Goal: Task Accomplishment & Management: Complete application form

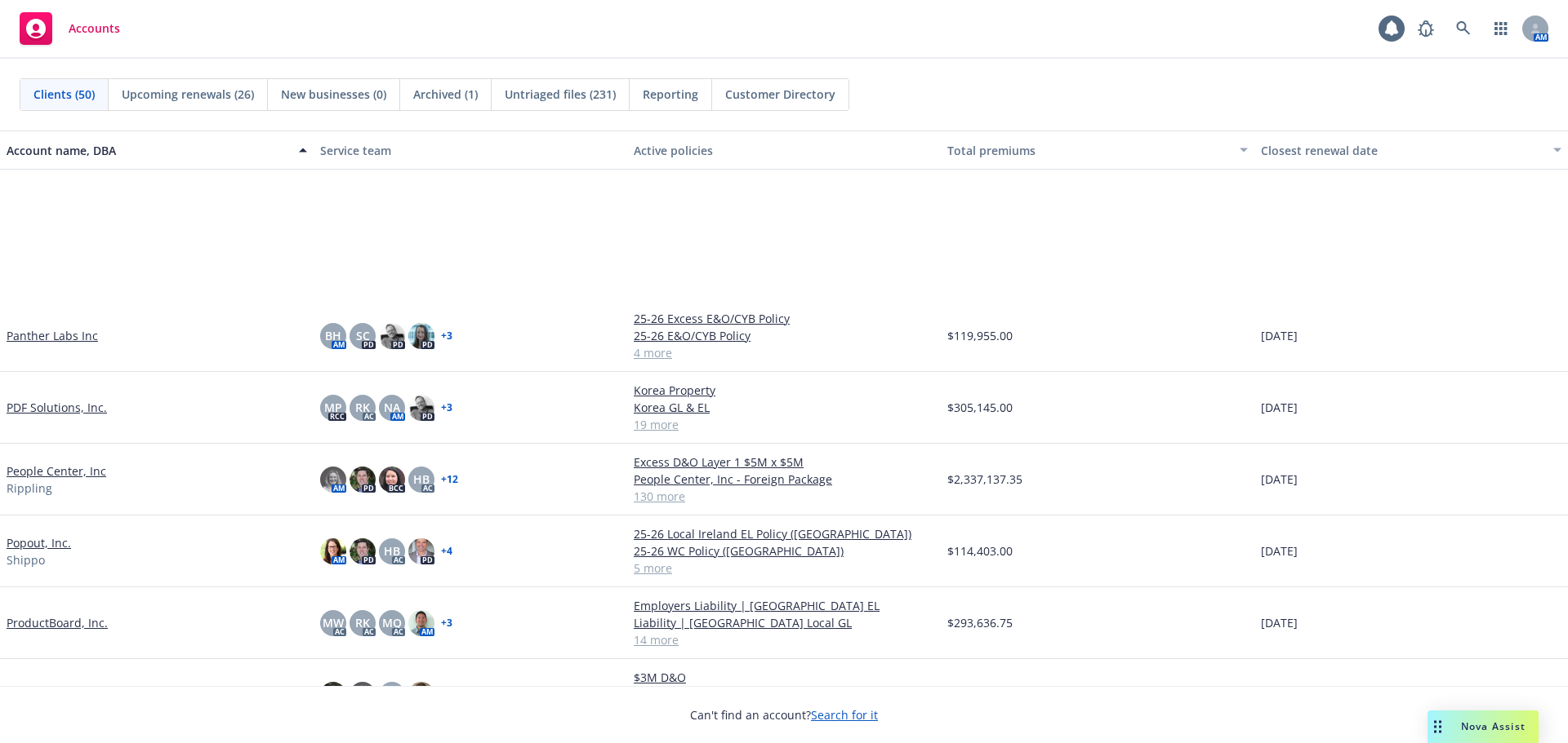
scroll to position [2366, 0]
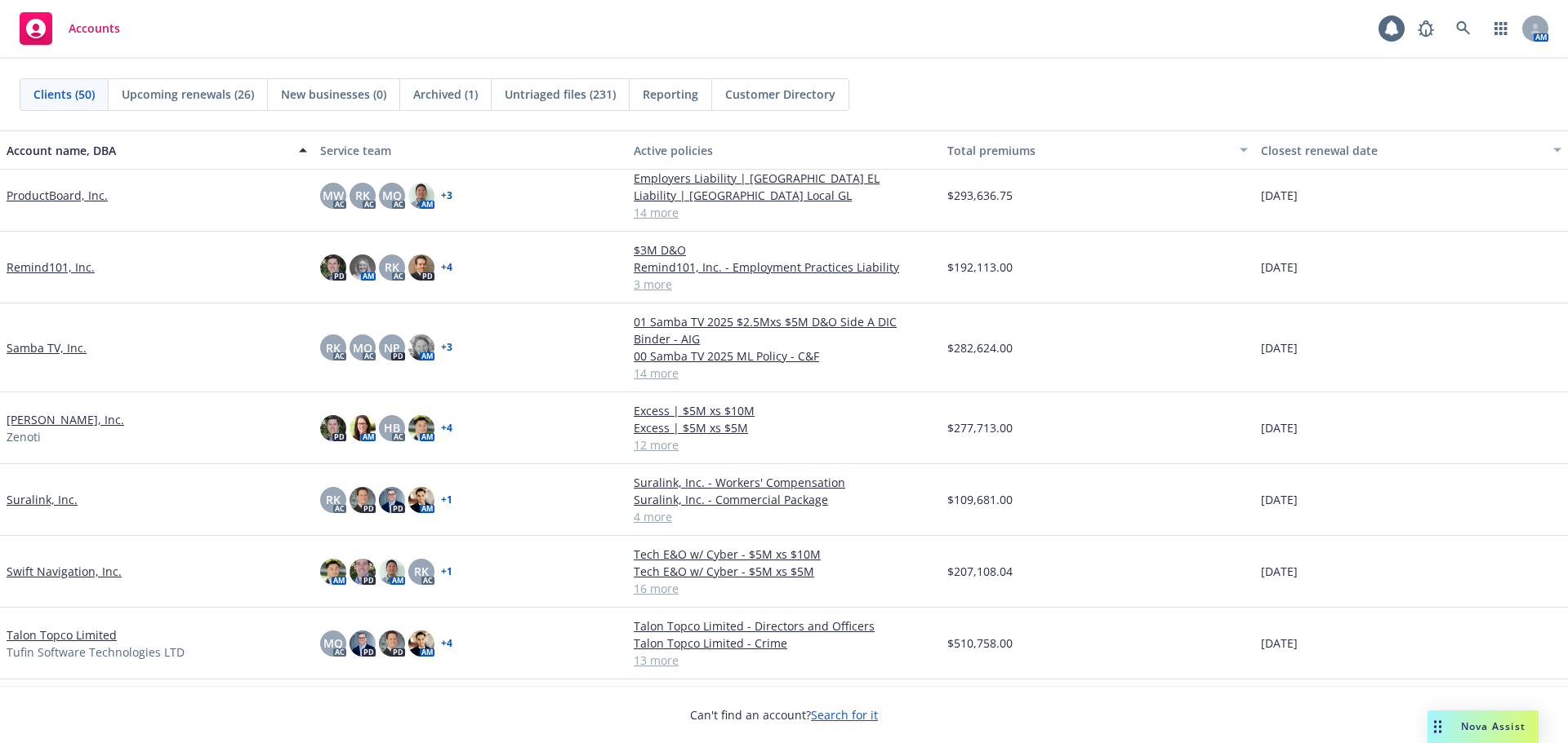
click at [49, 422] on link "[PERSON_NAME], Inc." at bounding box center [65, 420] width 117 height 17
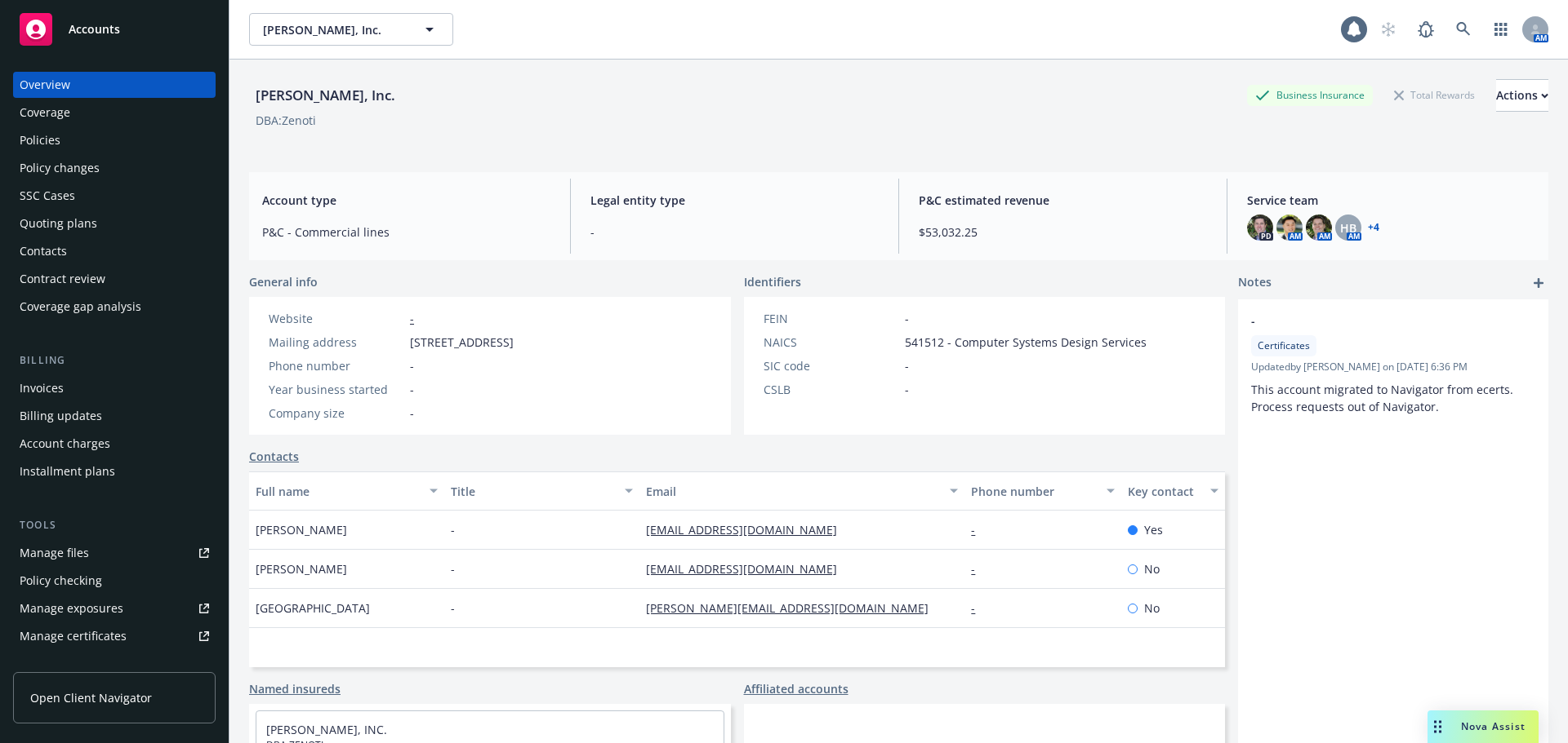
click at [135, 169] on div "Policy changes" at bounding box center [115, 168] width 189 height 26
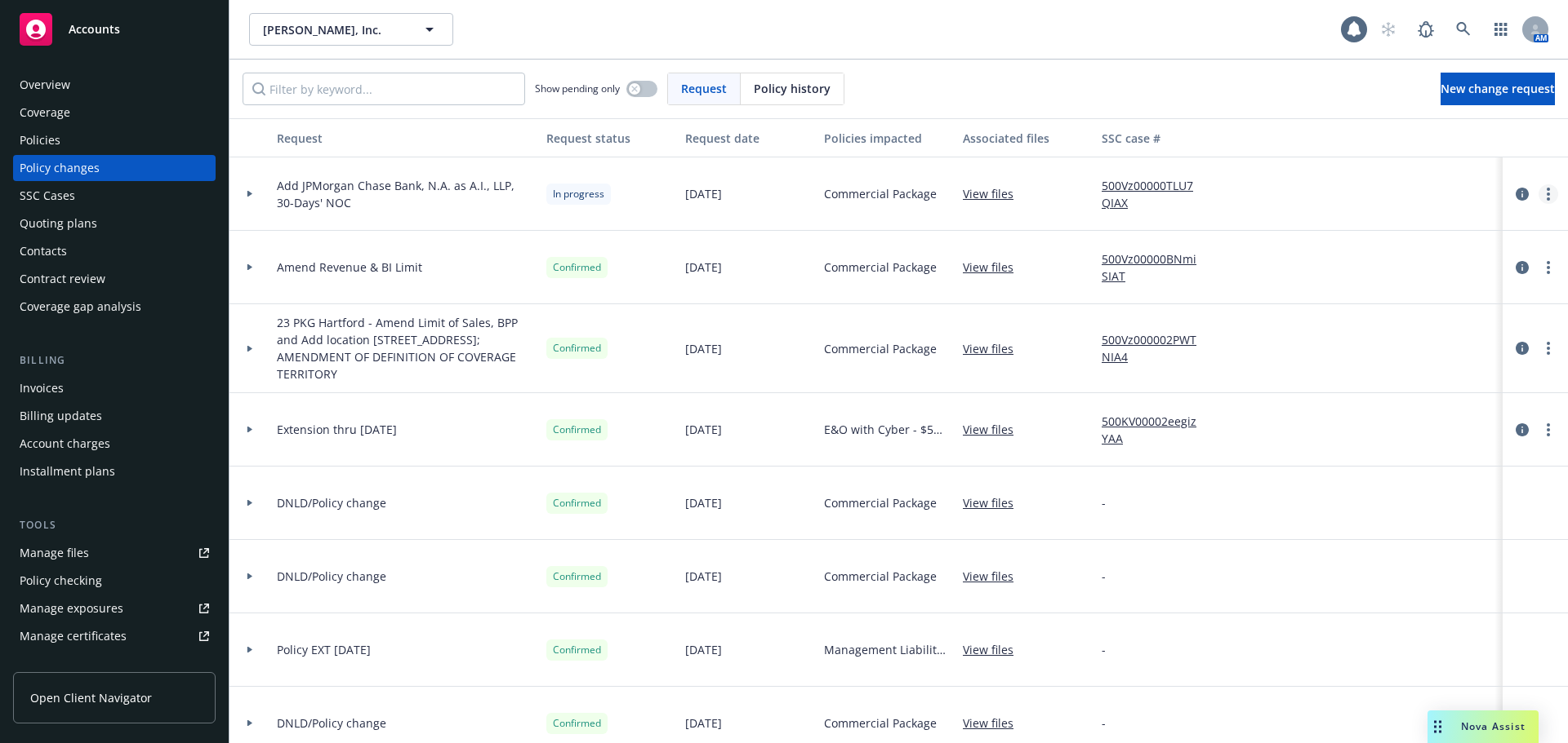
click at [1546, 191] on icon "more" at bounding box center [1547, 195] width 3 height 13
click at [1353, 324] on link "Resume workflow" at bounding box center [1404, 325] width 280 height 32
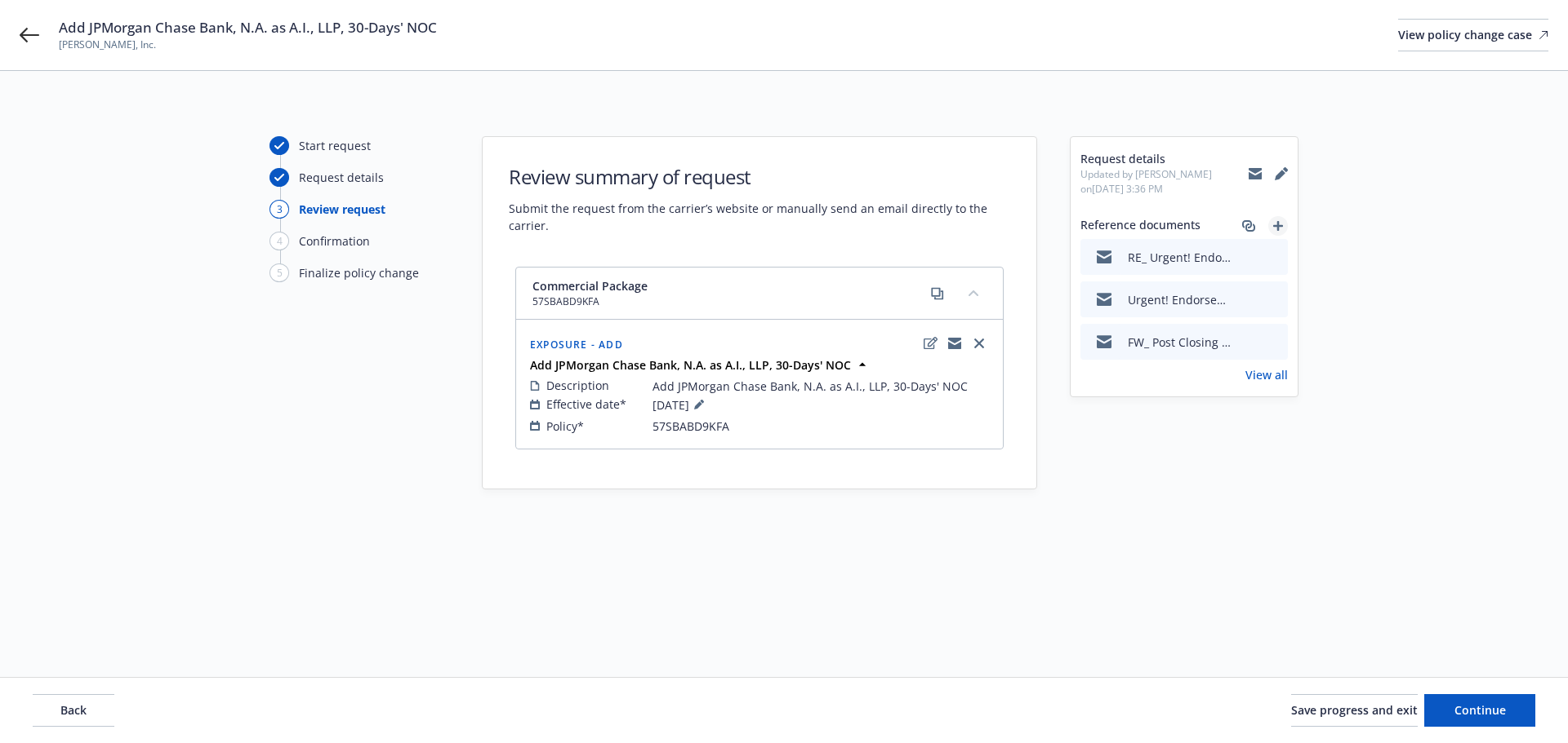
click at [1272, 221] on link "add" at bounding box center [1278, 226] width 20 height 20
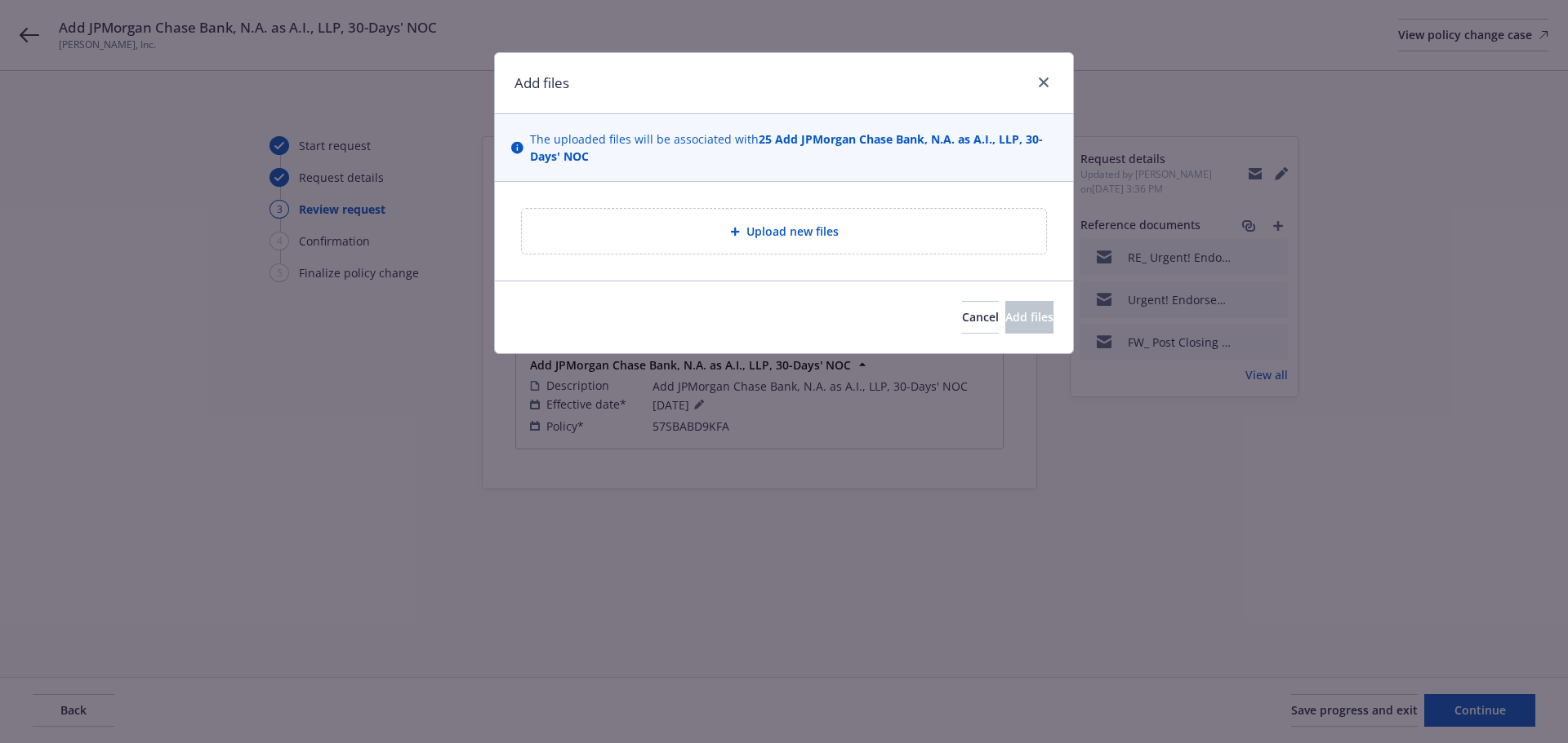
type textarea "x"
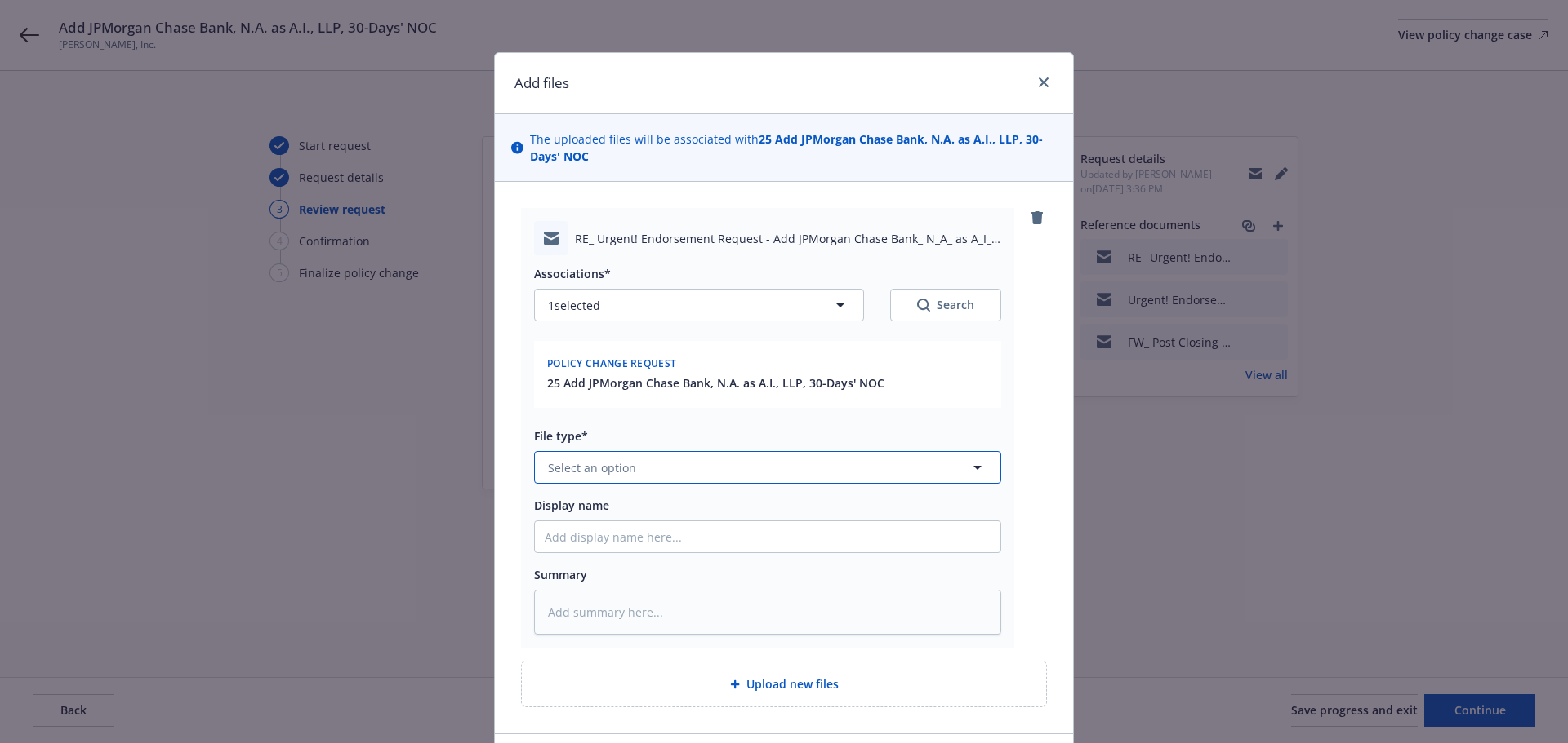
click at [606, 472] on span "Select an option" at bounding box center [592, 468] width 88 height 17
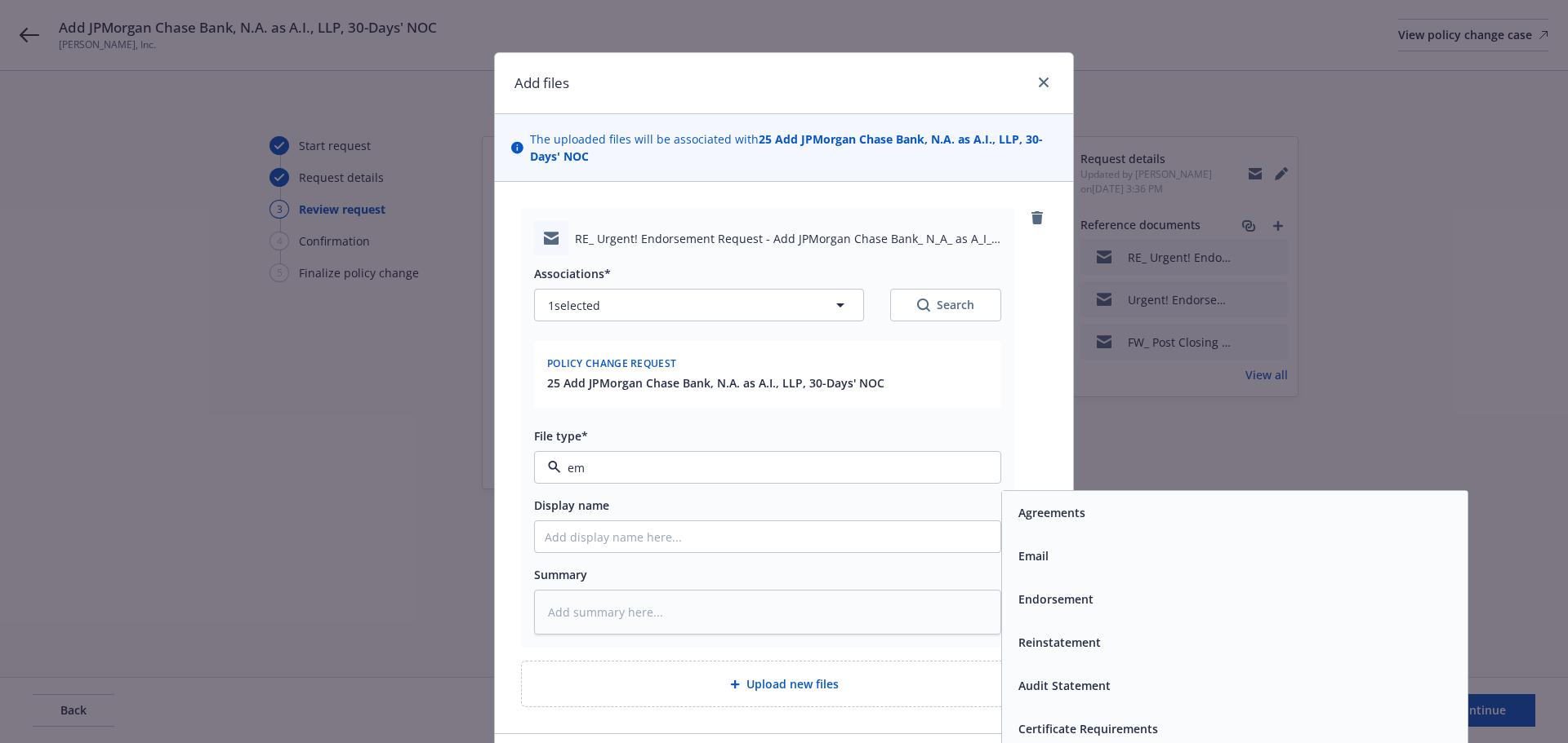
type input "ema"
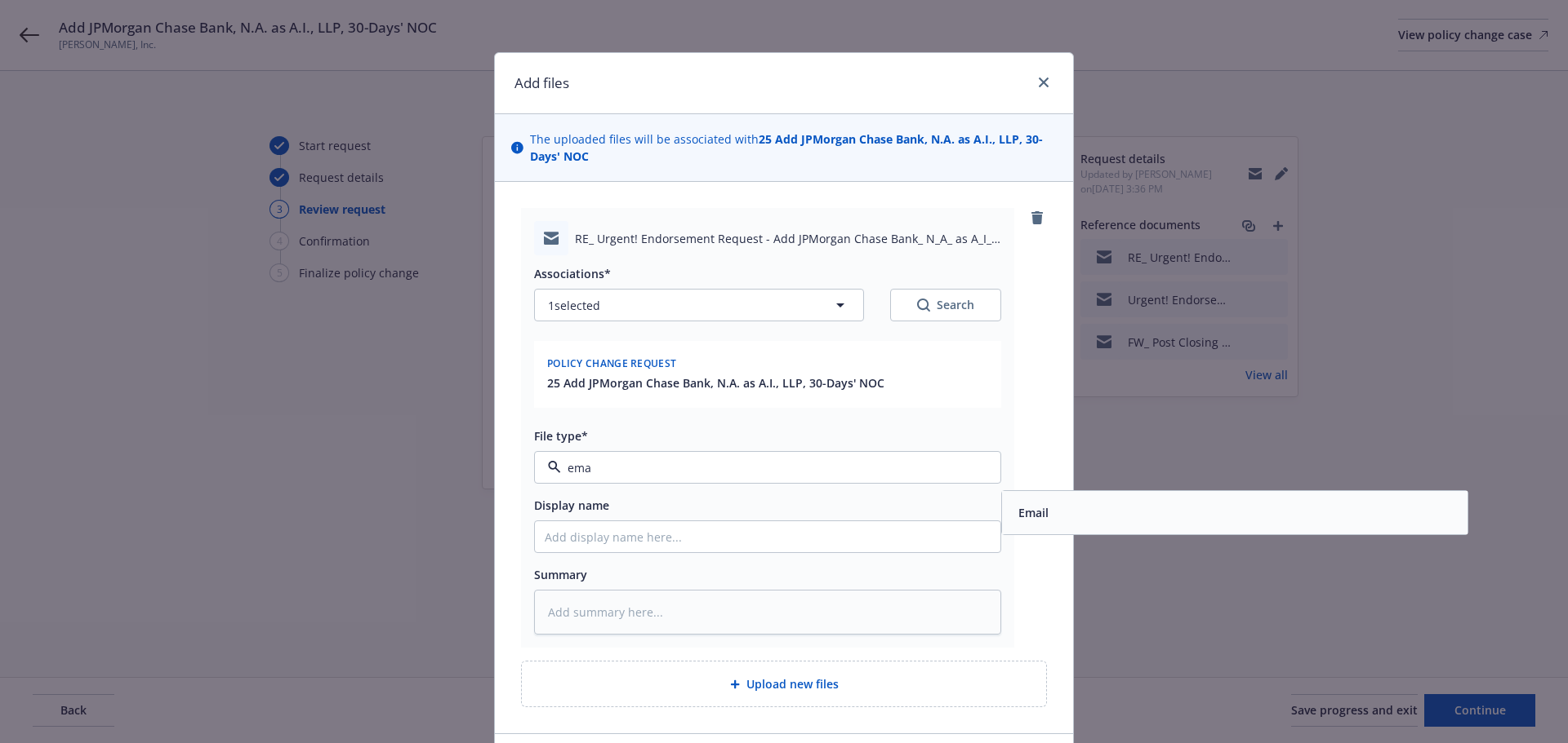
click at [1066, 523] on div "Email" at bounding box center [1234, 512] width 446 height 24
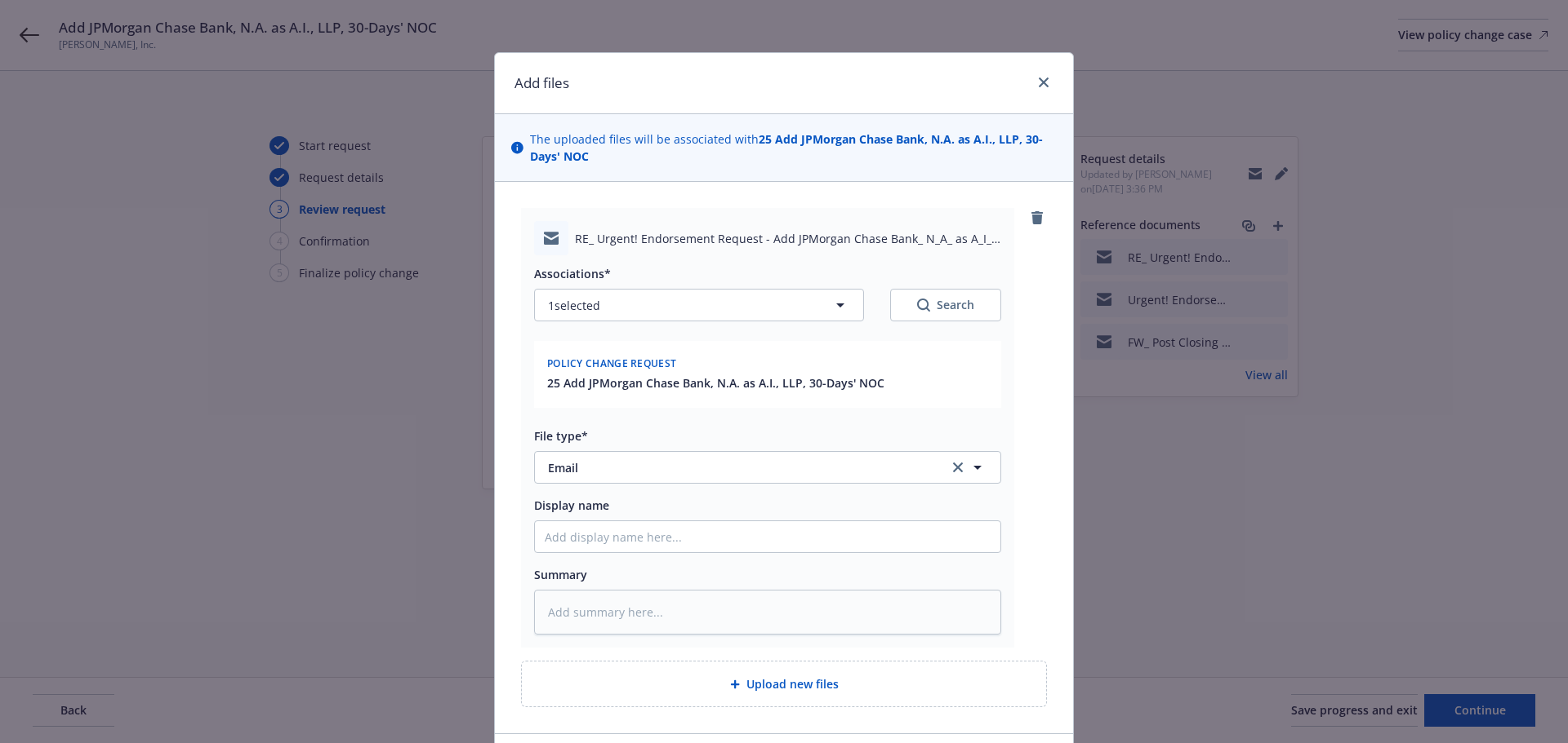
click at [1020, 588] on div "RE_ Urgent! Endorsement Request - Add JPMorgan Chase Bank_ N_A_ as A_I__ LLP_ 3…" at bounding box center [784, 427] width 526 height 440
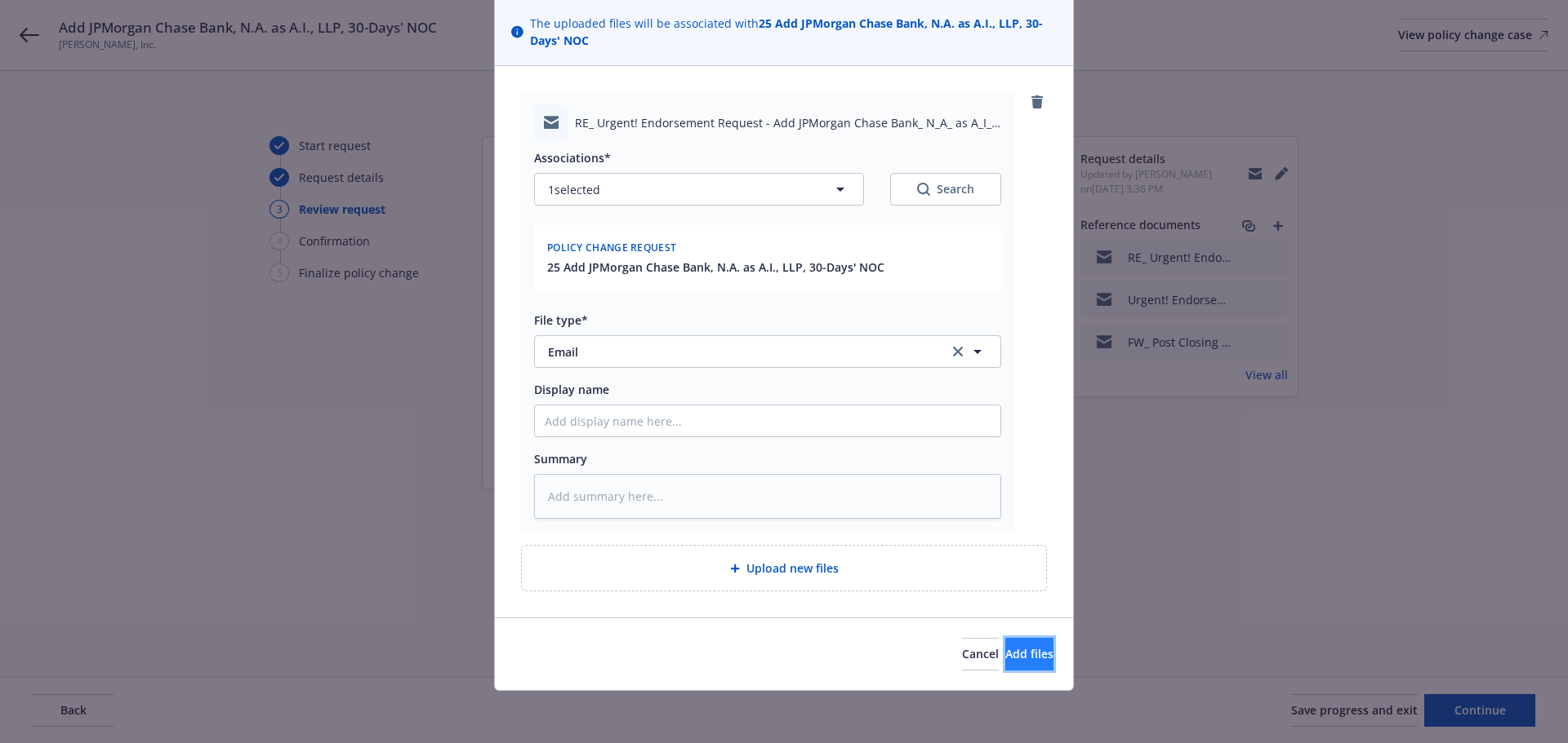
click at [1010, 650] on span "Add files" at bounding box center [1029, 654] width 48 height 15
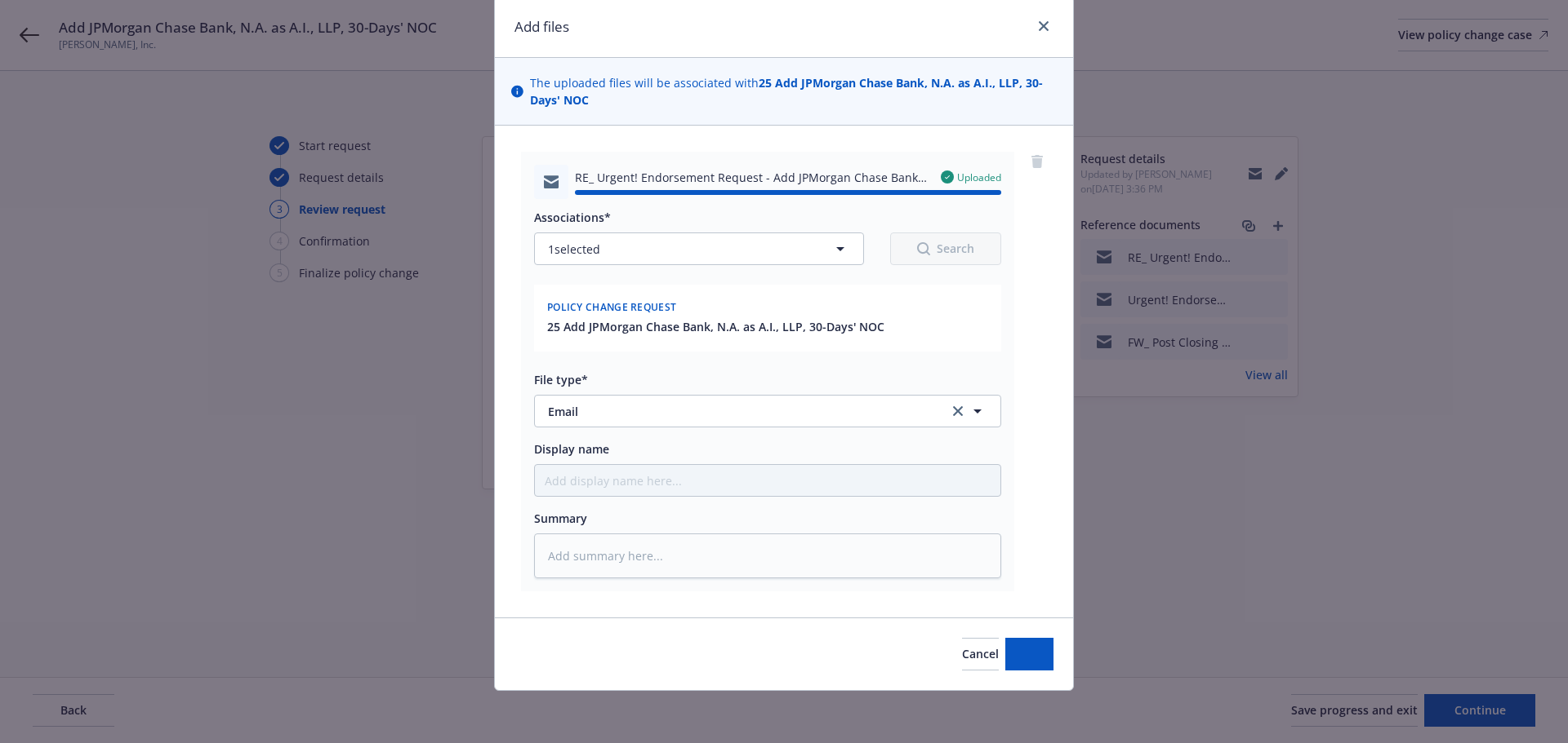
type textarea "x"
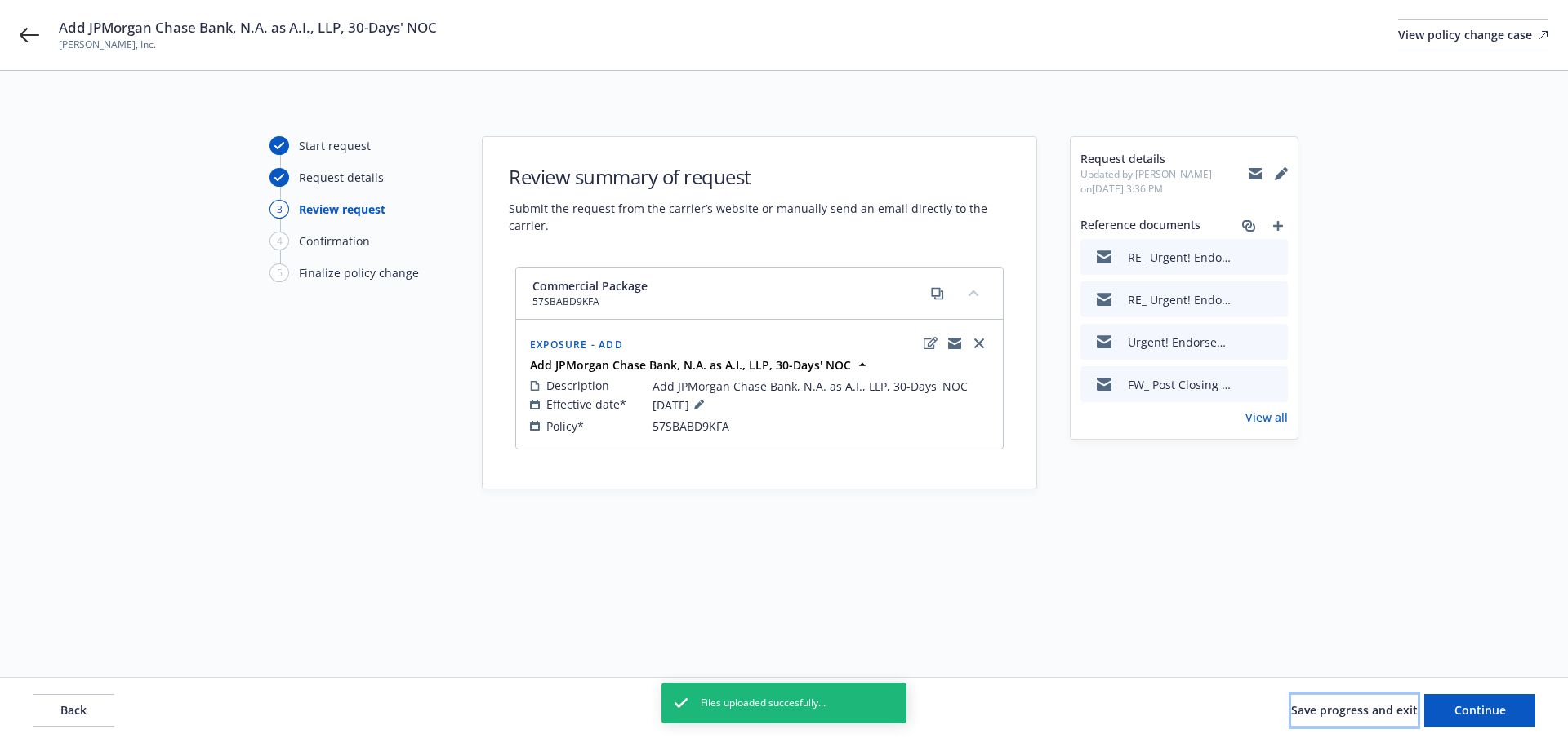
click at [1375, 717] on span "Save progress and exit" at bounding box center [1354, 711] width 127 height 15
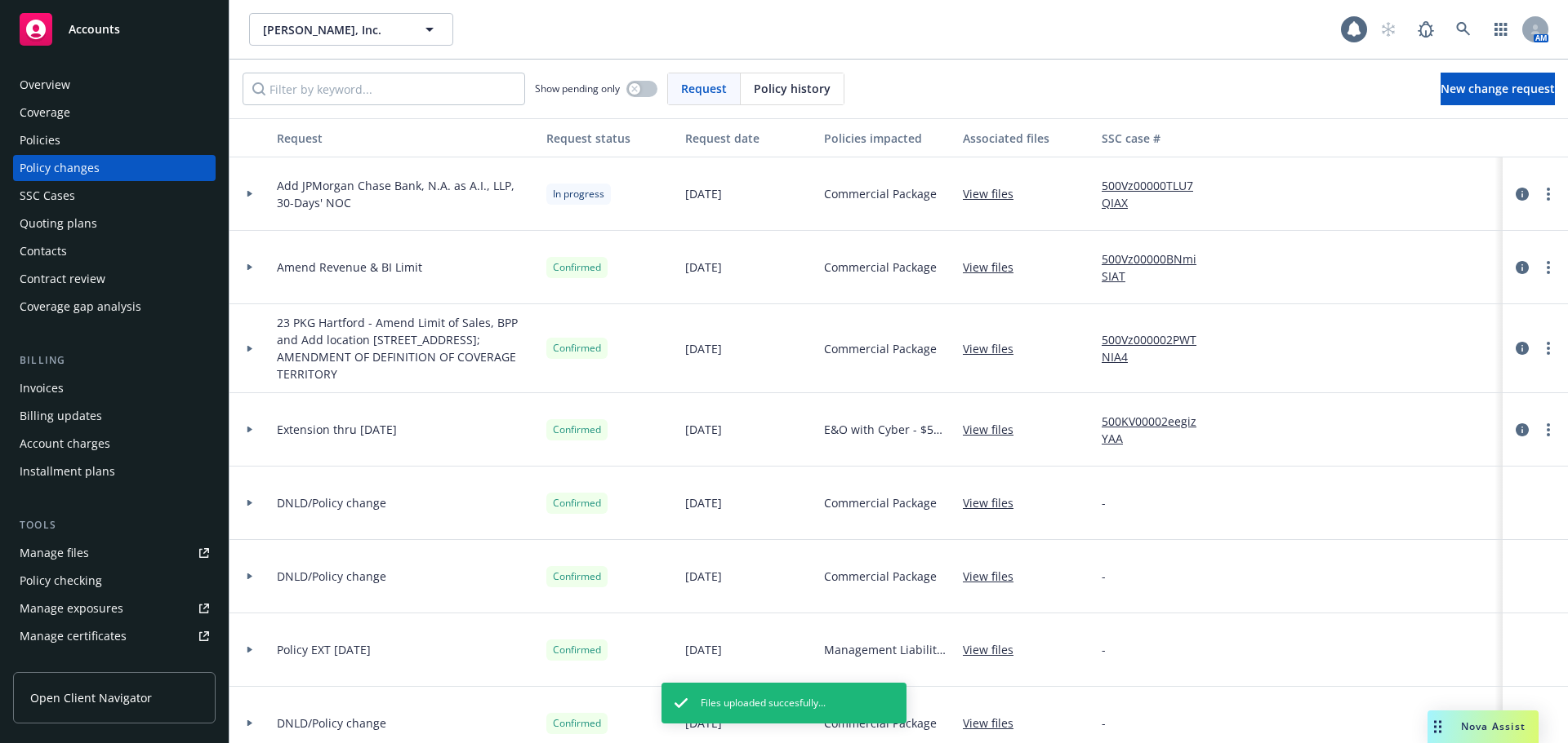
click at [156, 19] on div "Accounts" at bounding box center [115, 30] width 189 height 32
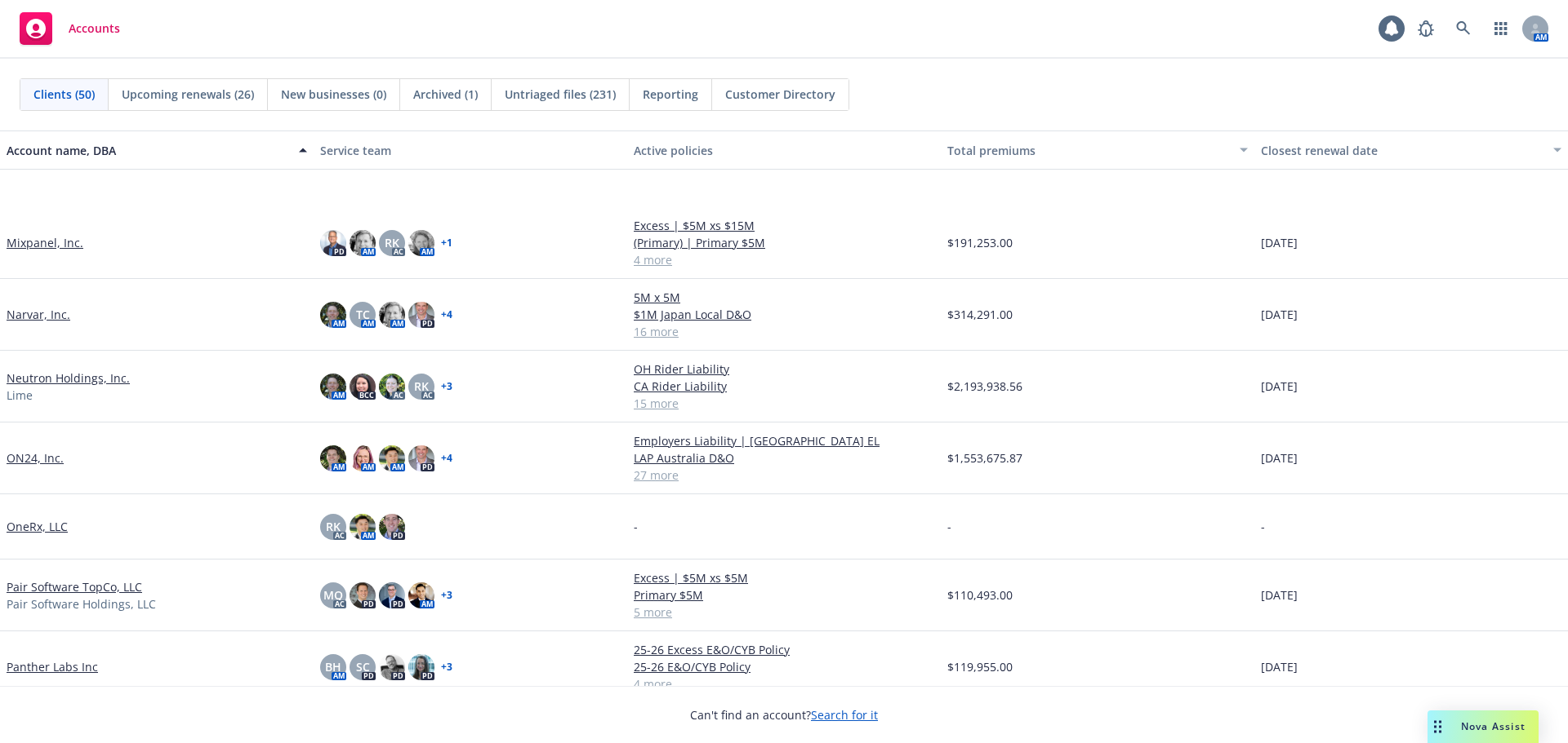
scroll to position [1795, 0]
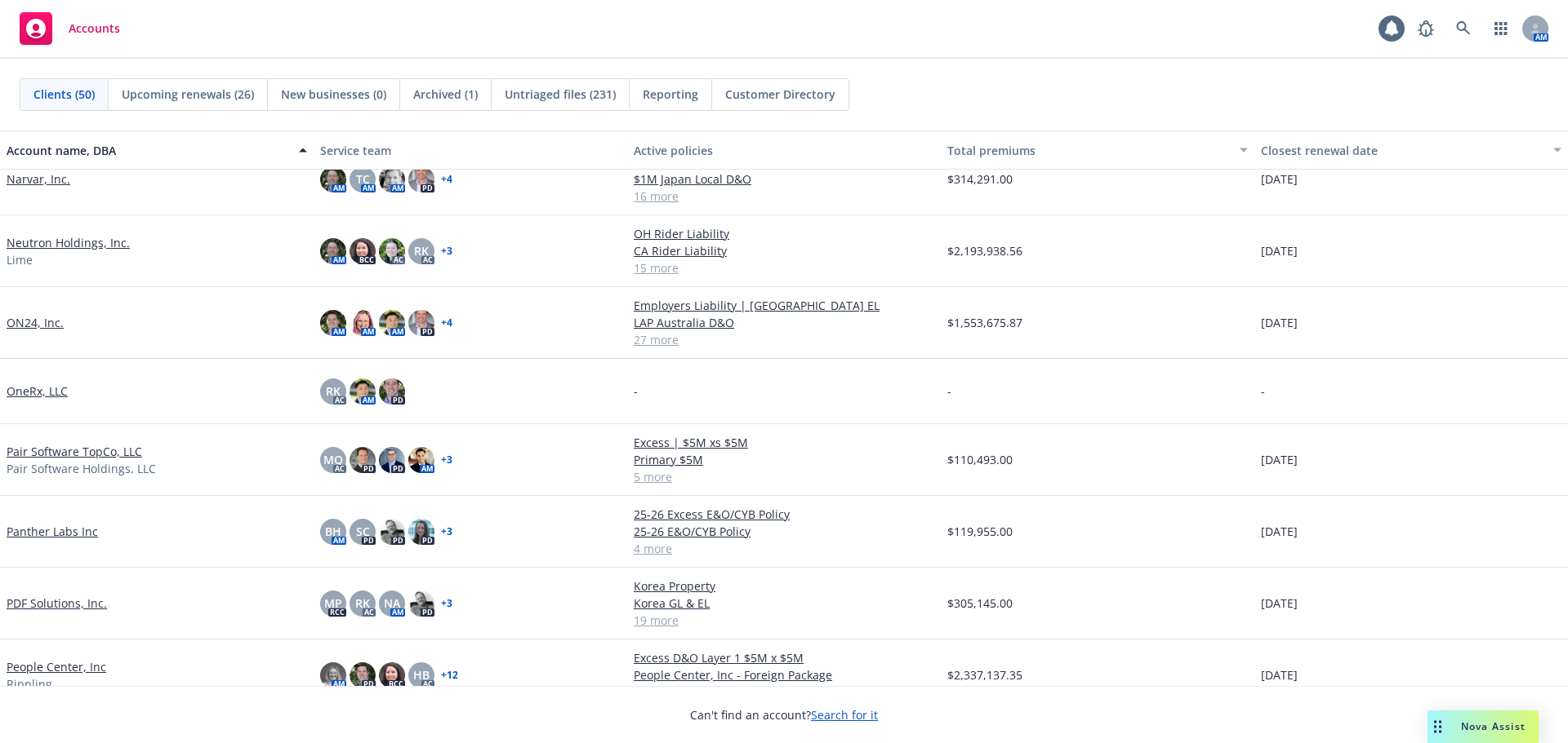
click at [53, 667] on link "People Center, Inc" at bounding box center [56, 667] width 99 height 17
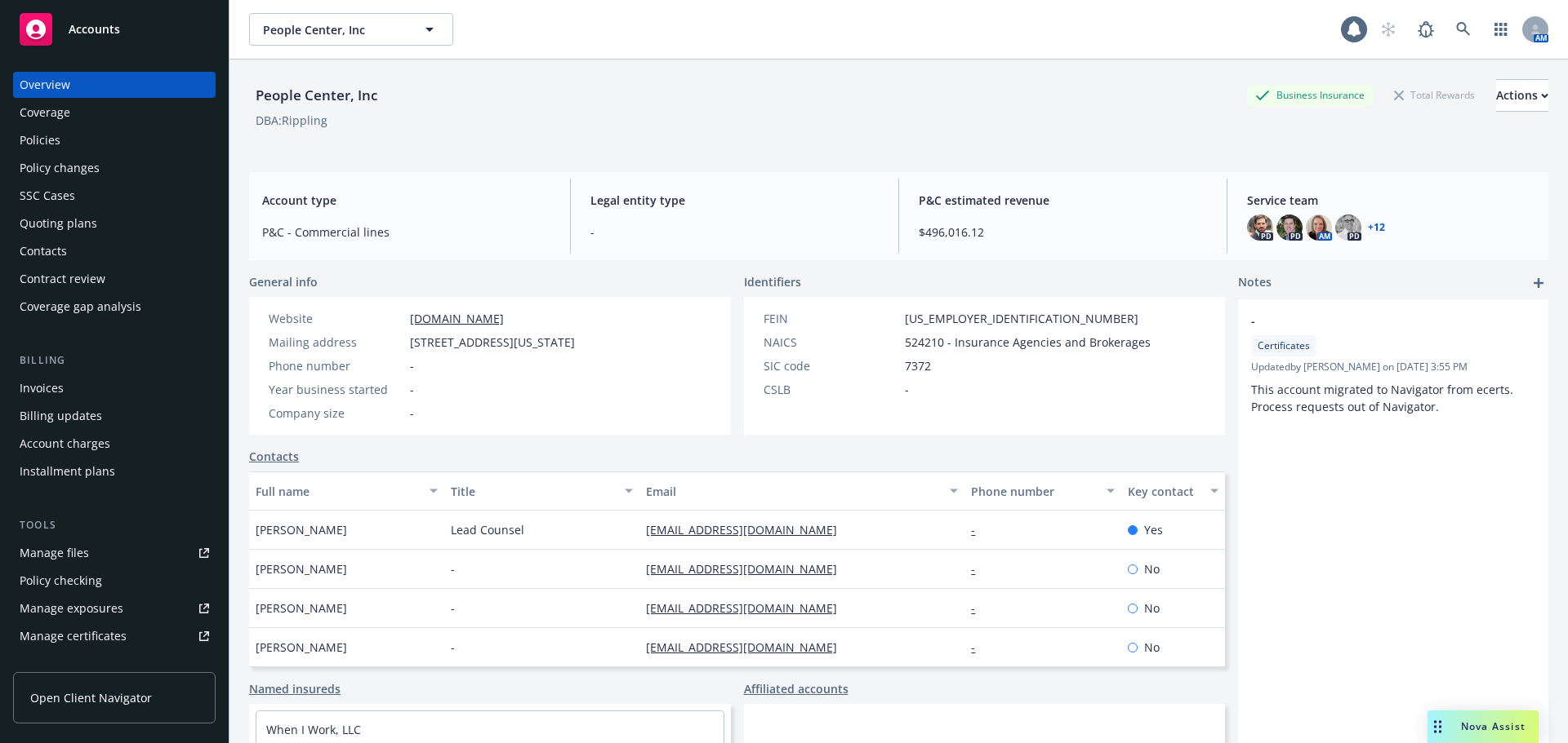
click at [94, 638] on div "Manage certificates" at bounding box center [73, 636] width 107 height 26
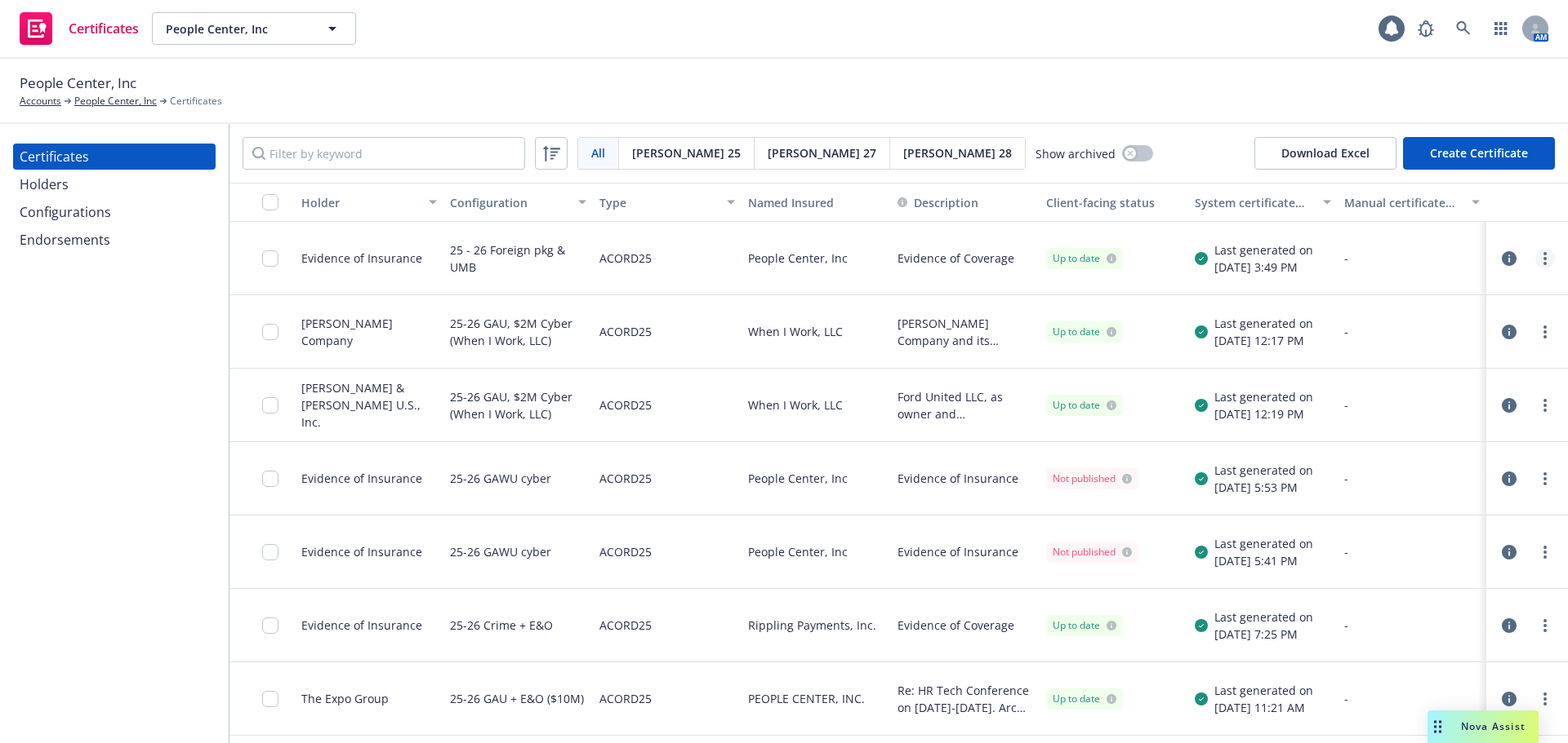
click at [1543, 262] on circle "more" at bounding box center [1544, 263] width 3 height 3
click at [268, 263] on input "checkbox" at bounding box center [270, 258] width 16 height 16
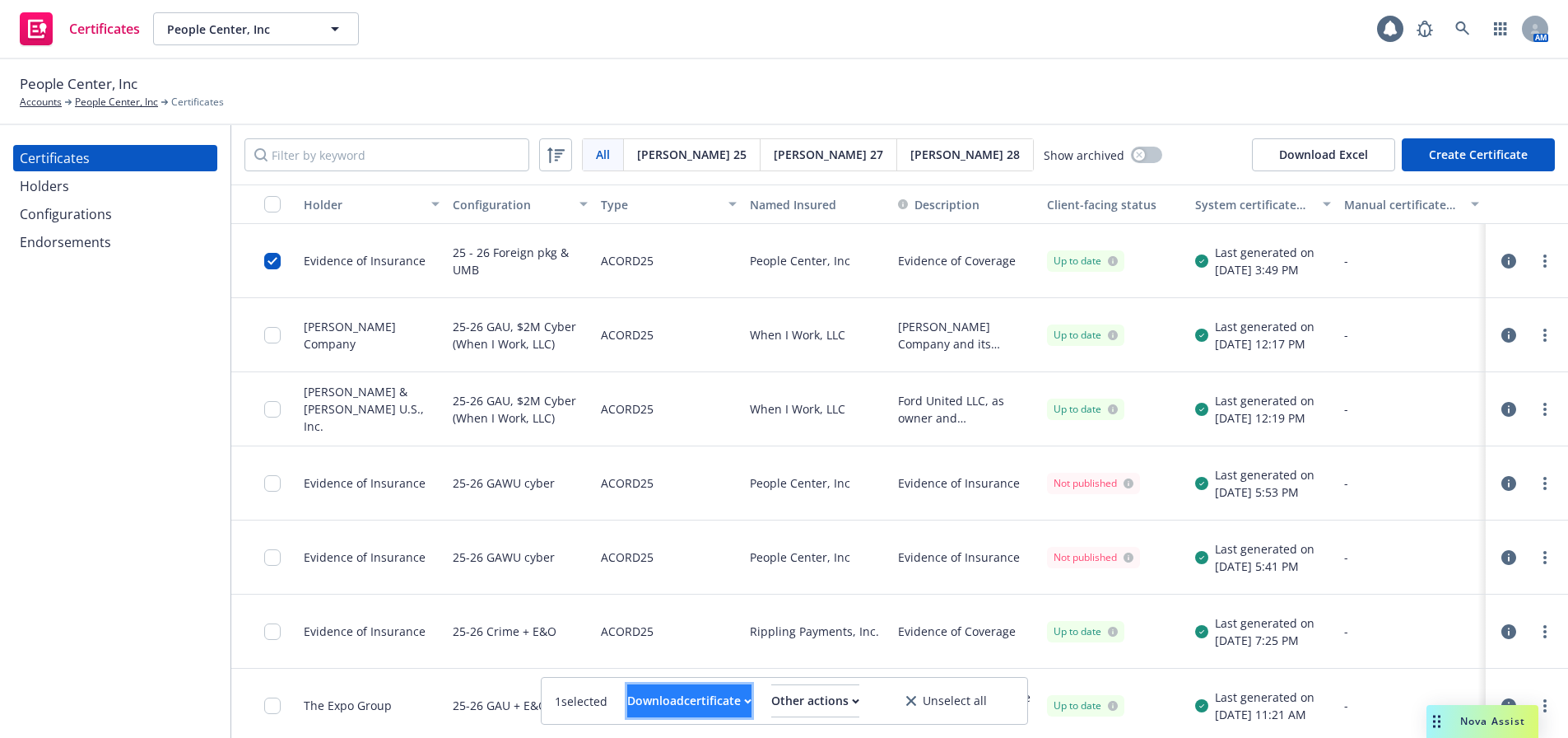
click at [641, 704] on div "Download certificate" at bounding box center [689, 700] width 124 height 32
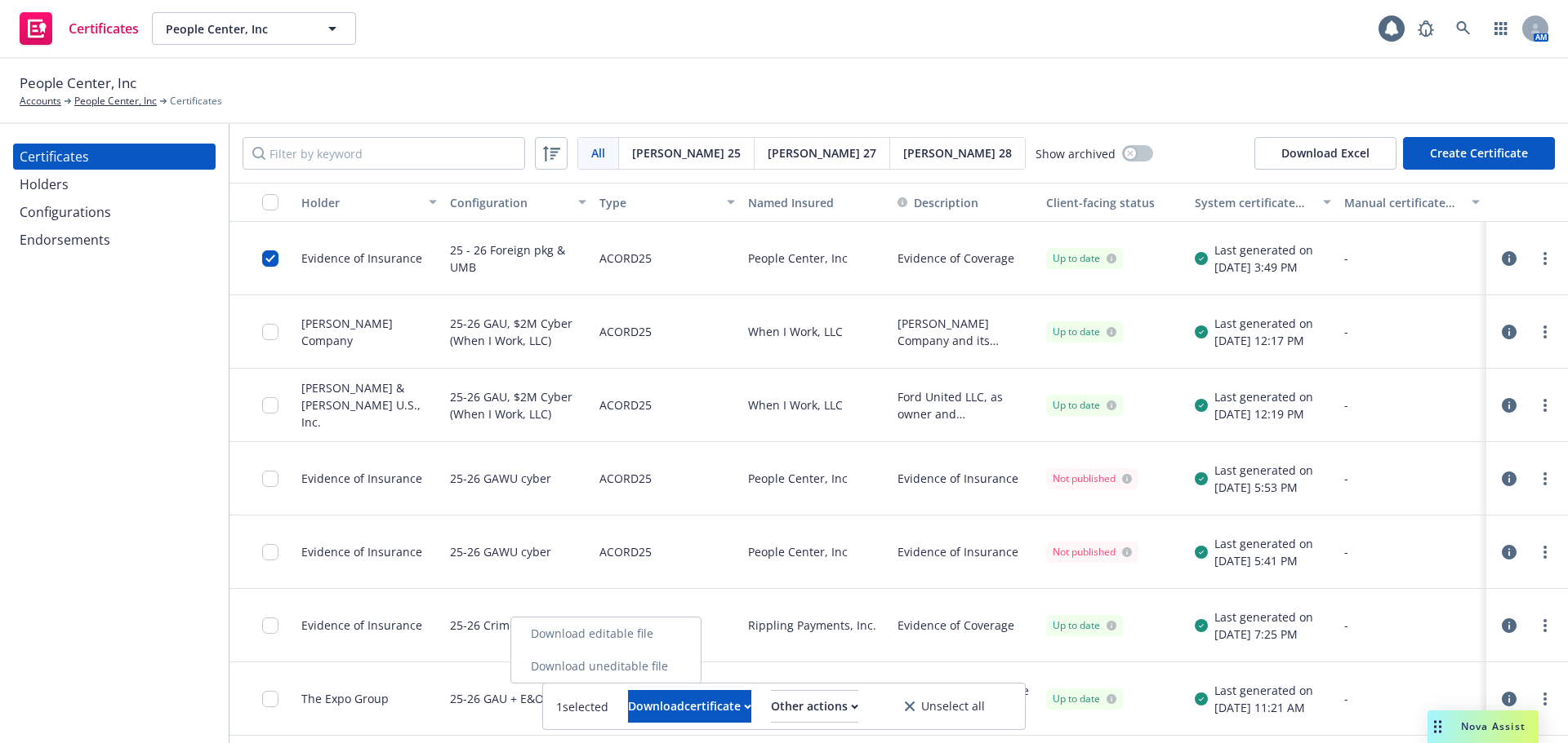
click at [648, 630] on link "Download editable file" at bounding box center [606, 634] width 189 height 32
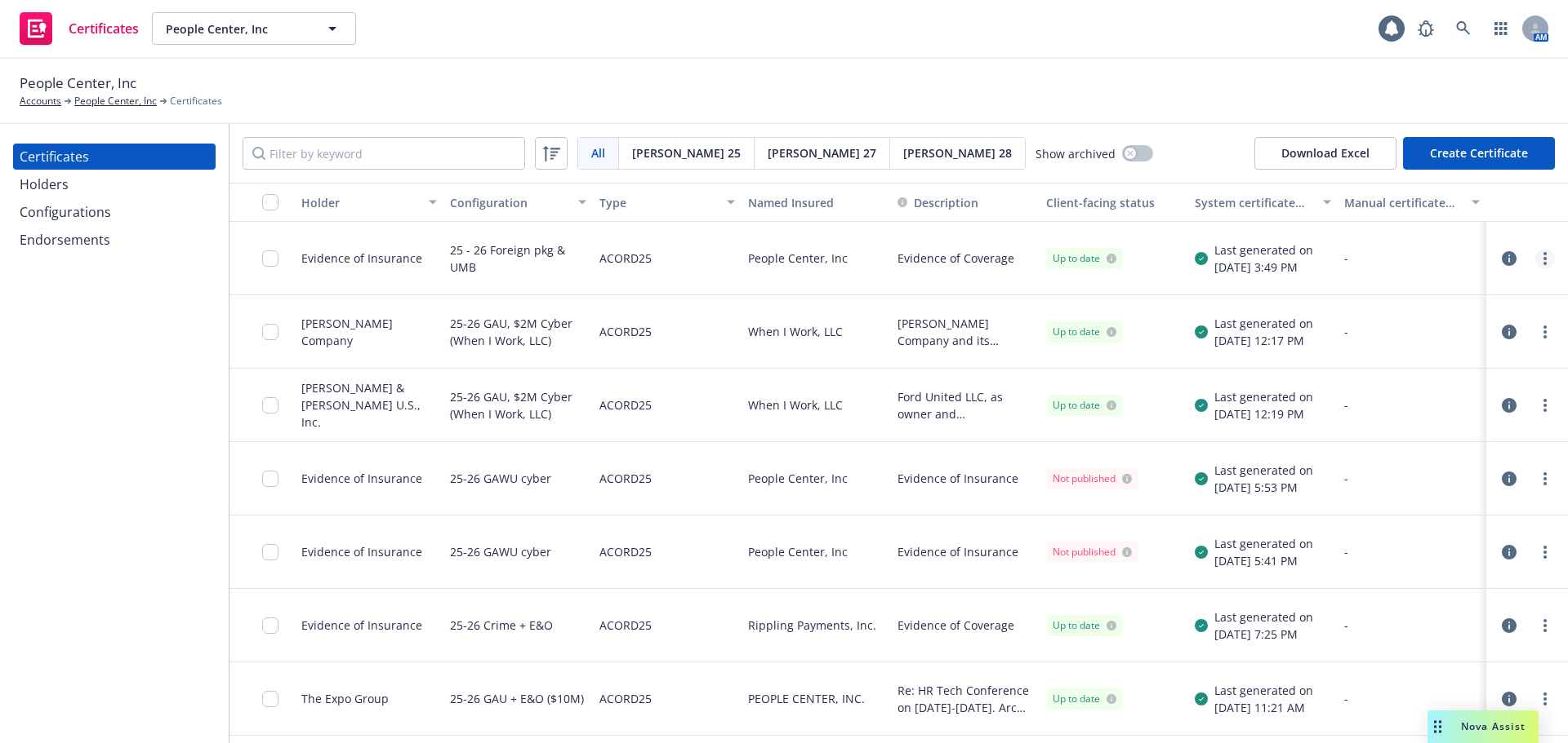
click at [1543, 261] on icon "more" at bounding box center [1544, 258] width 3 height 13
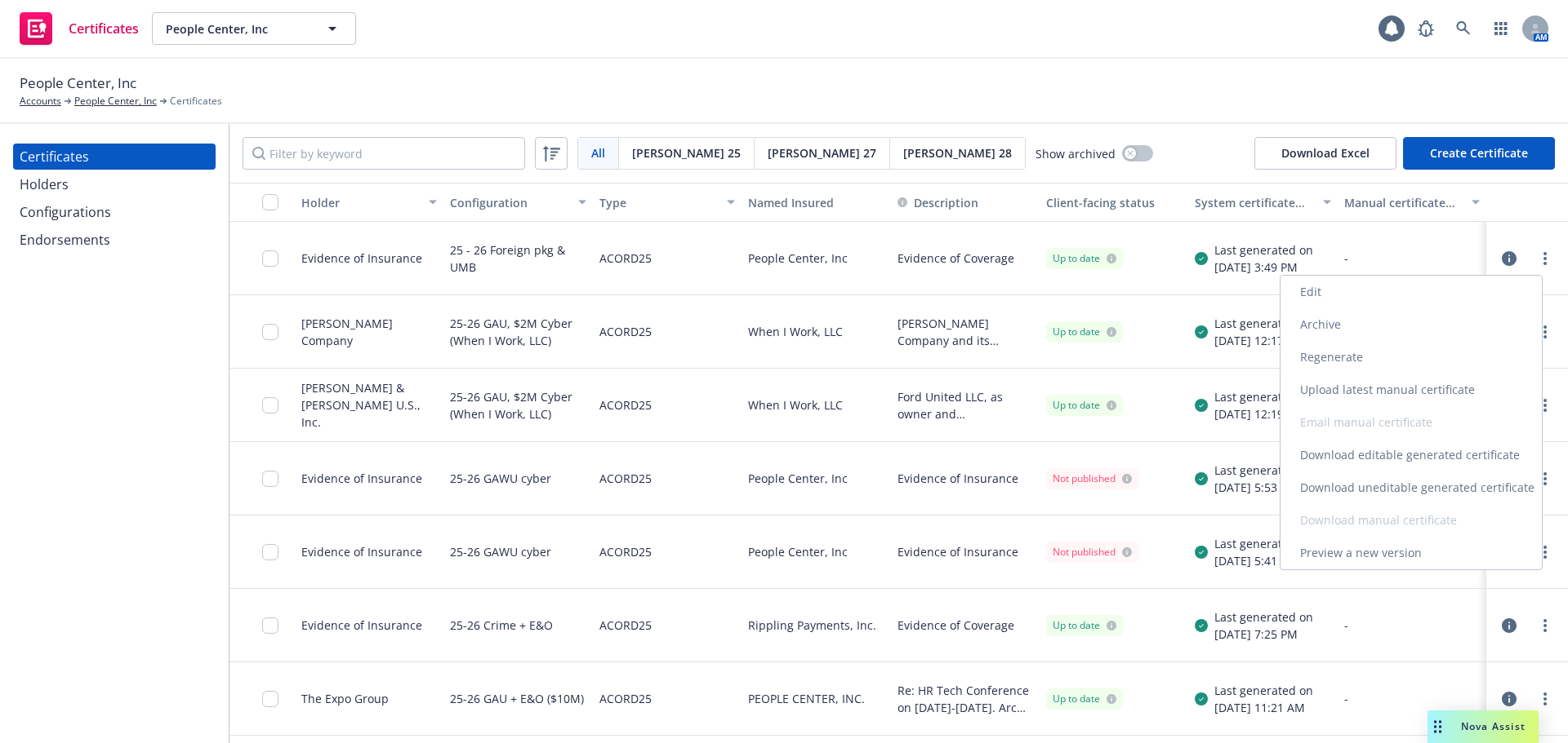
click at [1379, 294] on link "Edit" at bounding box center [1411, 292] width 261 height 32
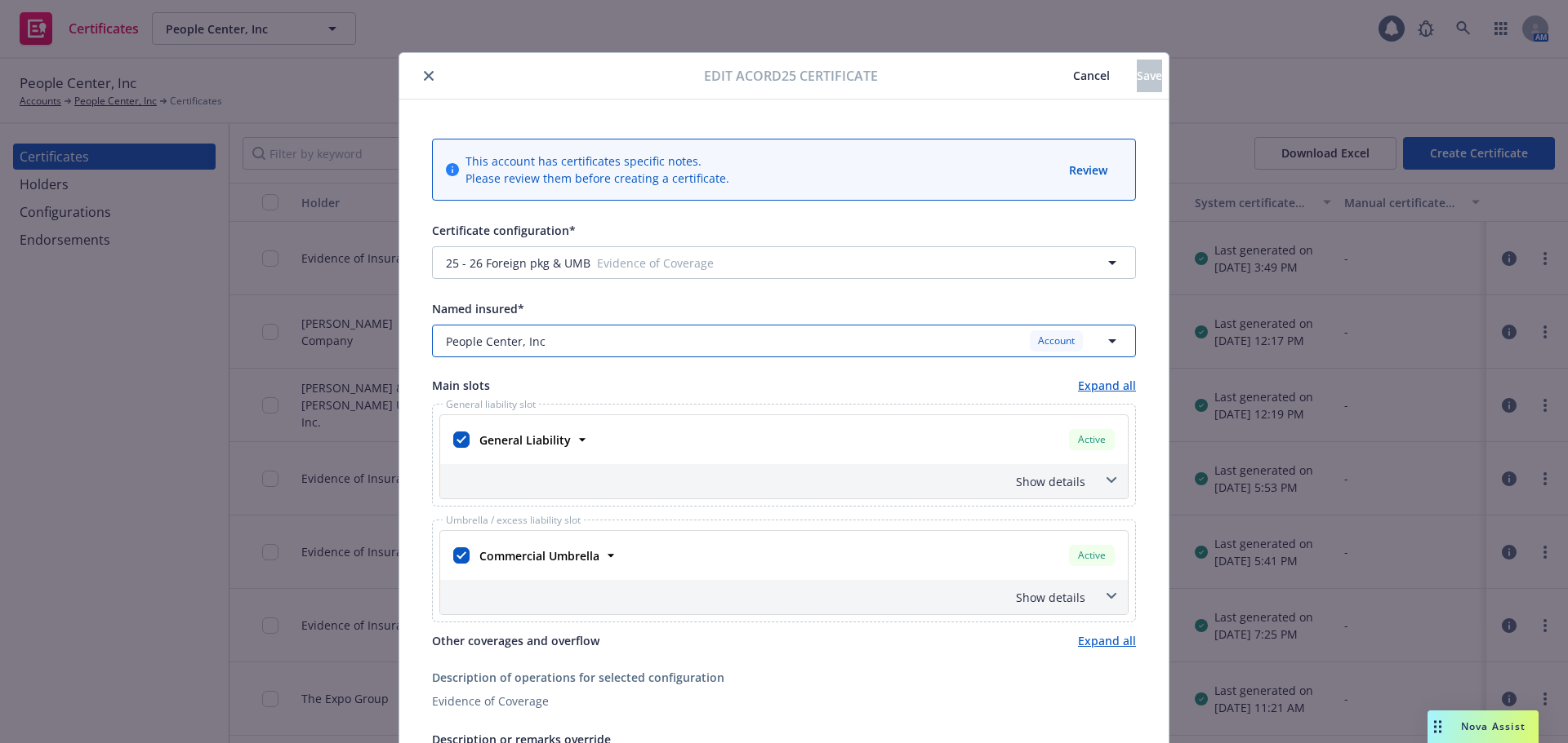
click at [647, 347] on div "People Center, Inc Account" at bounding box center [784, 341] width 704 height 32
click at [699, 279] on div "Certificate configuration* [object Object] 25 - 26 Foreign pkg & UMB Evidence o…" at bounding box center [784, 671] width 704 height 901
click at [1108, 340] on icon "button" at bounding box center [1112, 341] width 9 height 4
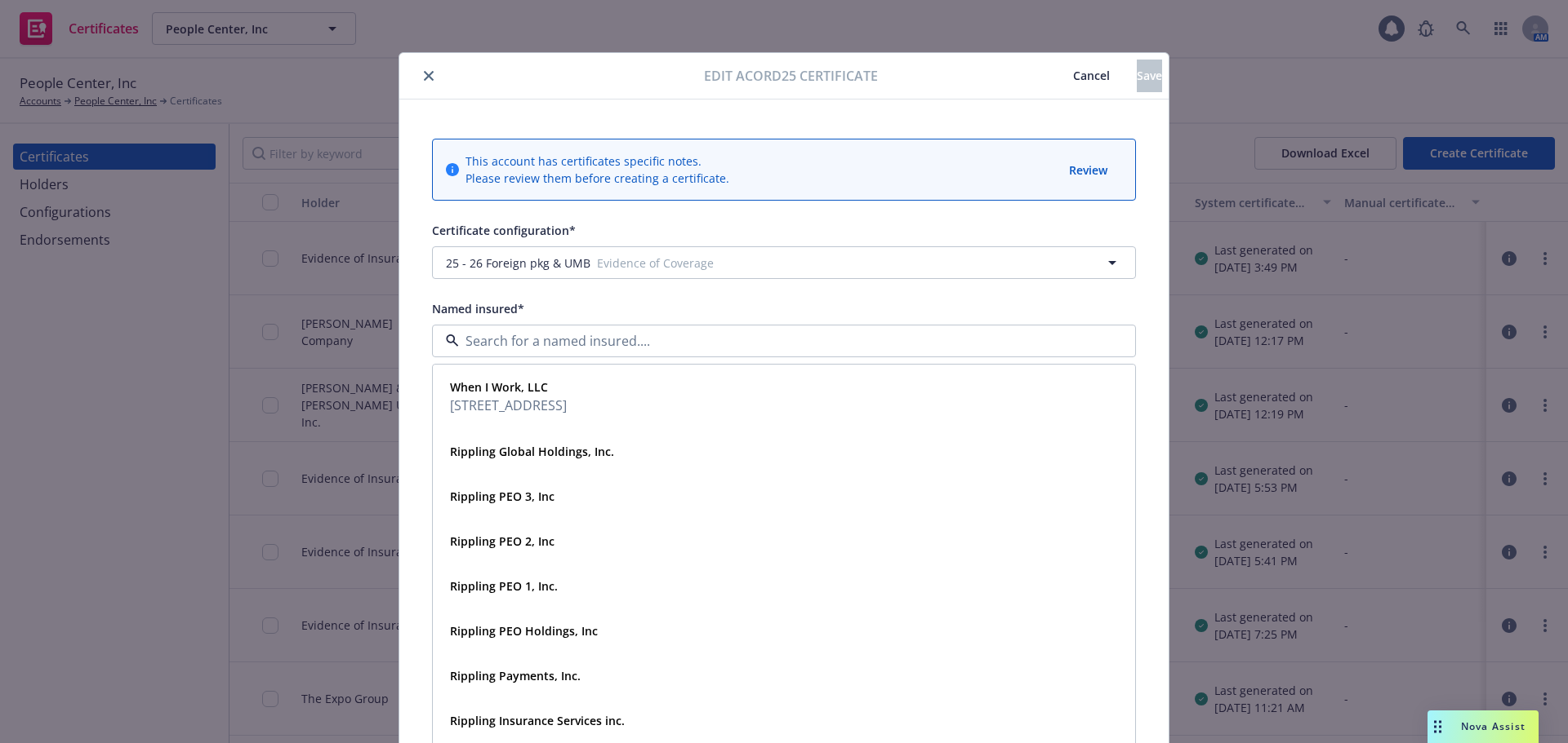
click at [726, 308] on div "Named insured*" at bounding box center [784, 308] width 704 height 20
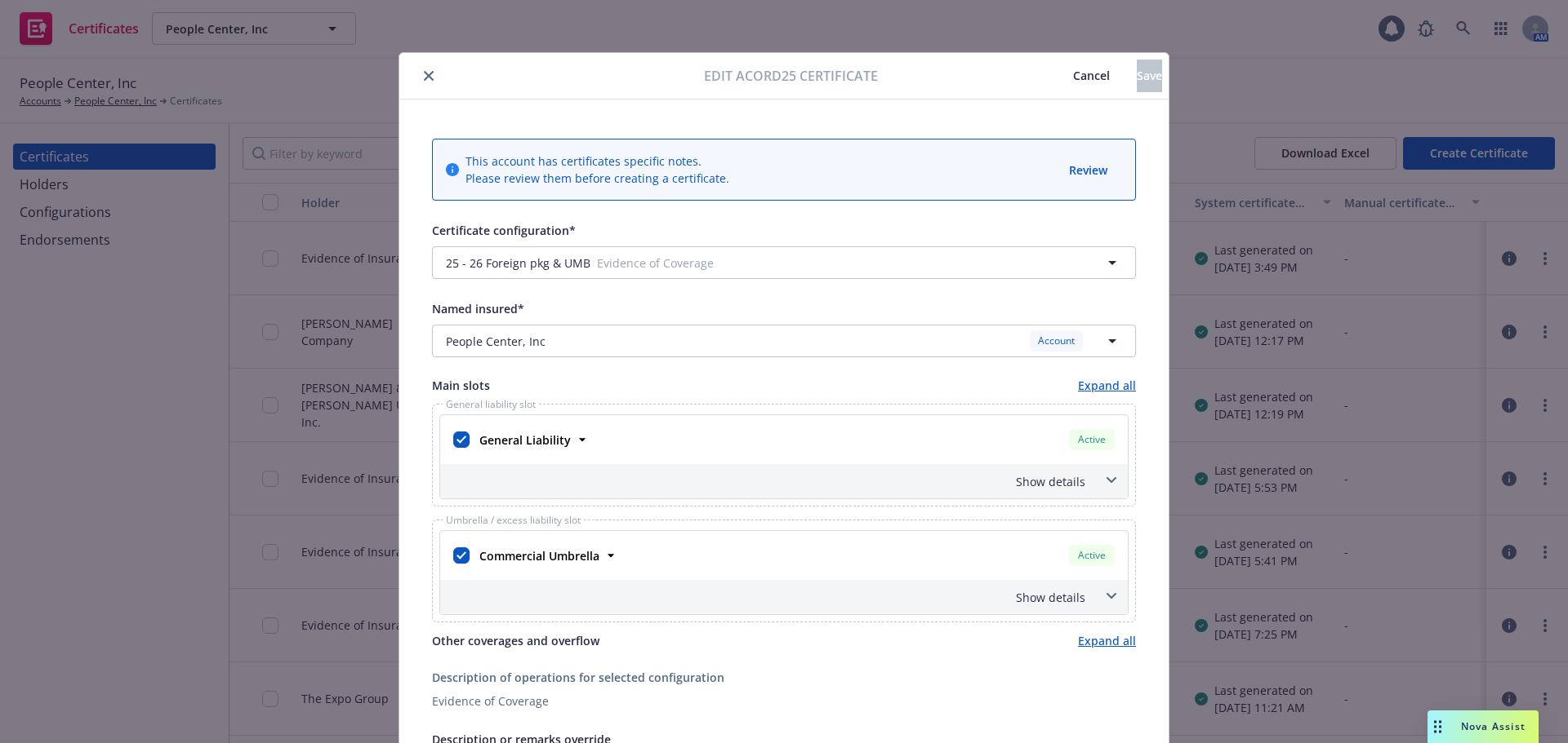
click at [1073, 72] on span "Cancel" at bounding box center [1091, 75] width 37 height 15
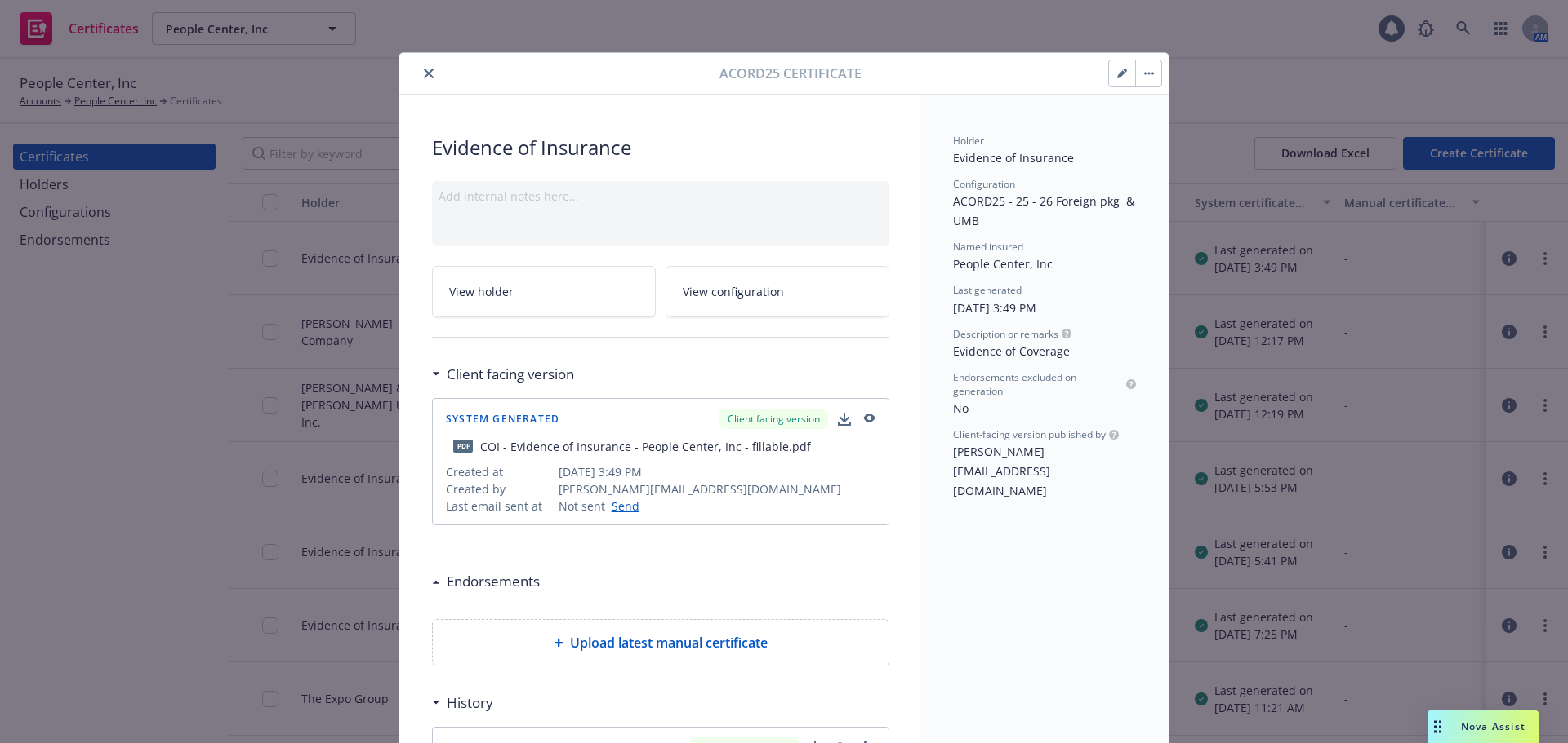
click at [424, 73] on icon "close" at bounding box center [429, 73] width 10 height 10
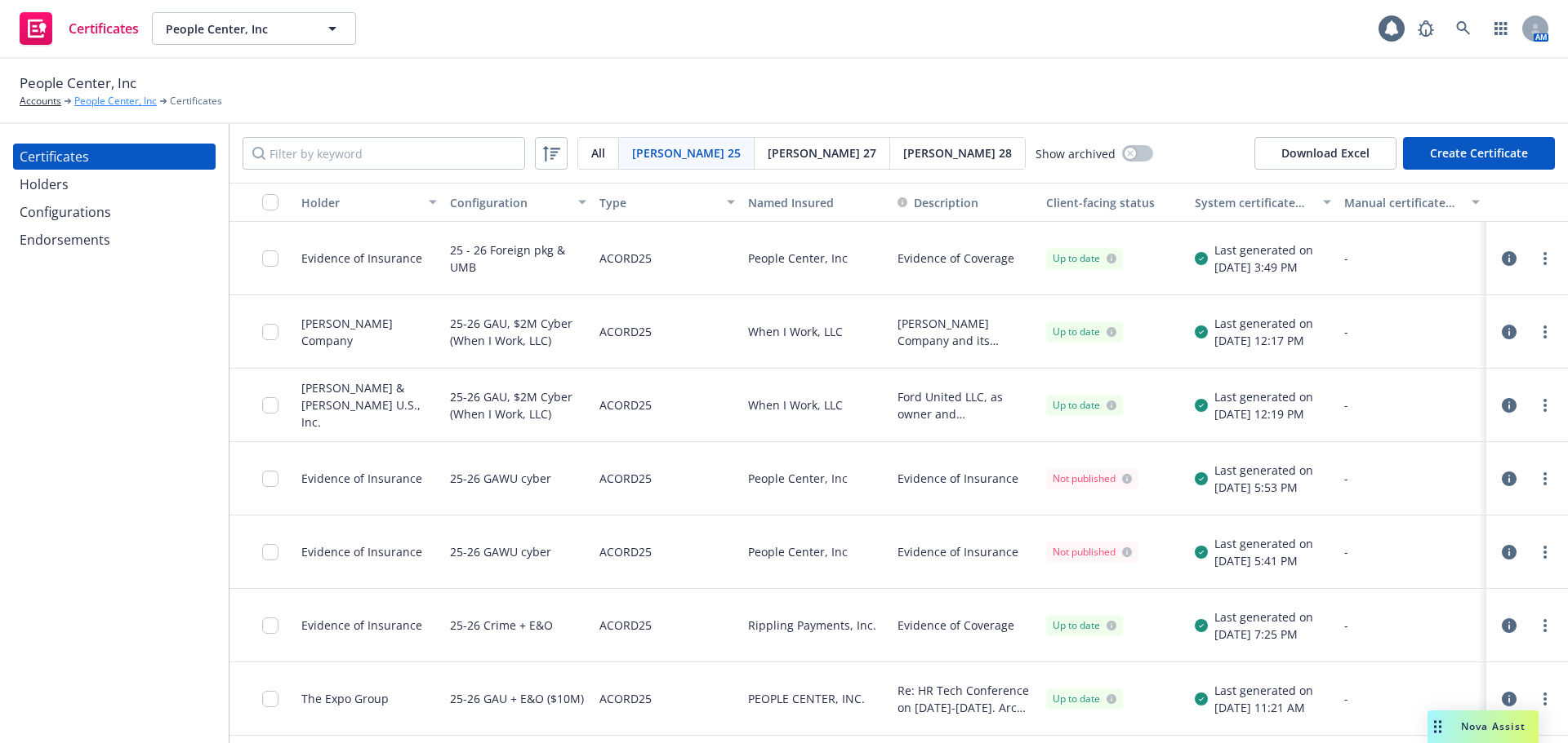
click at [94, 105] on link "People Center, Inc" at bounding box center [115, 100] width 82 height 14
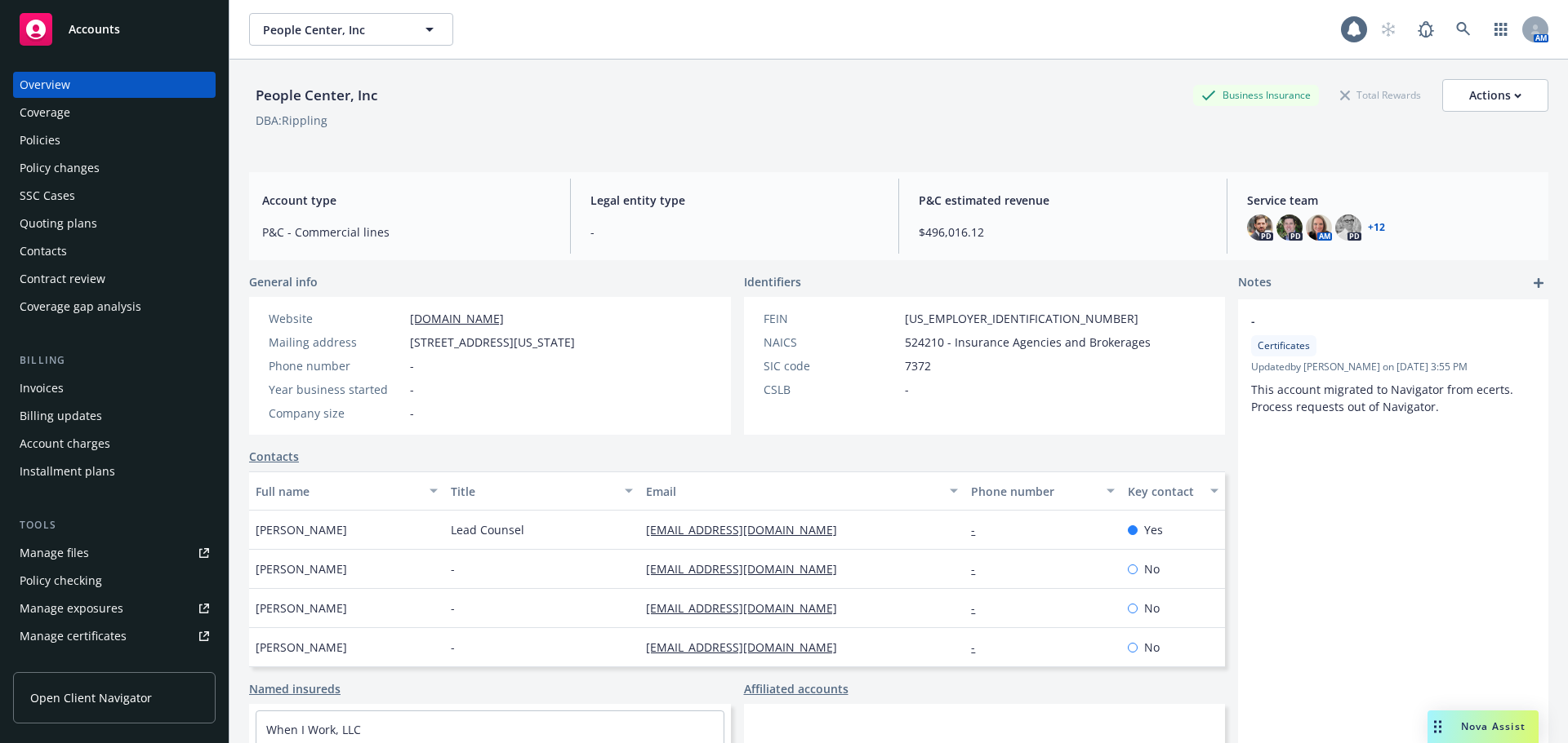
click at [95, 139] on div "Policies" at bounding box center [115, 139] width 189 height 26
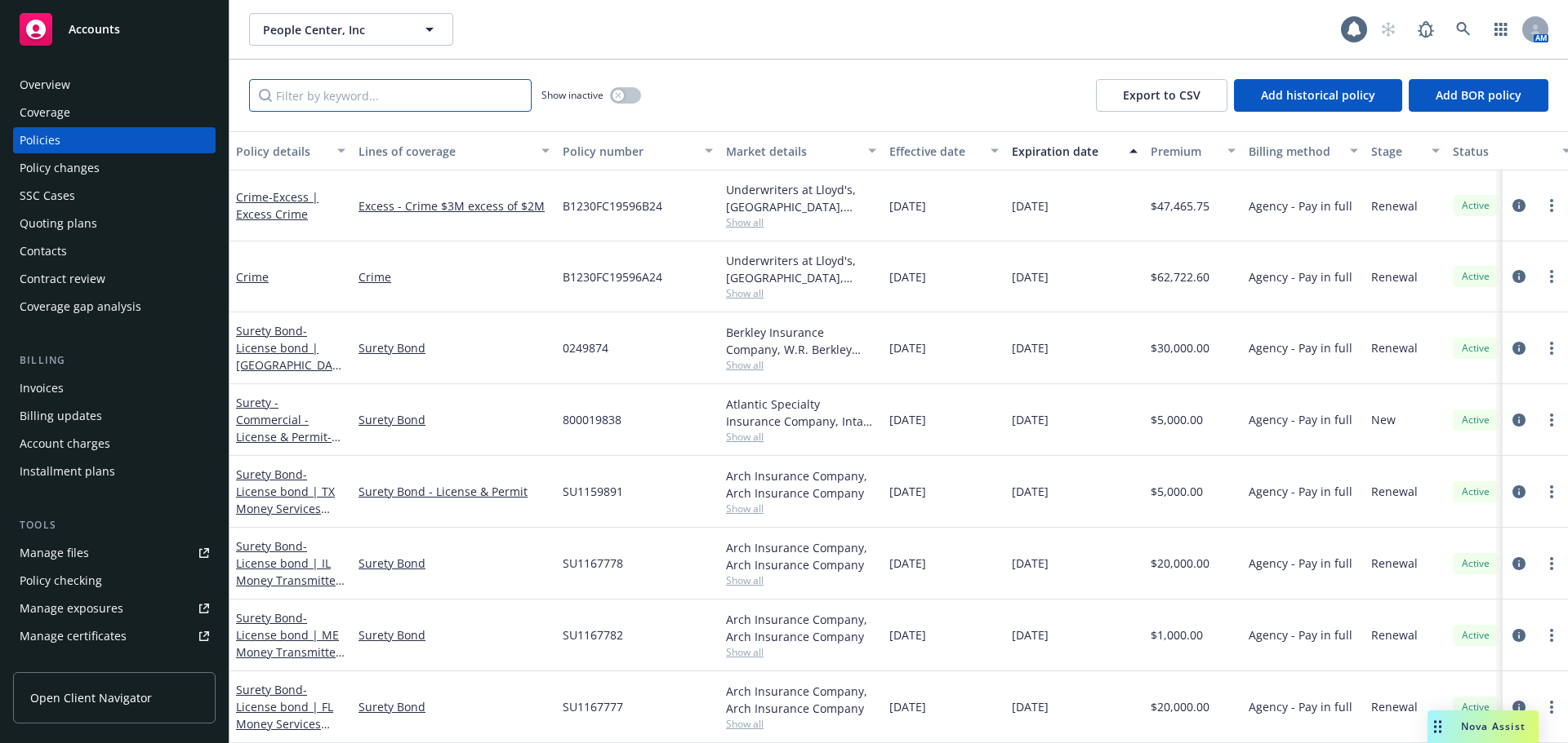
click at [419, 96] on input "Filter by keyword..." at bounding box center [390, 95] width 282 height 32
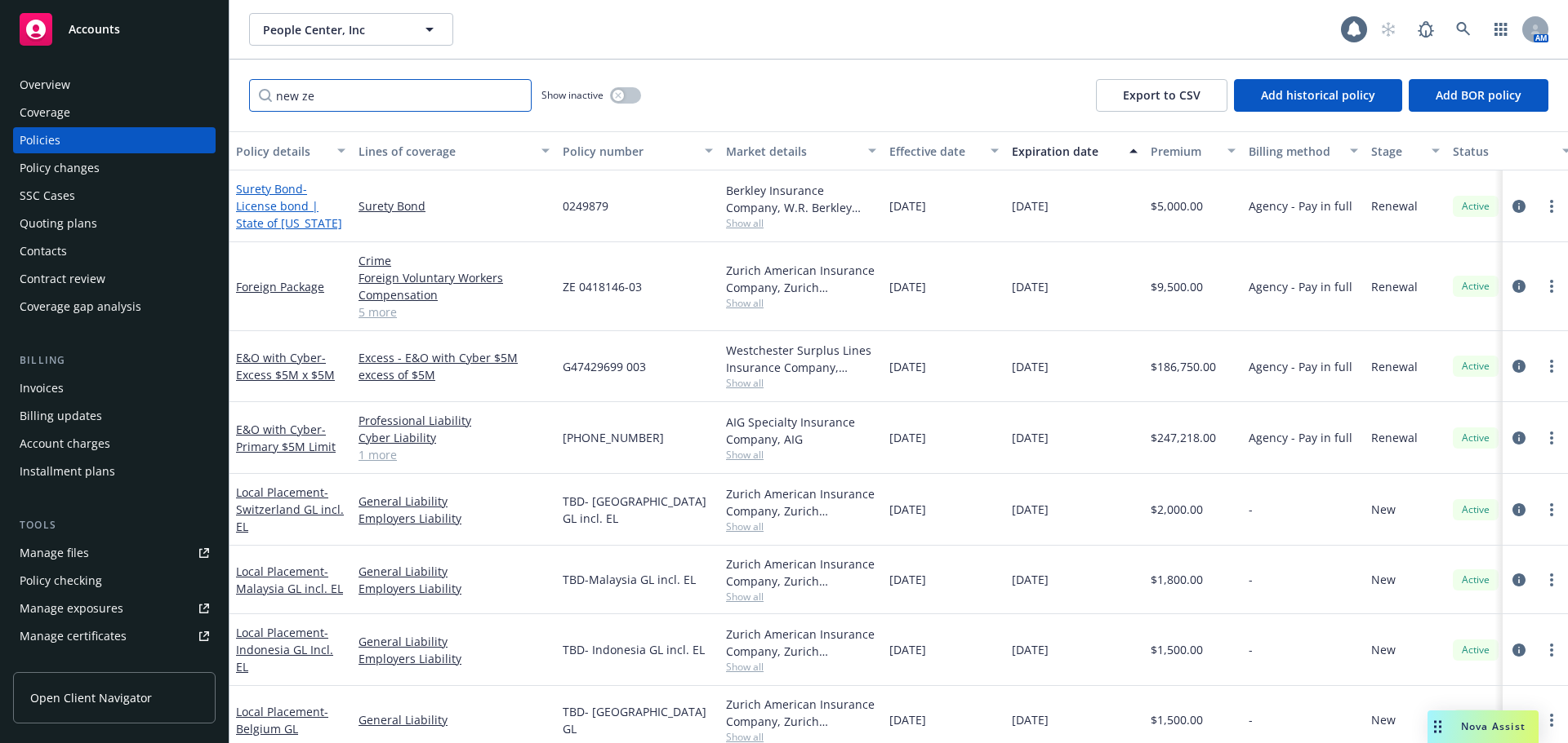
type input "new zea"
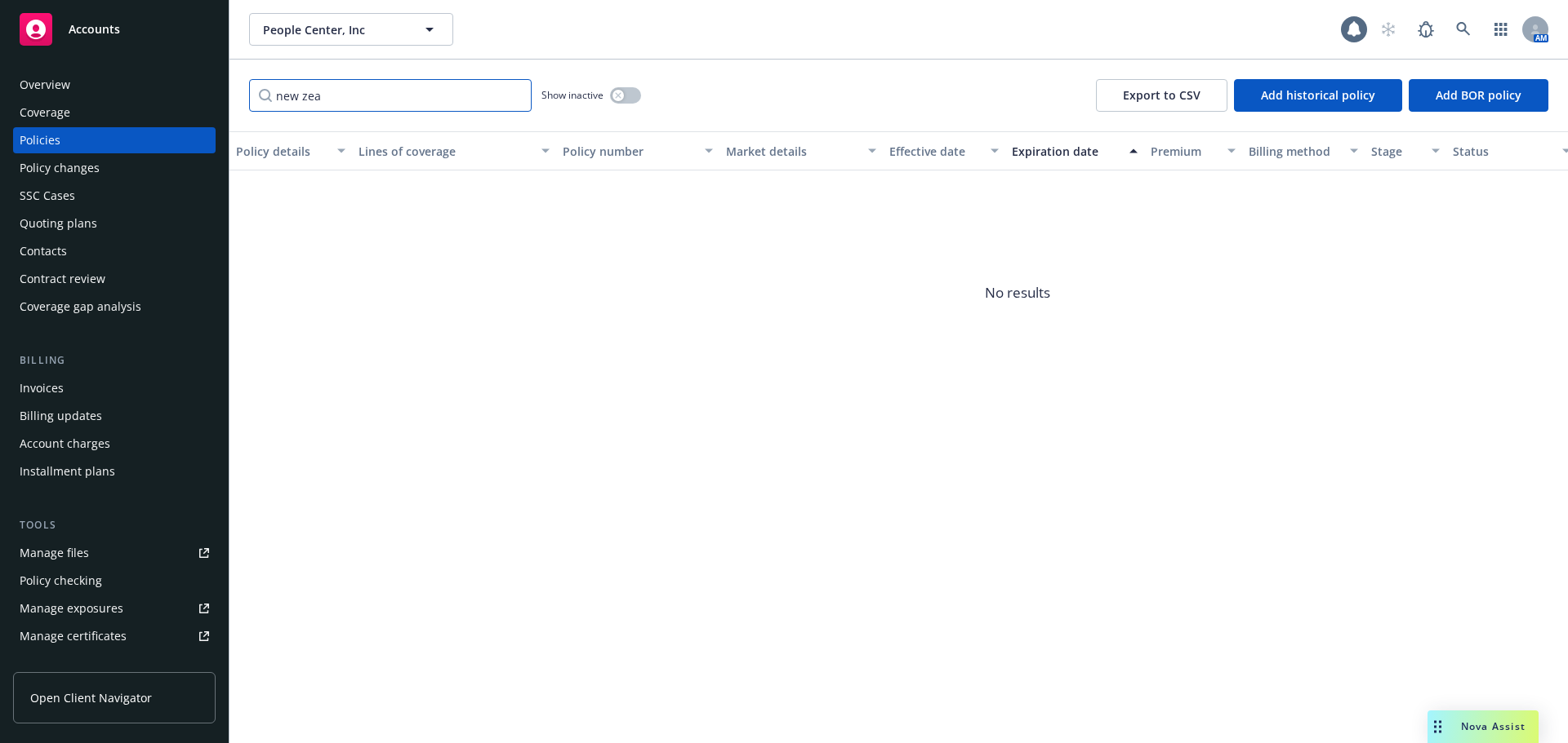
click at [517, 101] on input "new zea" at bounding box center [390, 95] width 282 height 32
click at [513, 91] on input "new zea" at bounding box center [390, 95] width 282 height 32
click at [513, 99] on input "new zea" at bounding box center [390, 95] width 282 height 32
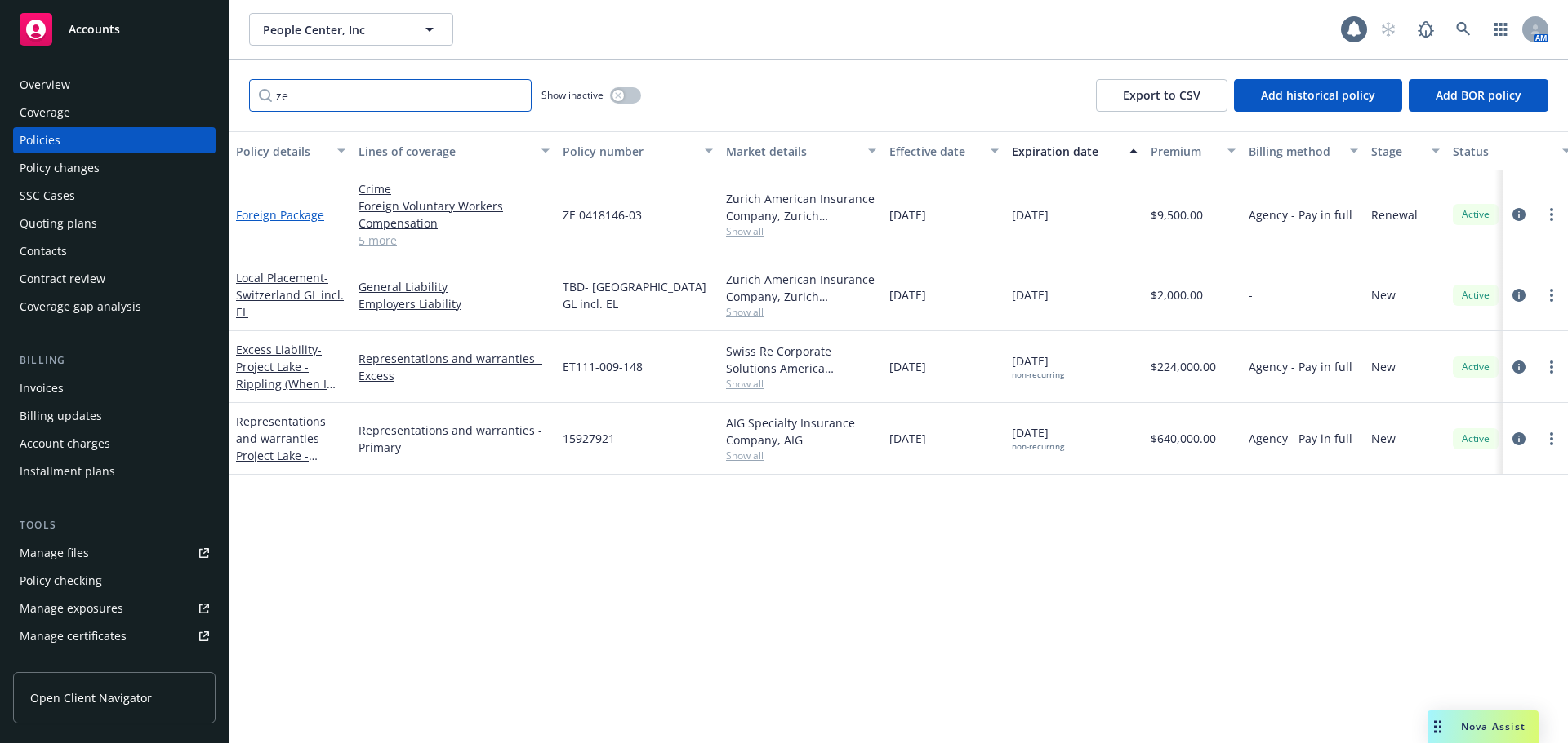
type input "ze"
click at [284, 213] on link "Foreign Package" at bounding box center [280, 215] width 88 height 15
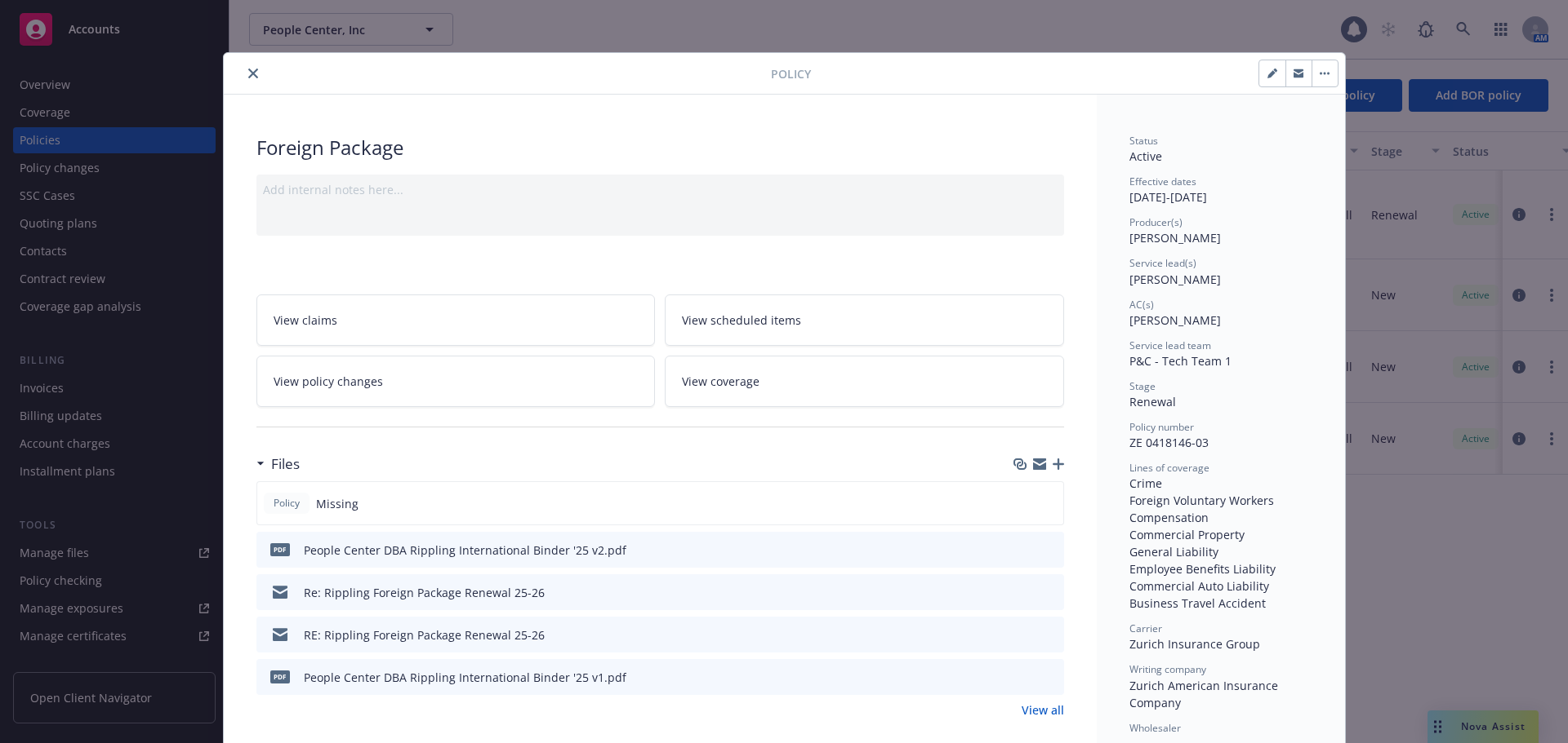
click at [1046, 546] on icon "preview file" at bounding box center [1048, 549] width 14 height 11
click at [248, 72] on icon "close" at bounding box center [253, 73] width 10 height 10
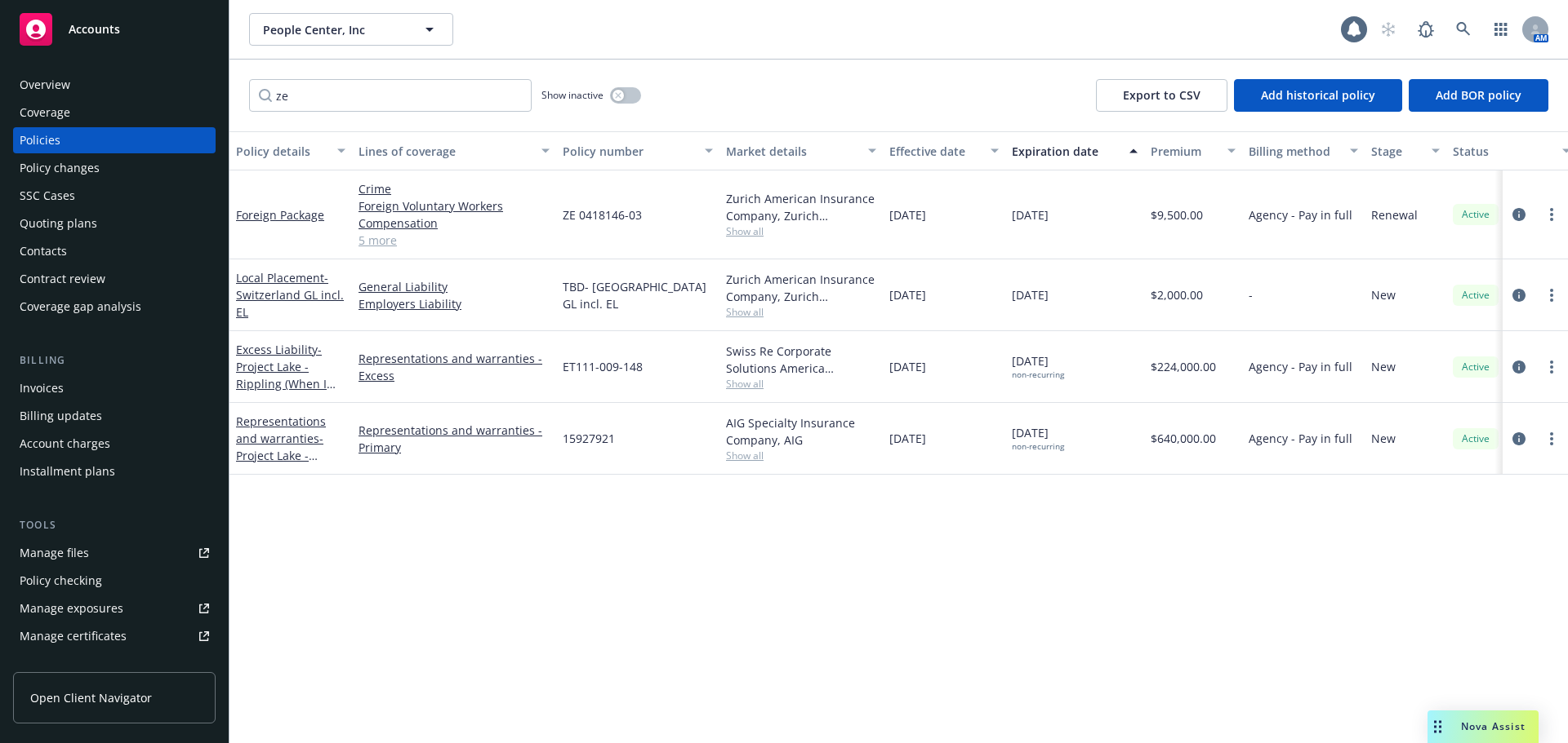
click at [180, 81] on div "Overview" at bounding box center [115, 84] width 189 height 26
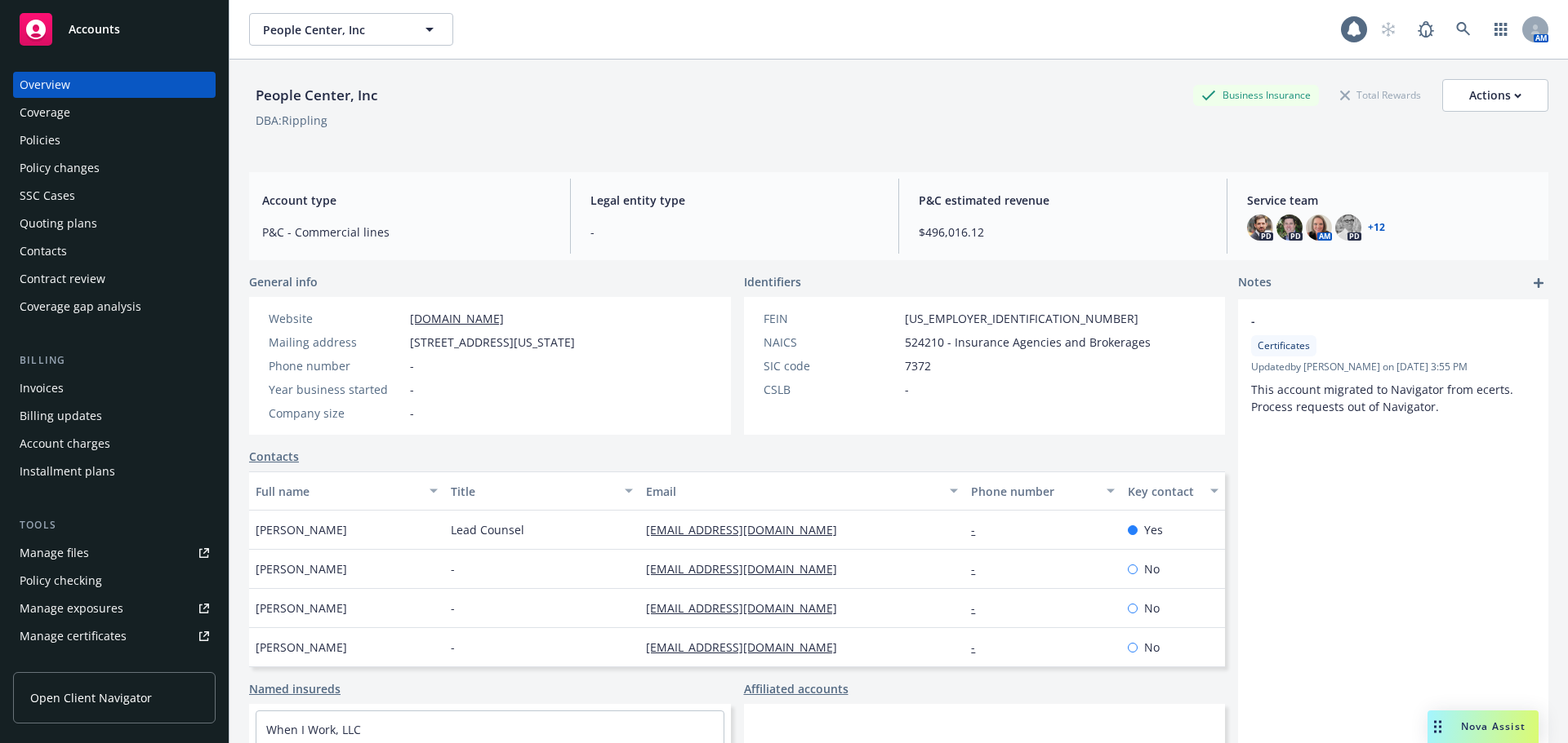
click at [324, 698] on link "Named insureds" at bounding box center [295, 690] width 92 height 17
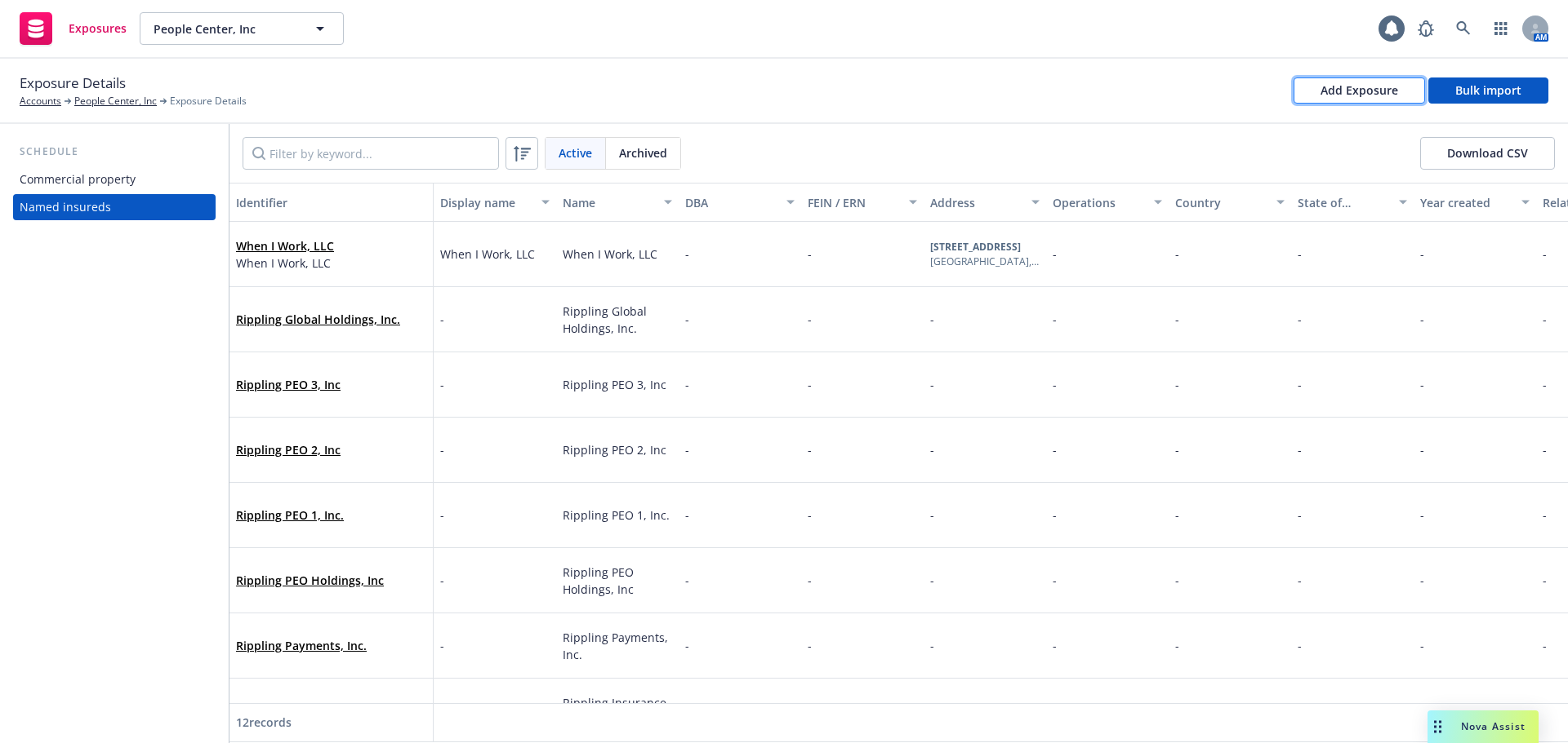
click at [1397, 95] on div "Add Exposure" at bounding box center [1358, 91] width 77 height 25
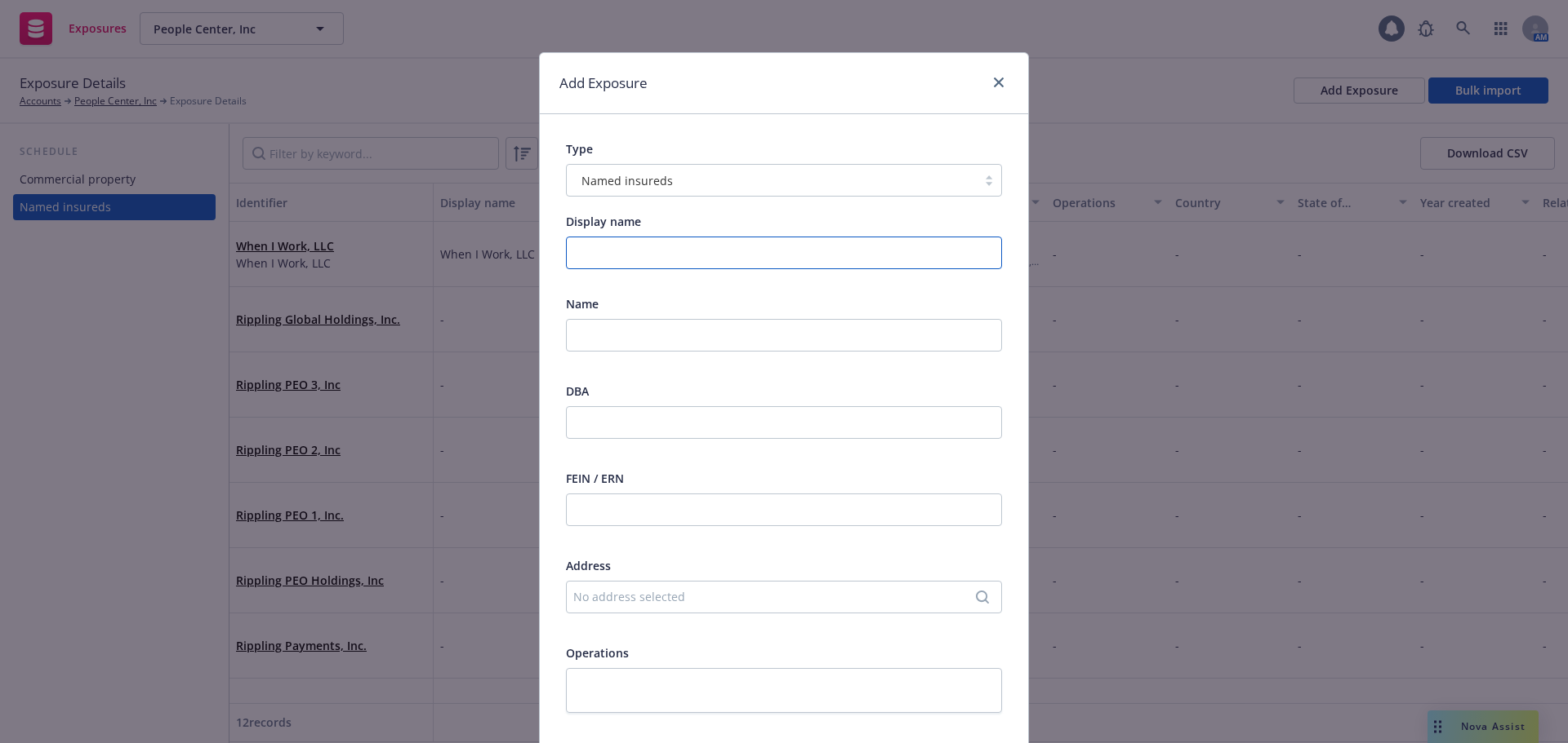
paste input "Rippling New Zealand limited"
drag, startPoint x: 692, startPoint y: 252, endPoint x: 714, endPoint y: 294, distance: 47.4
click at [692, 251] on input "Rippling New Zealand limited" at bounding box center [784, 253] width 436 height 32
drag, startPoint x: 499, startPoint y: 274, endPoint x: 410, endPoint y: 293, distance: 91.0
click at [410, 293] on div "Add Exposure Type Named insureds Display name Rippling New Zealand Limited Name…" at bounding box center [784, 371] width 1568 height 743
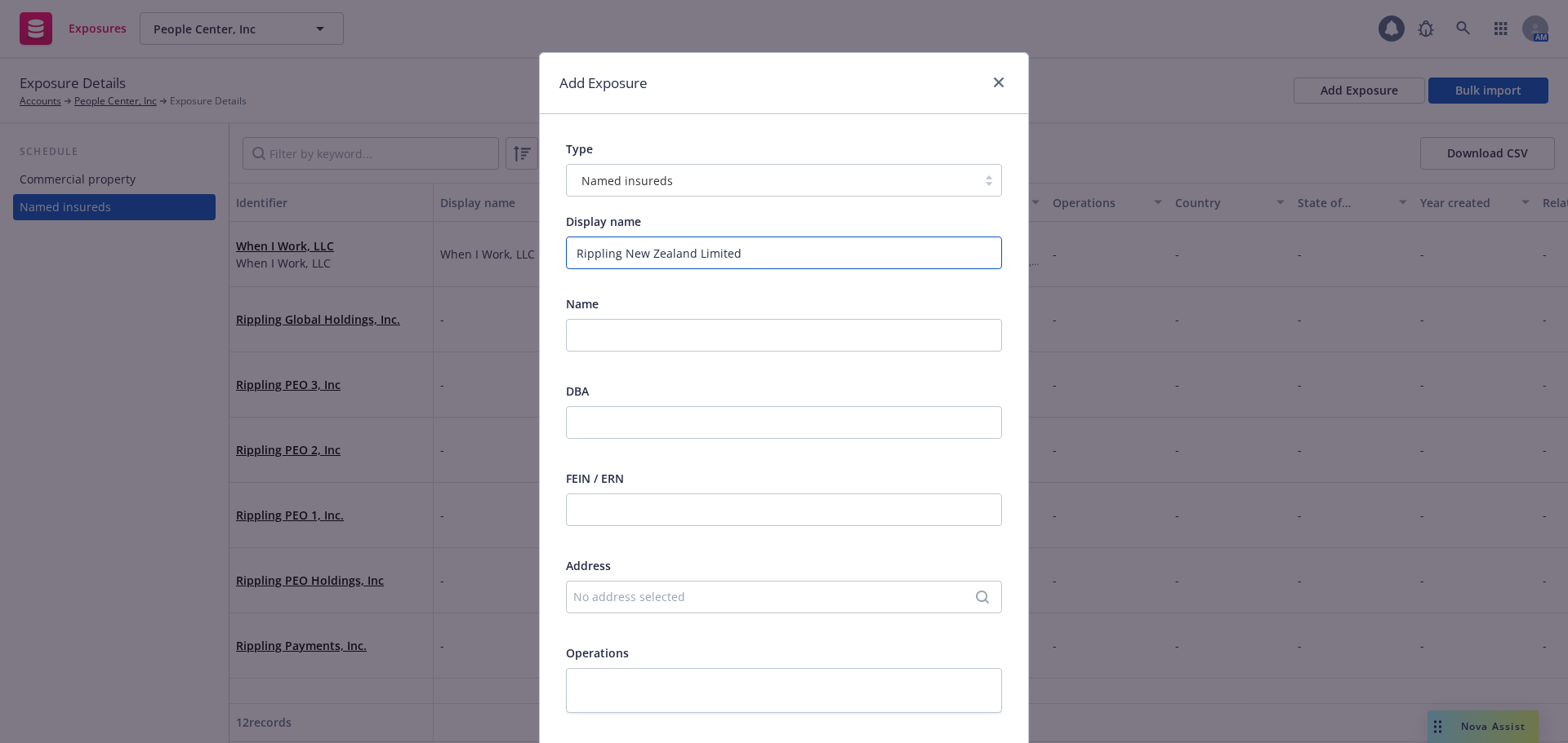
type input "Rippling New Zealand Limited"
click at [614, 342] on input "text" at bounding box center [784, 336] width 436 height 32
paste input "Rippling New Zealand Limited"
type input "Rippling New Zealand Limited"
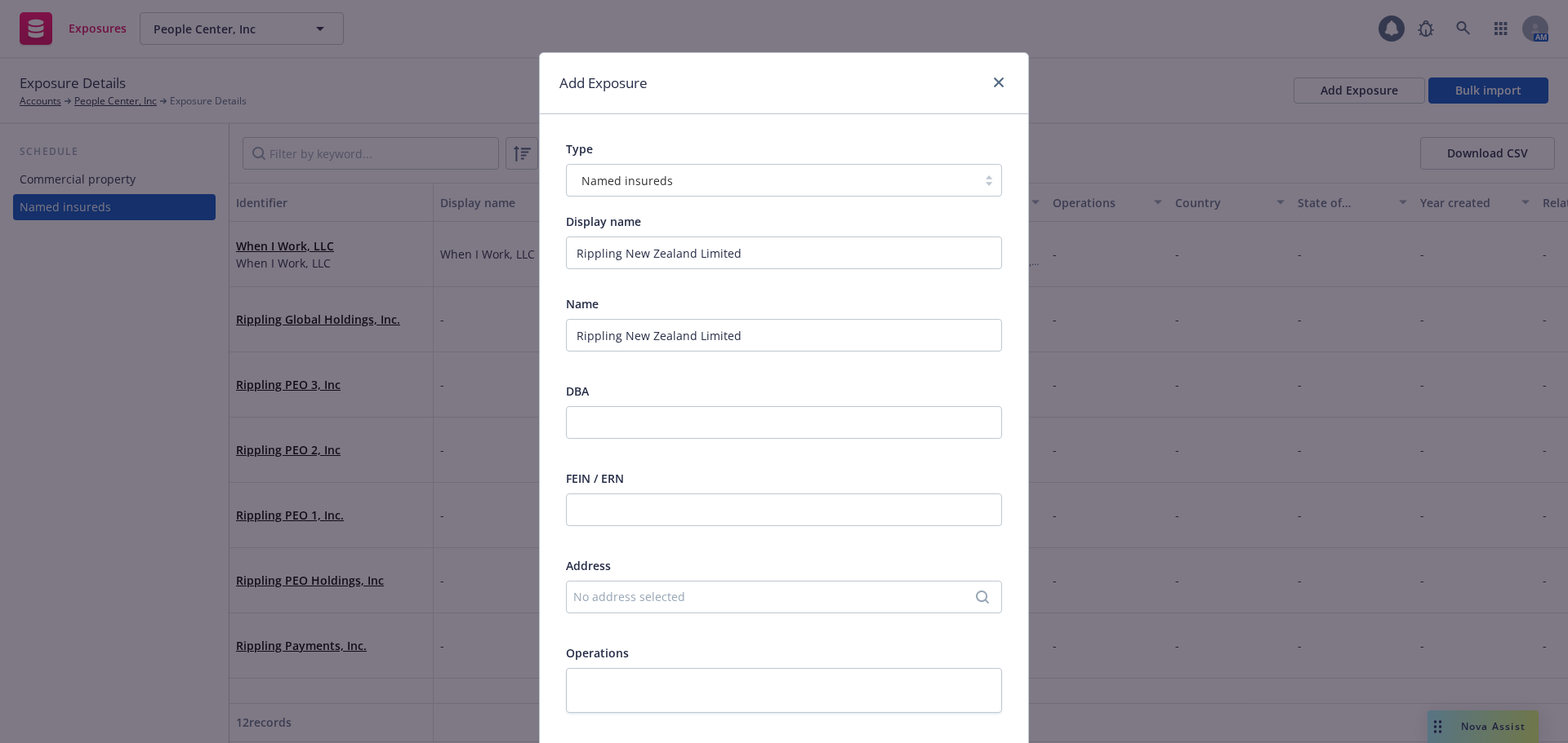
click at [677, 598] on div "No address selected" at bounding box center [776, 597] width 405 height 17
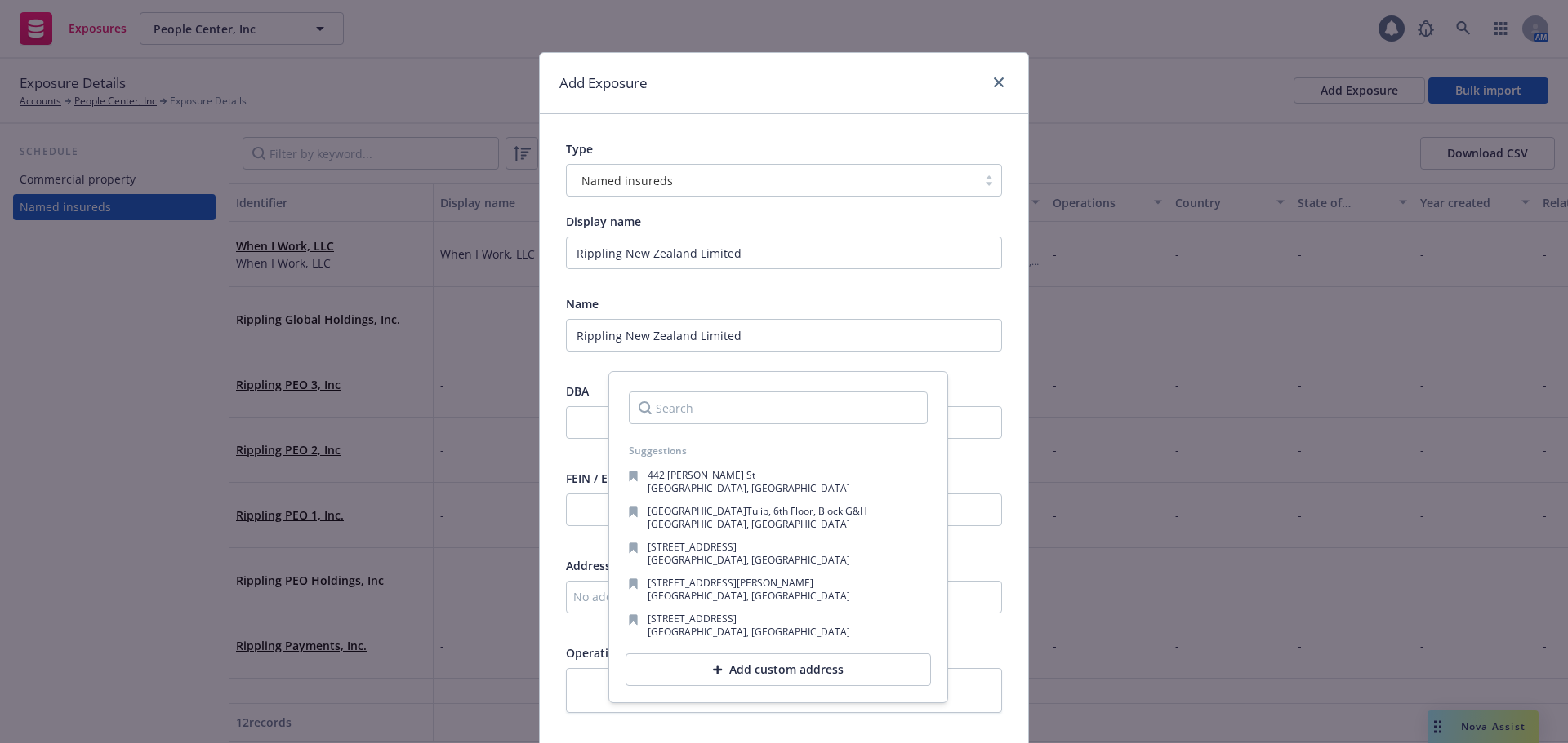
click at [744, 677] on div "Add custom address" at bounding box center [778, 670] width 305 height 32
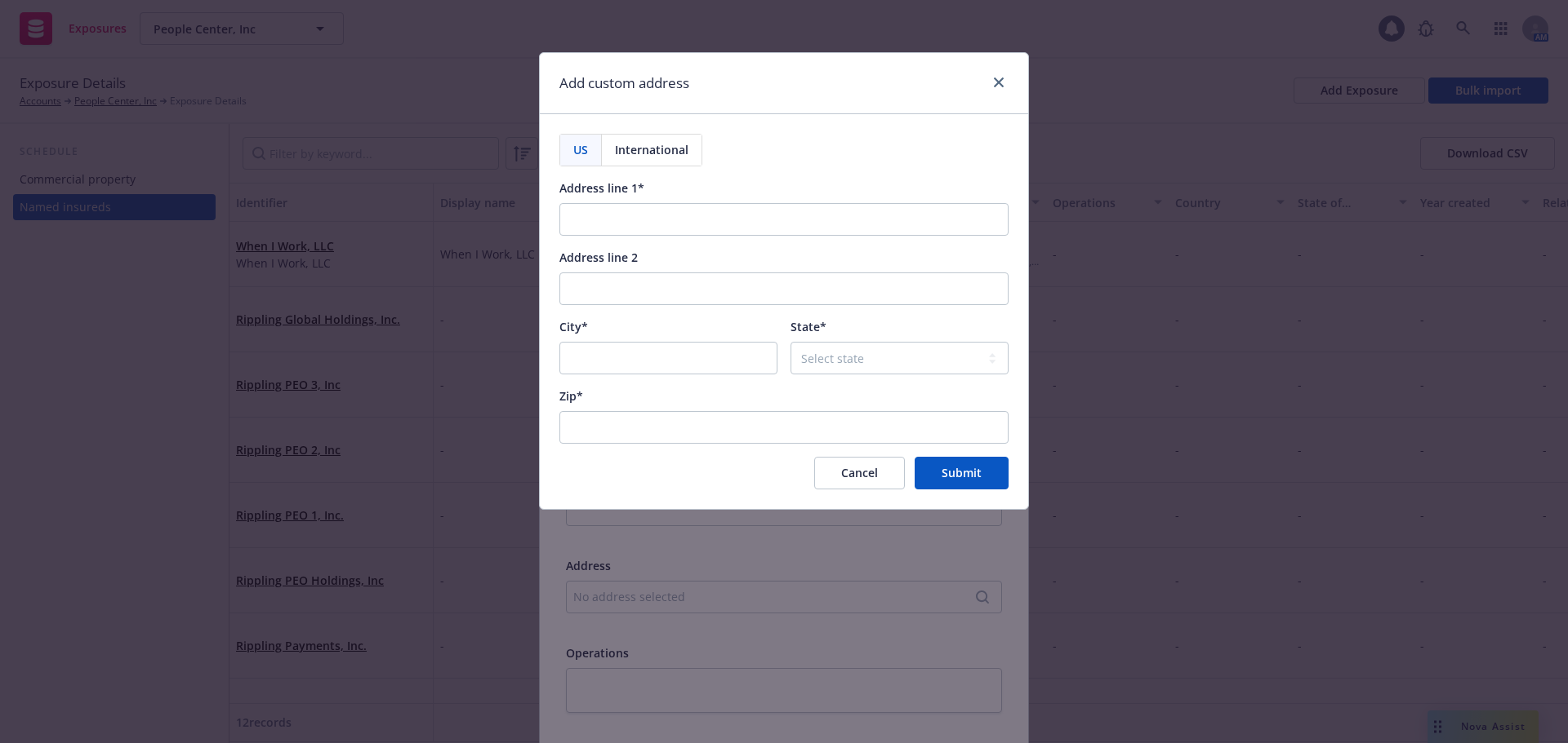
click at [641, 153] on span "International" at bounding box center [651, 150] width 73 height 17
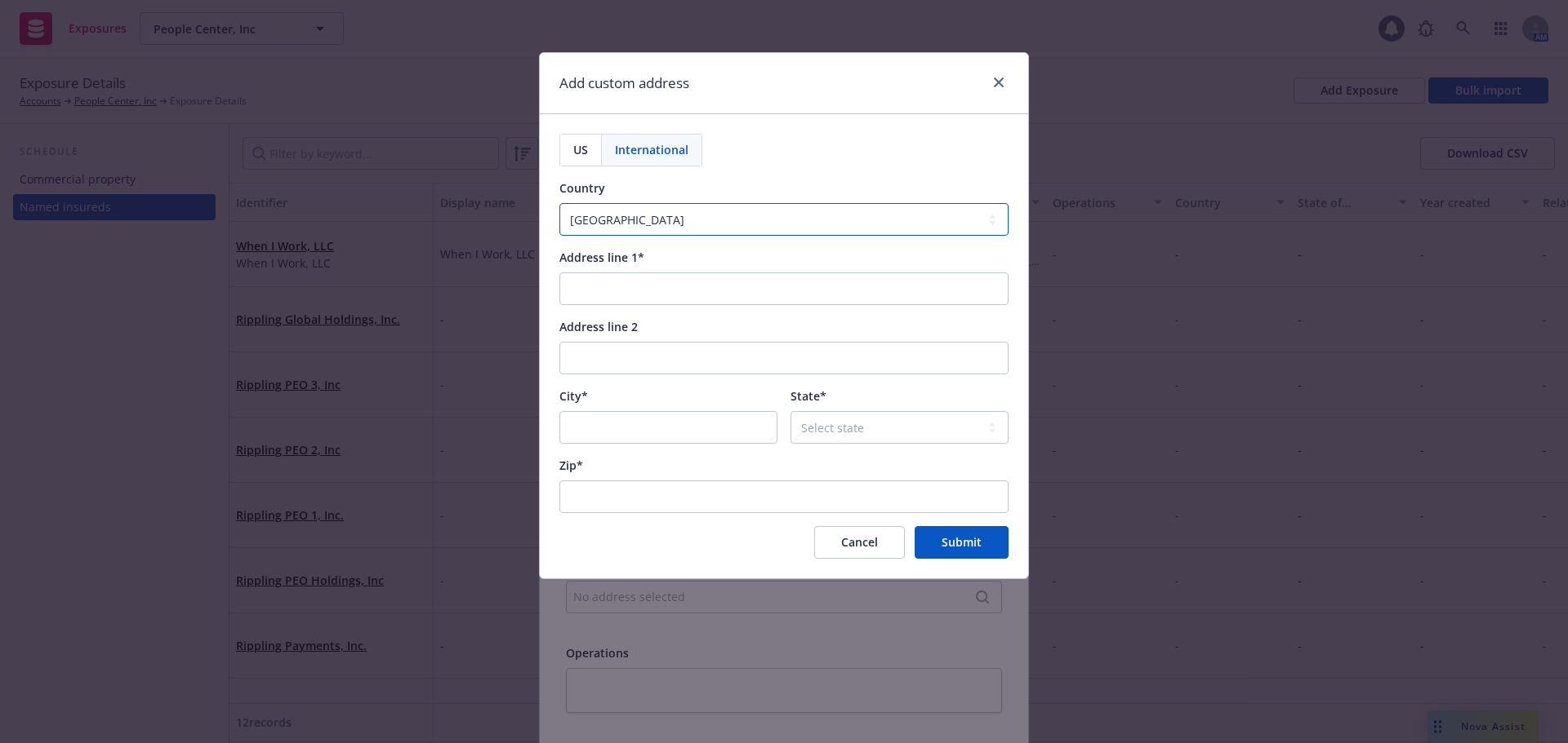
click at [649, 223] on select "Afghanistan Åland Islands Albania Algeria American Samoa Andorra Angola Anguill…" at bounding box center [784, 219] width 449 height 32
select select "NZL"
click at [559, 203] on select "Afghanistan Åland Islands Albania Algeria American Samoa Andorra Angola Anguill…" at bounding box center [784, 219] width 449 height 32
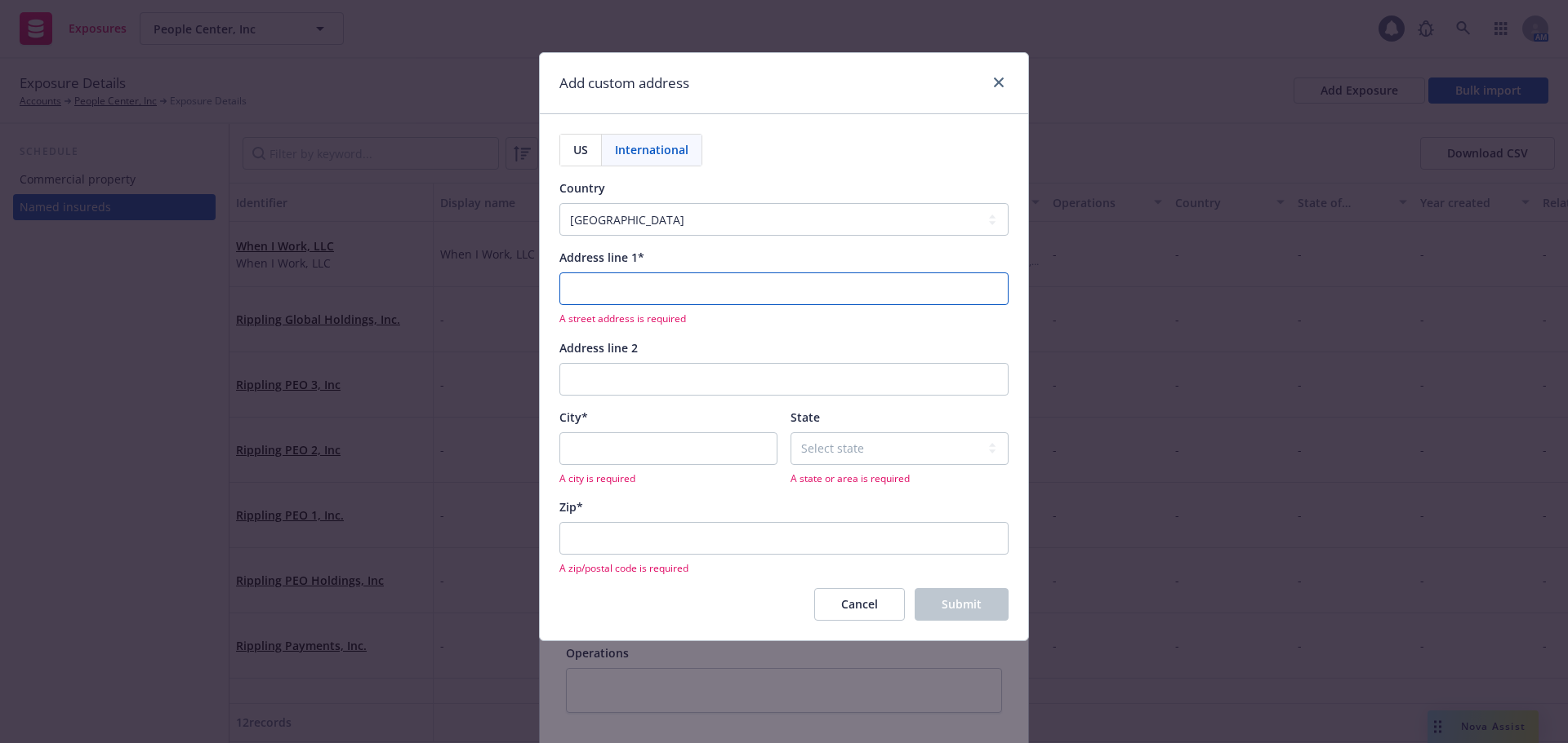
paste input "Pwc Tower, Level 15 15 Customs Street West,"
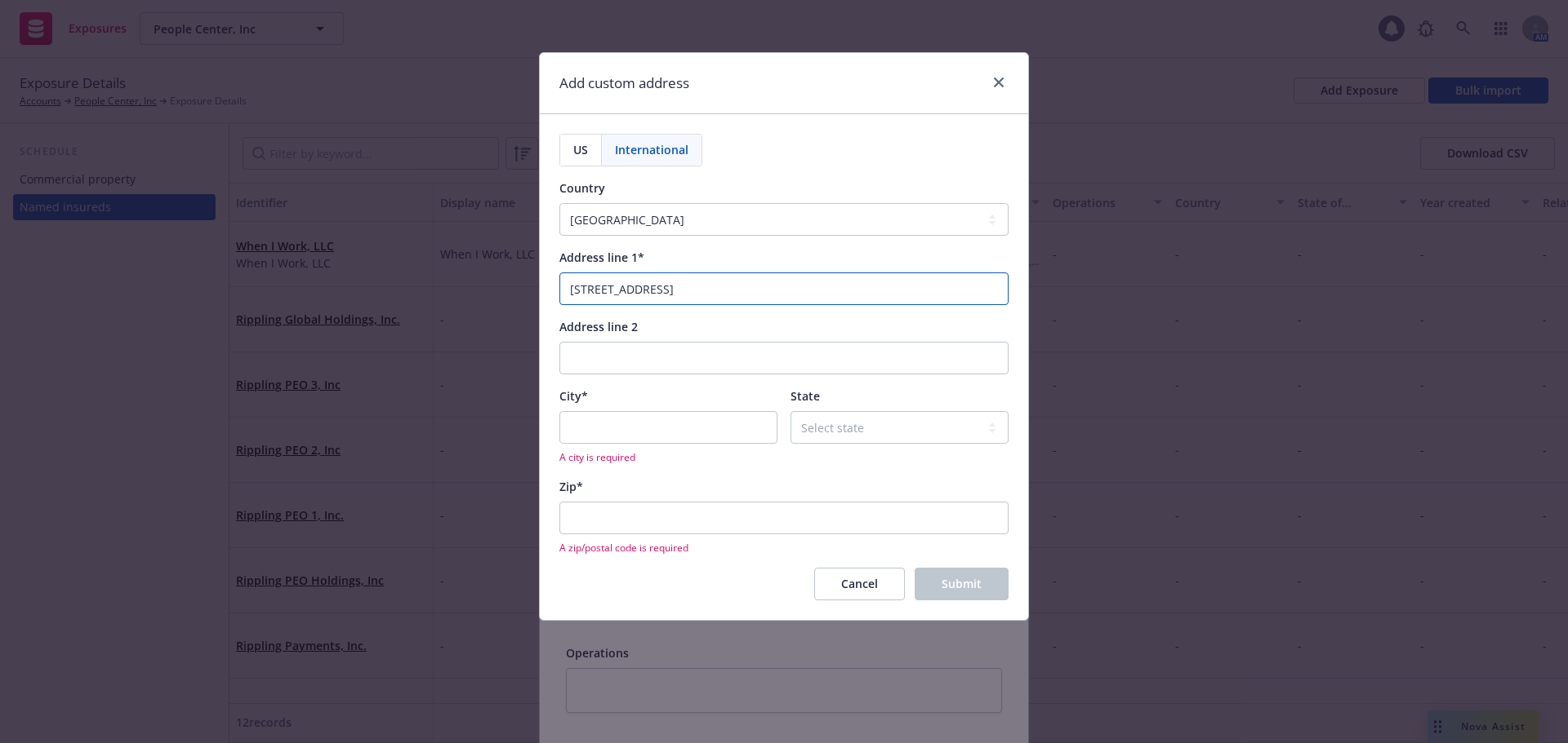
type input "Pwc Tower, Level 15 15 Customs Street West"
click at [681, 426] on input "City*" at bounding box center [668, 427] width 218 height 32
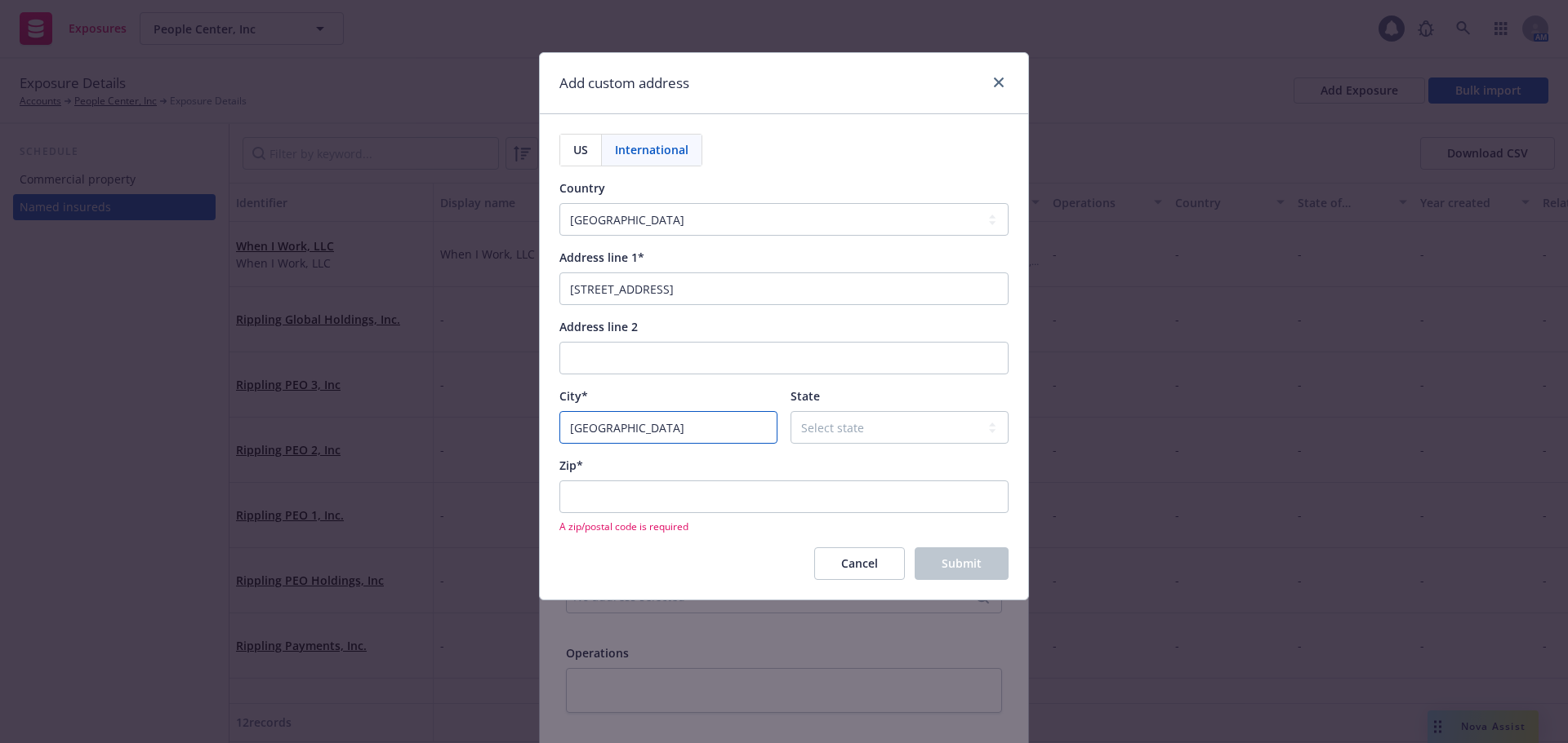
type input "Auckland"
click at [657, 489] on input "Zip*" at bounding box center [784, 497] width 449 height 32
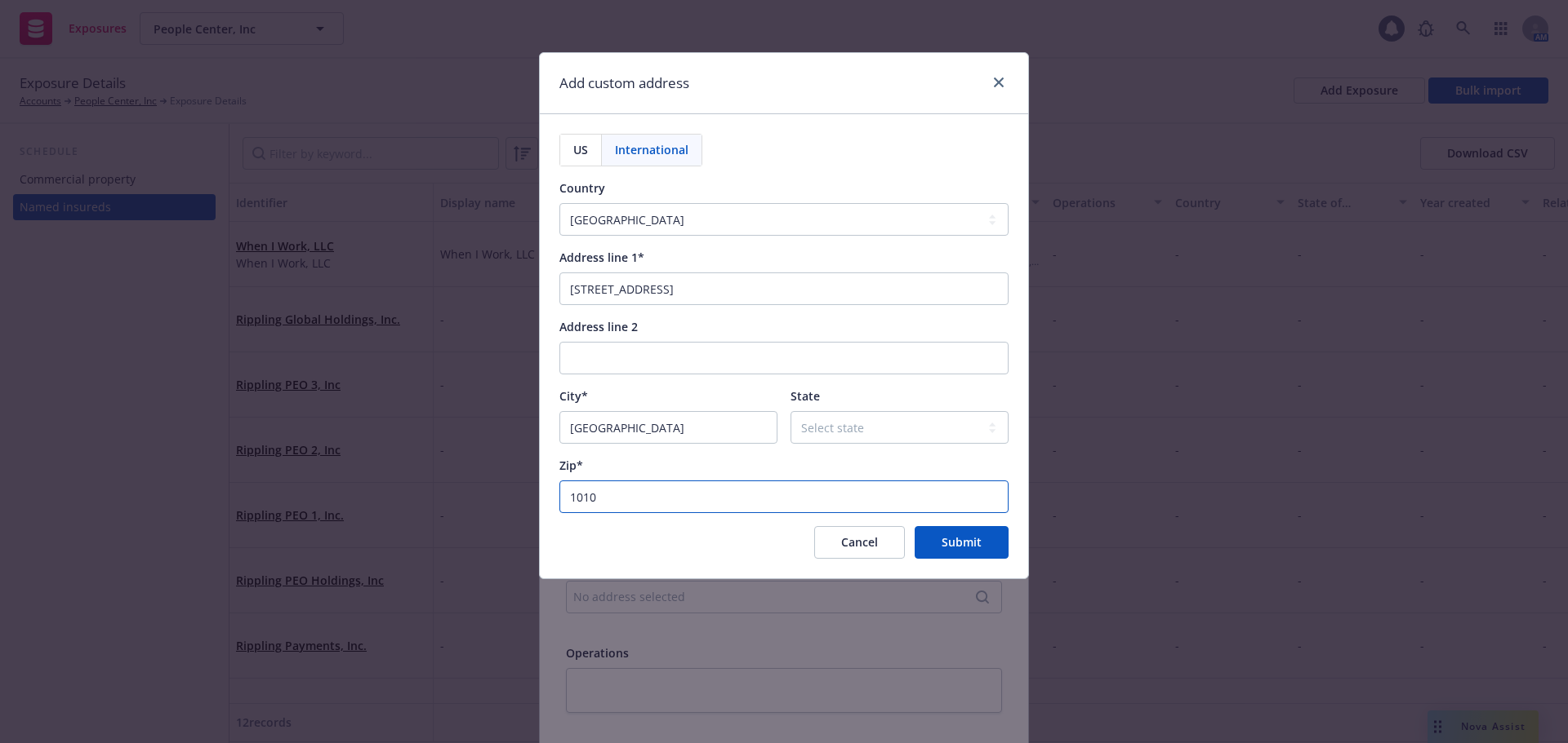
type input "1010"
click at [661, 456] on div "US International Country Afghanistan Åland Islands Albania Algeria American Sam…" at bounding box center [784, 346] width 449 height 425
click at [972, 538] on span "Submit" at bounding box center [962, 542] width 40 height 15
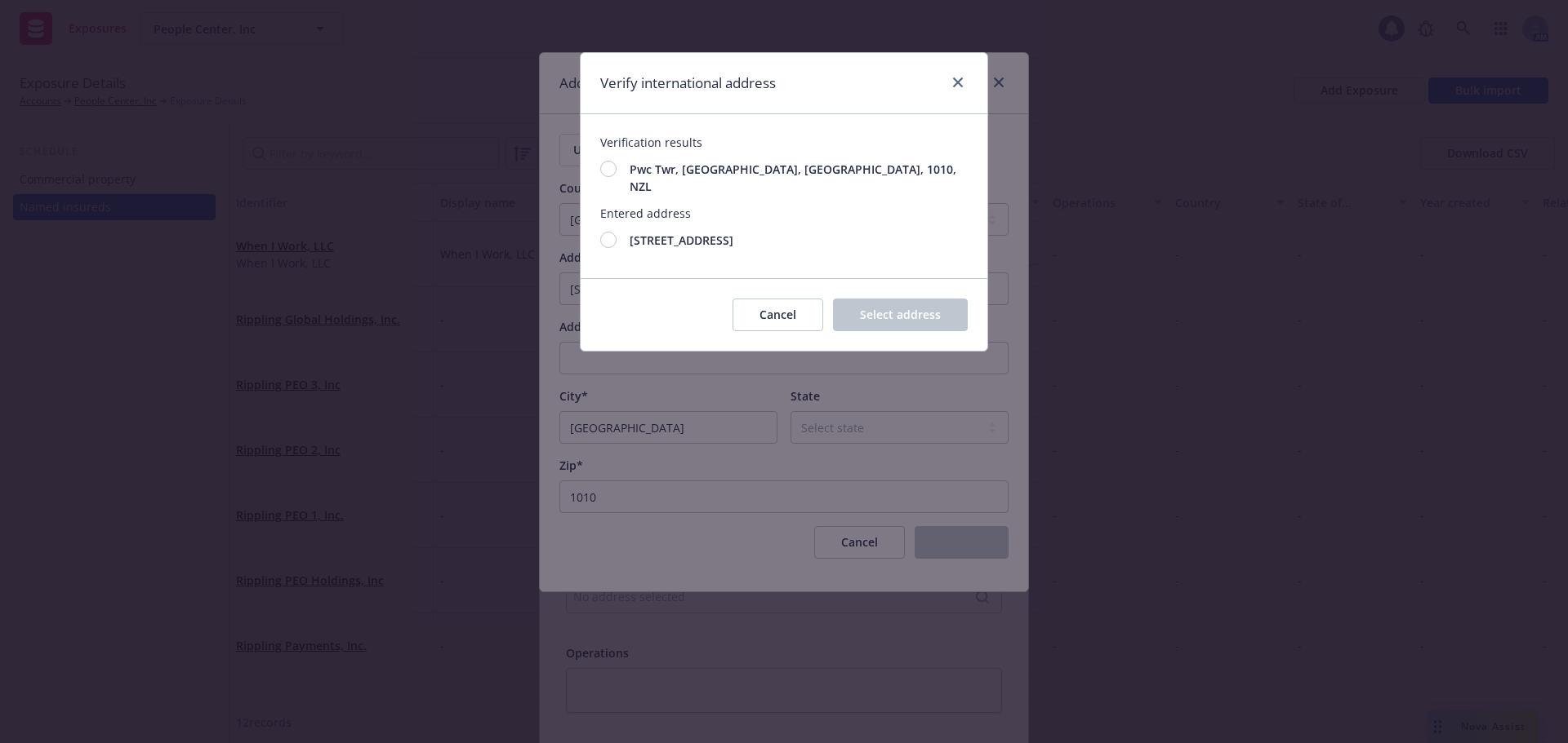
click at [601, 232] on div at bounding box center [608, 239] width 16 height 16
click at [879, 310] on span "Select address" at bounding box center [900, 315] width 81 height 15
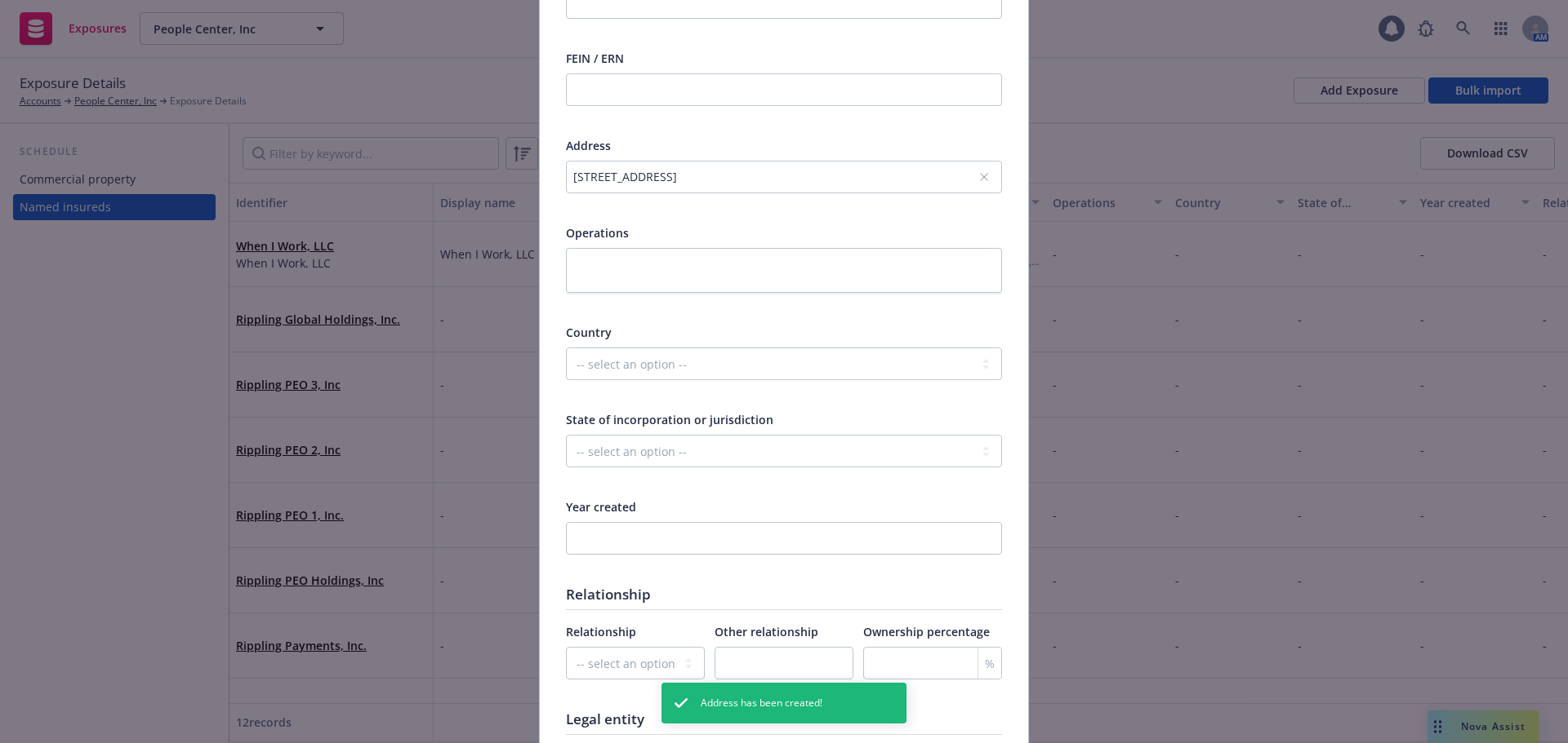
scroll to position [735, 0]
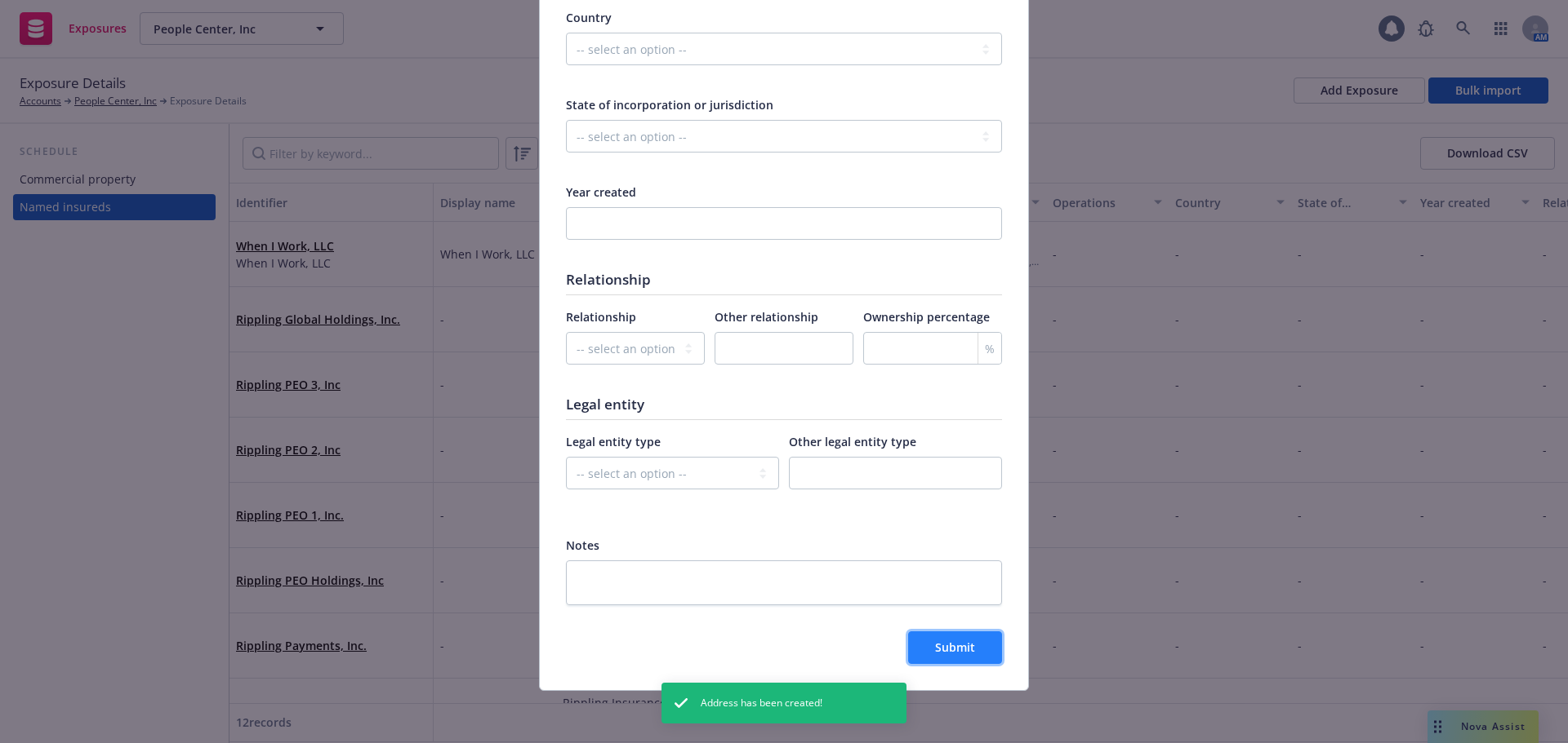
click at [968, 655] on span "Submit" at bounding box center [955, 648] width 40 height 15
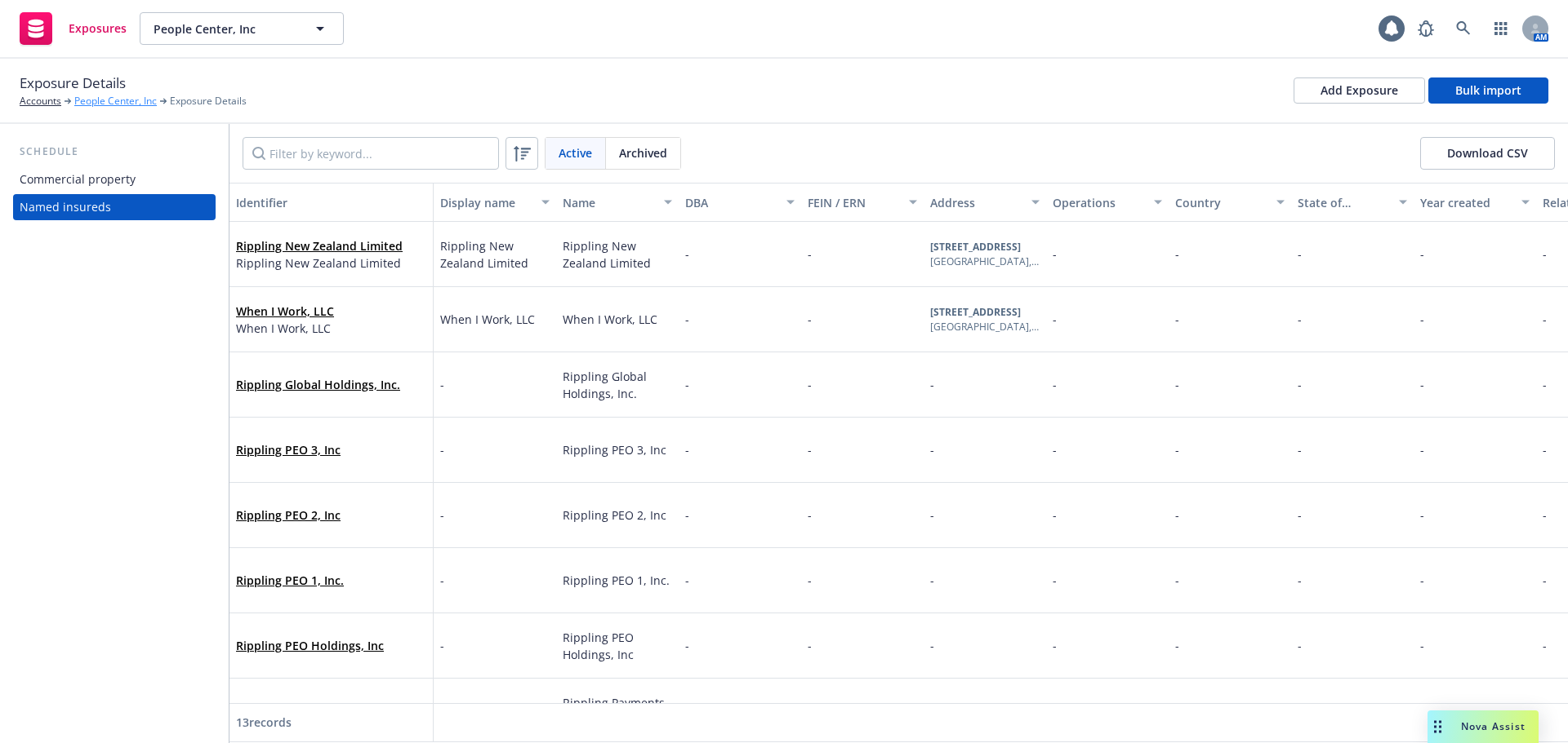
click at [144, 99] on link "People Center, Inc" at bounding box center [115, 100] width 82 height 14
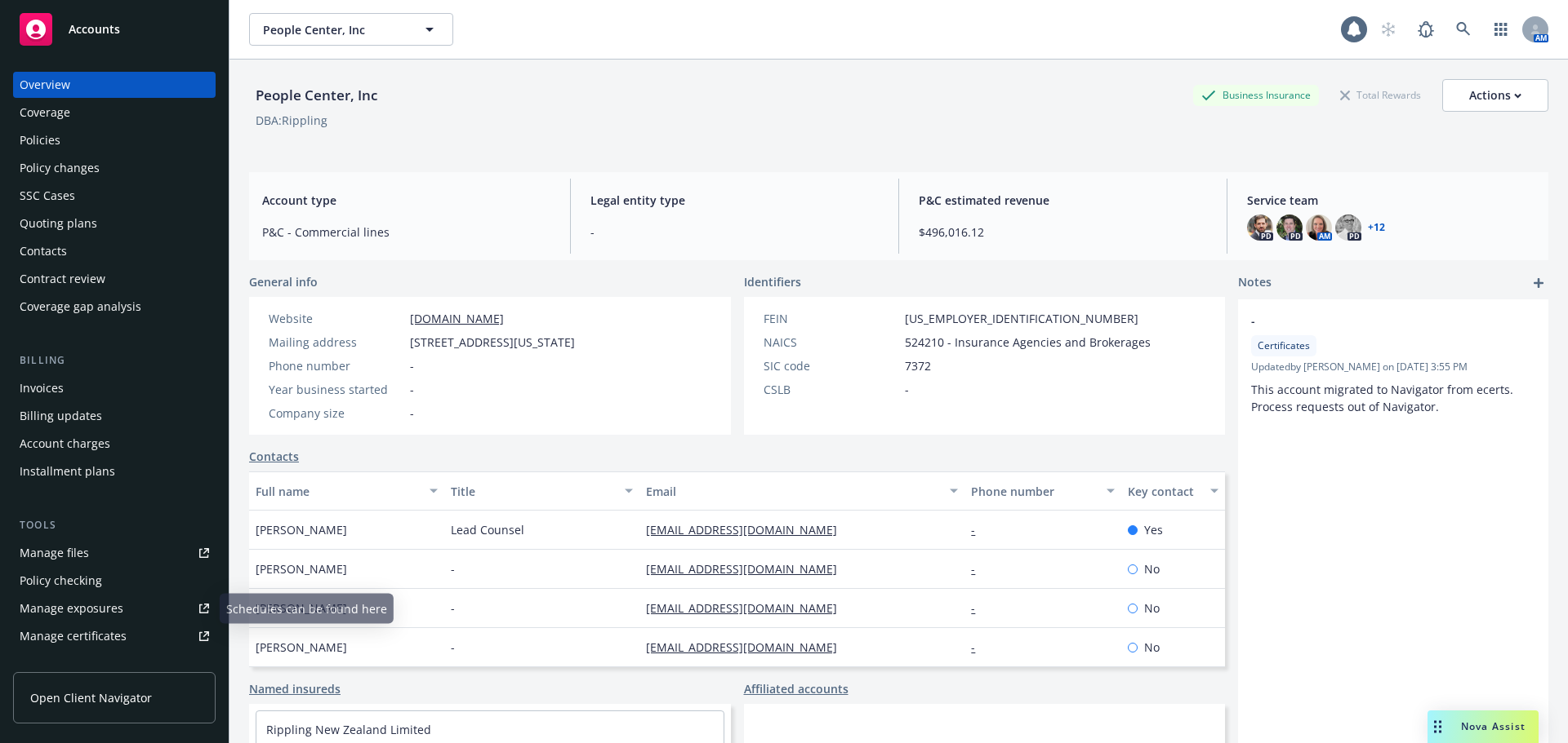
click at [141, 638] on link "Manage certificates" at bounding box center [115, 636] width 202 height 26
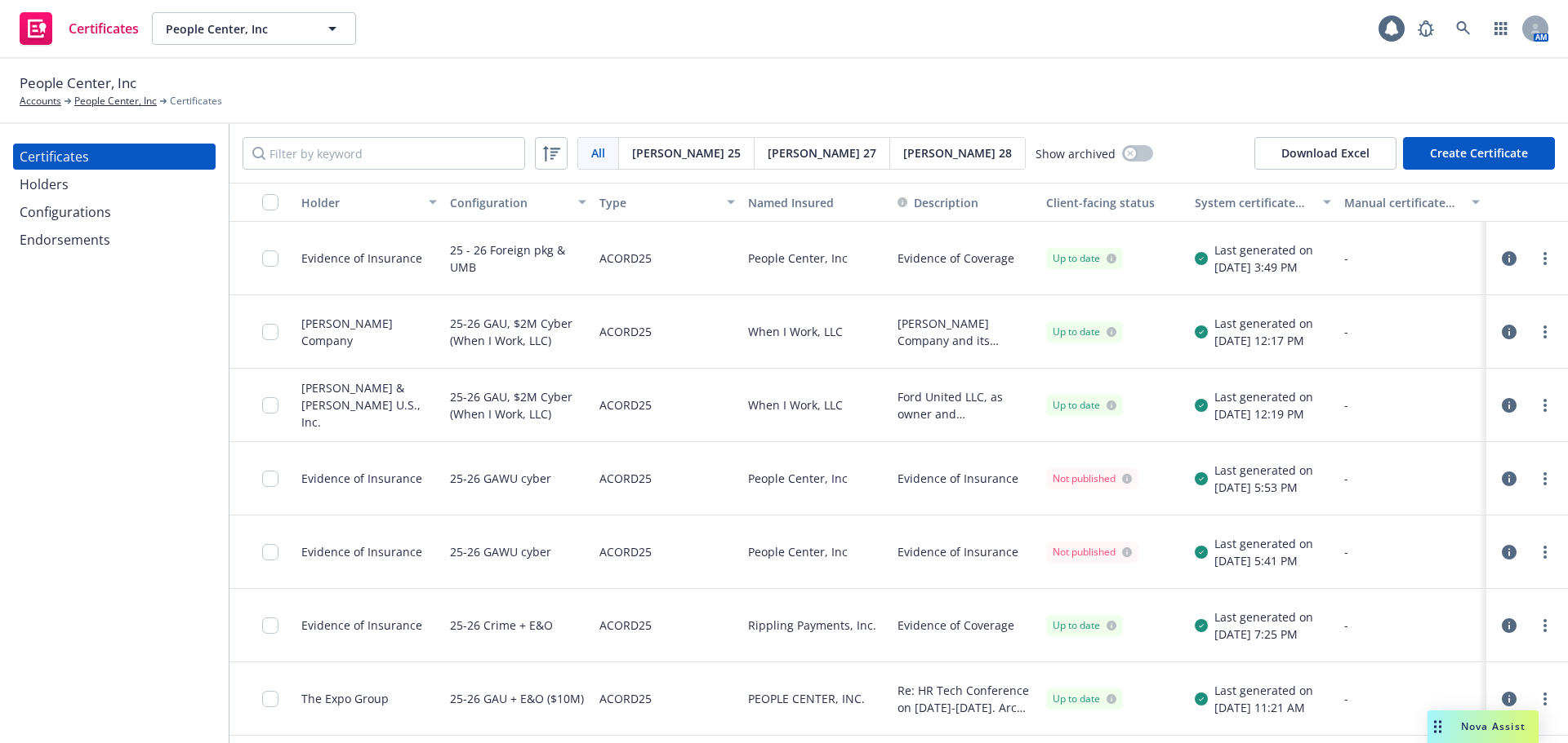
click at [1439, 155] on button "Create Certificate" at bounding box center [1478, 154] width 152 height 32
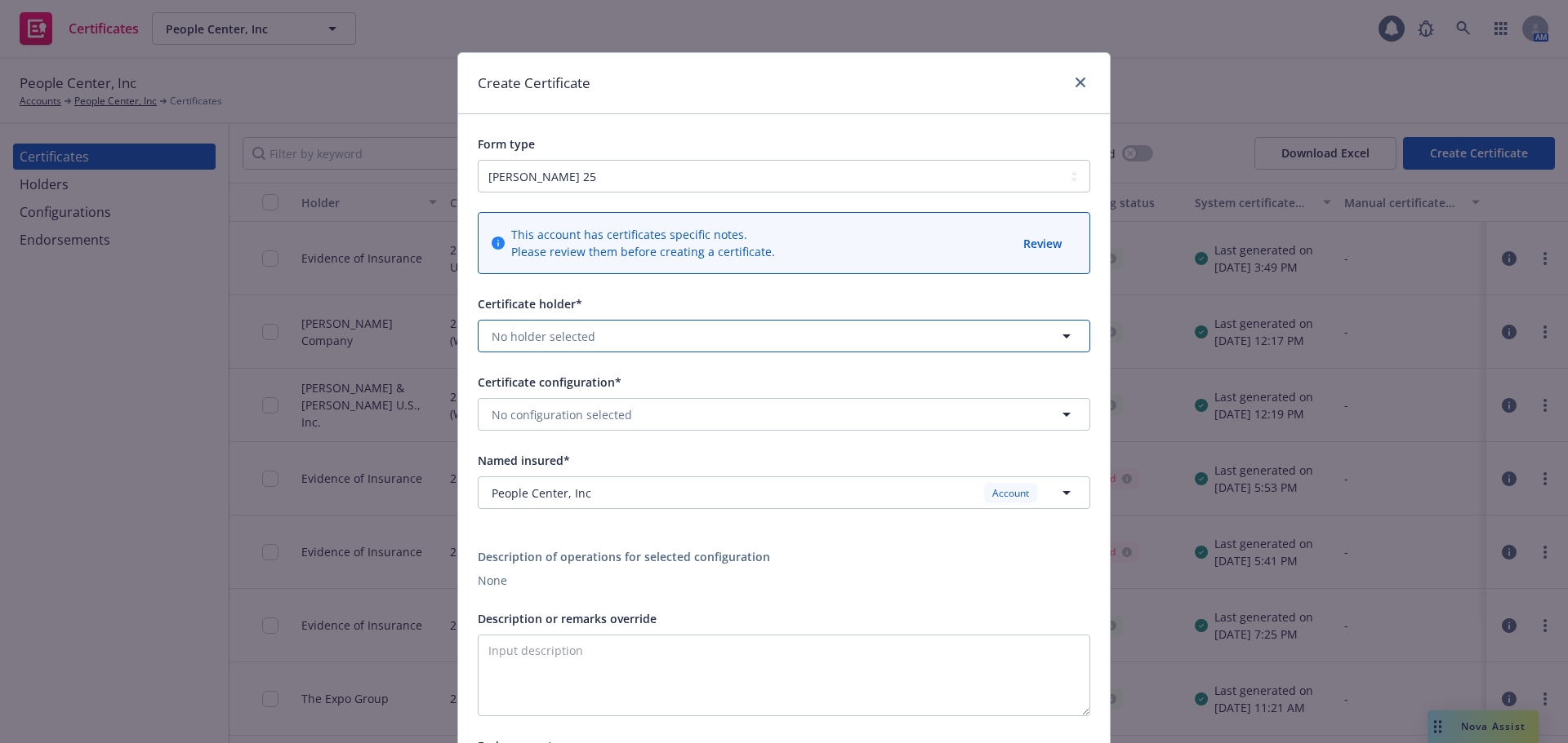
click at [620, 337] on button "No holder selected" at bounding box center [784, 336] width 613 height 32
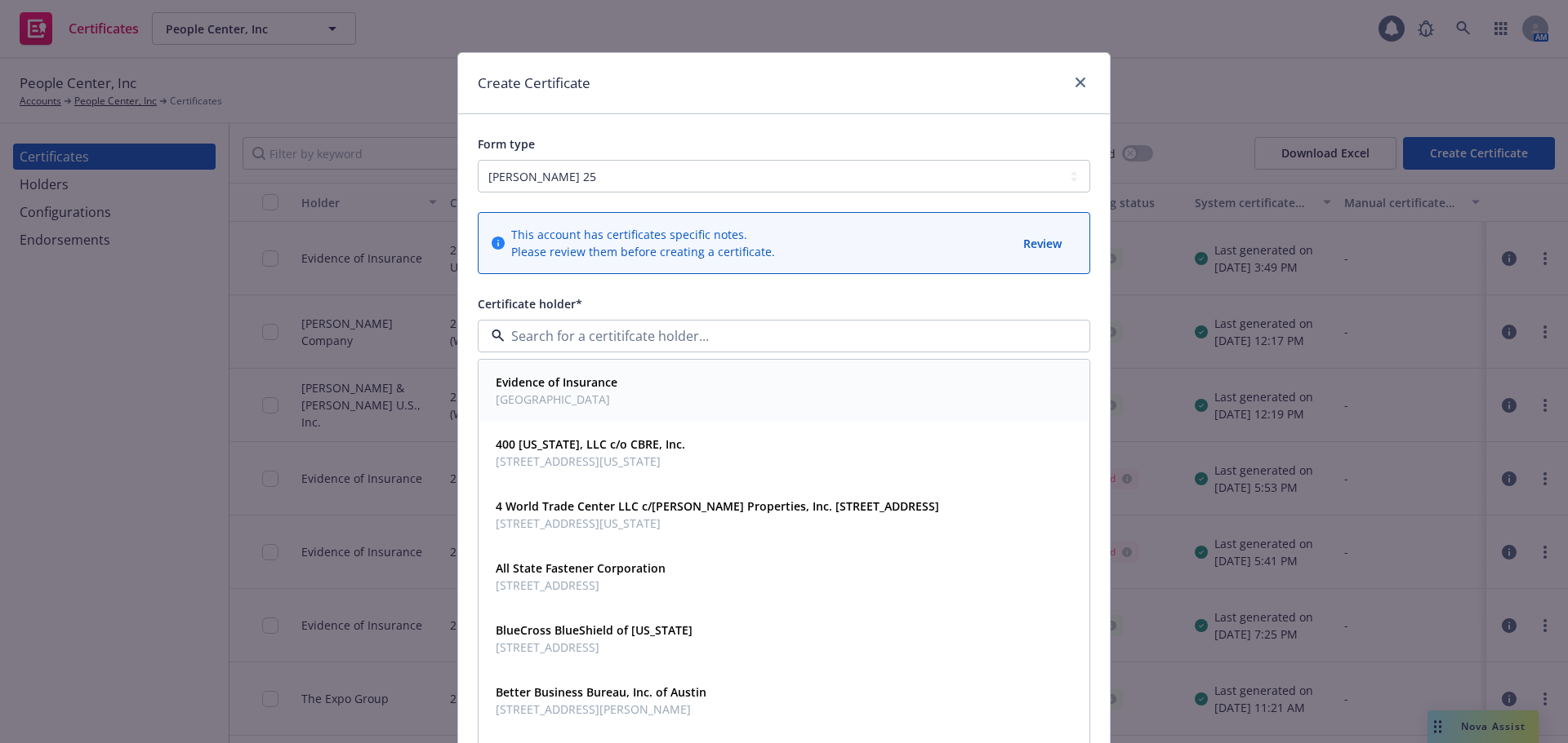
click at [612, 385] on div "Evidence of Insurance USA" at bounding box center [555, 390] width 132 height 41
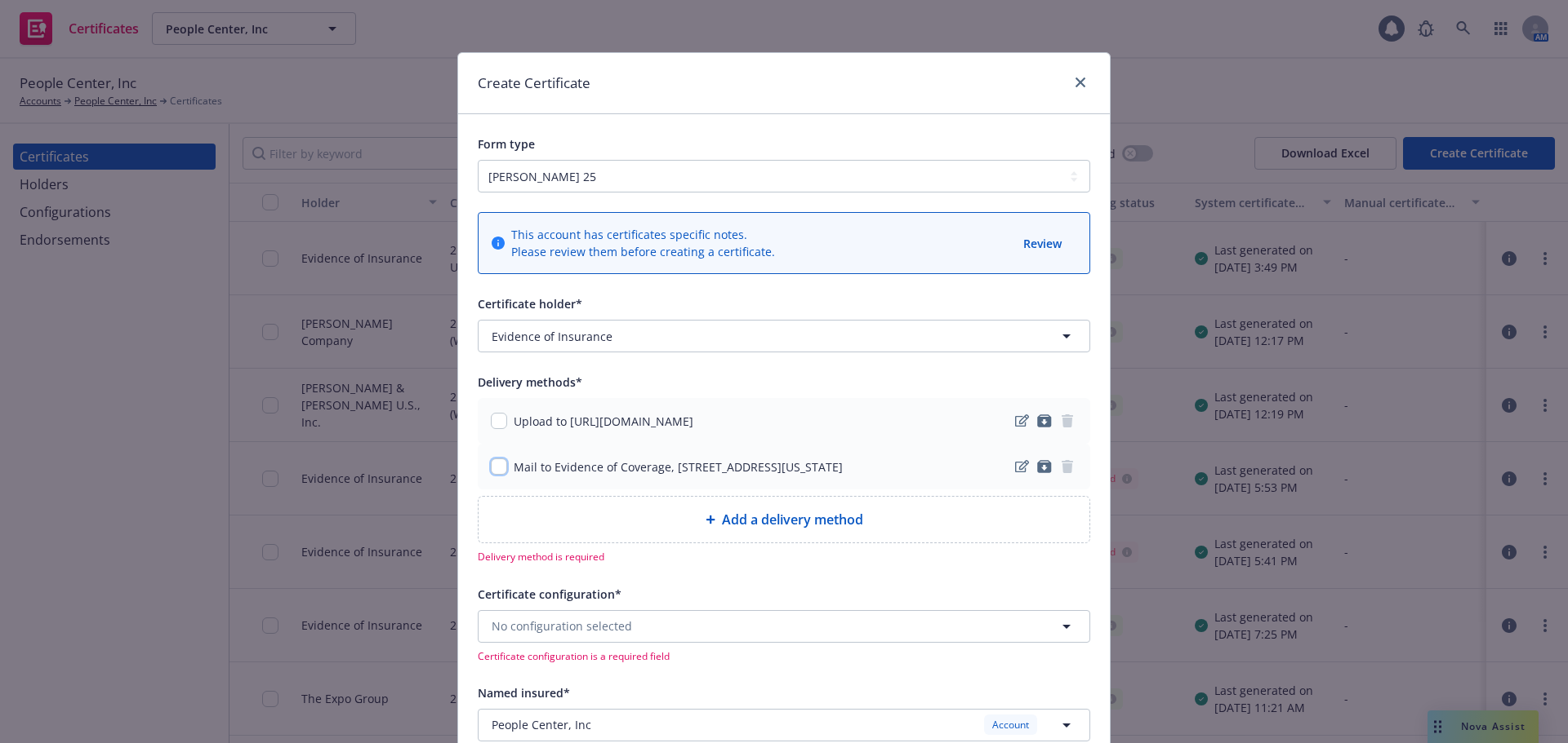
click at [491, 462] on input "checkbox" at bounding box center [498, 466] width 16 height 16
checkbox input "true"
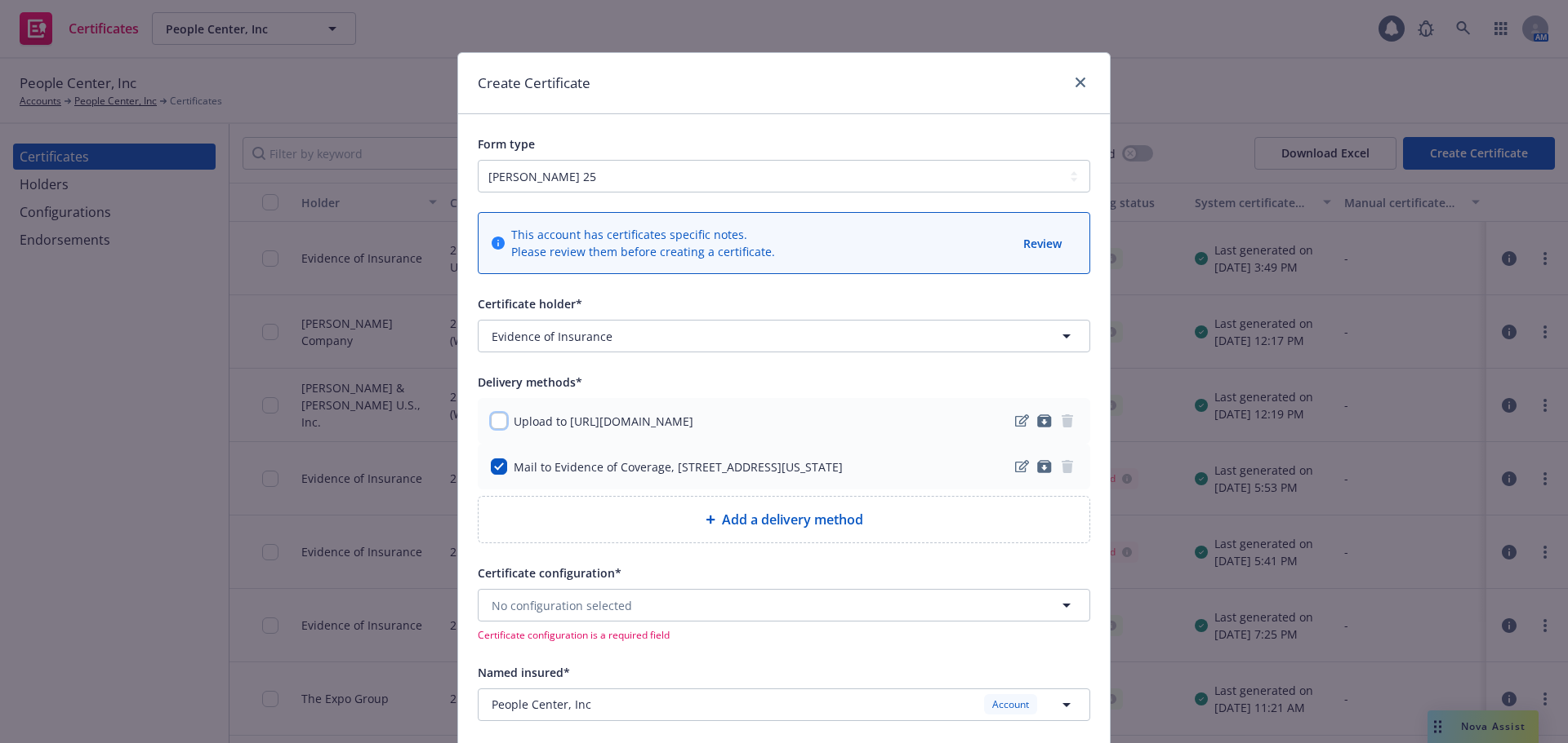
click at [492, 420] on input "checkbox" at bounding box center [498, 421] width 16 height 16
checkbox input "true"
click at [491, 464] on input "checkbox" at bounding box center [498, 466] width 16 height 16
checkbox input "false"
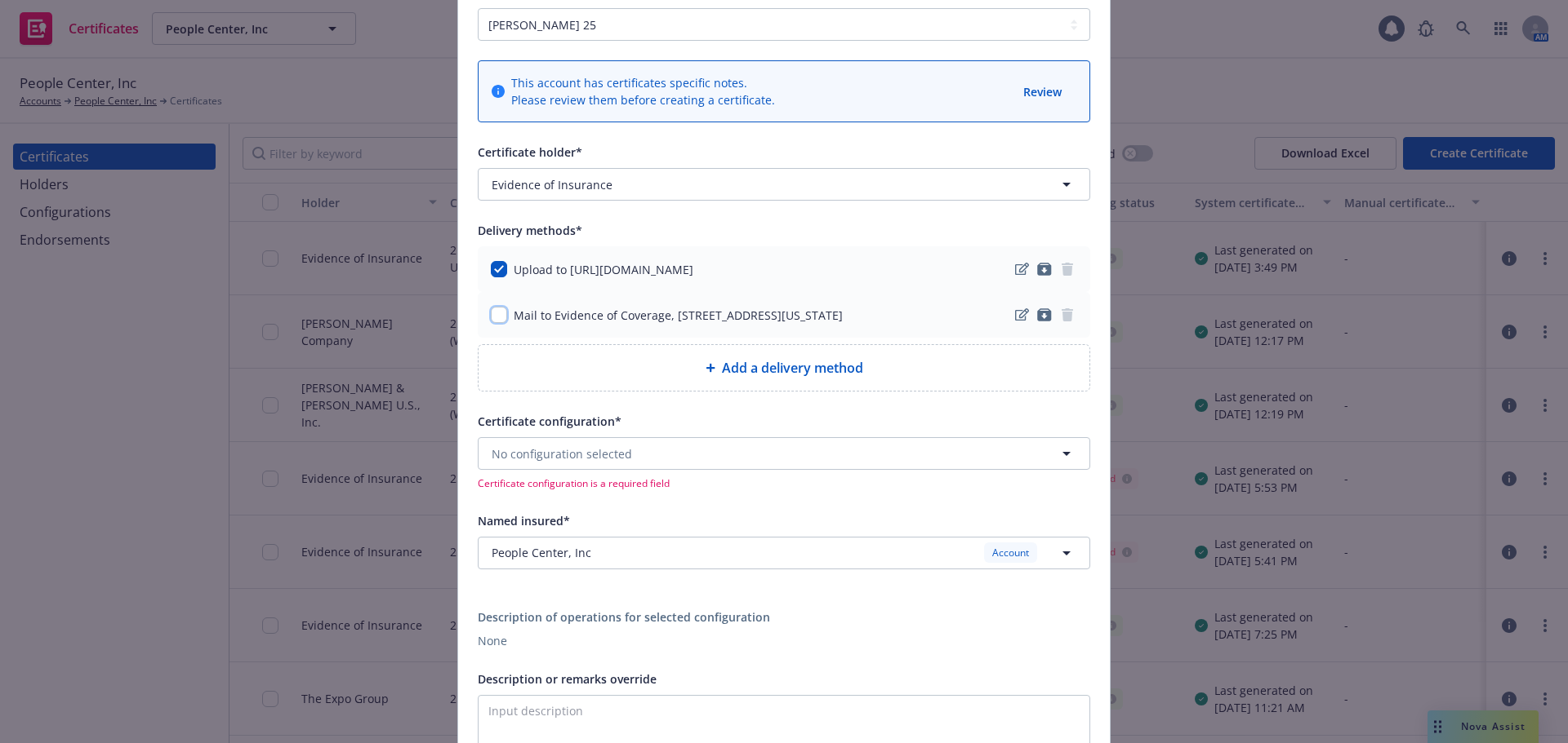
scroll to position [163, 0]
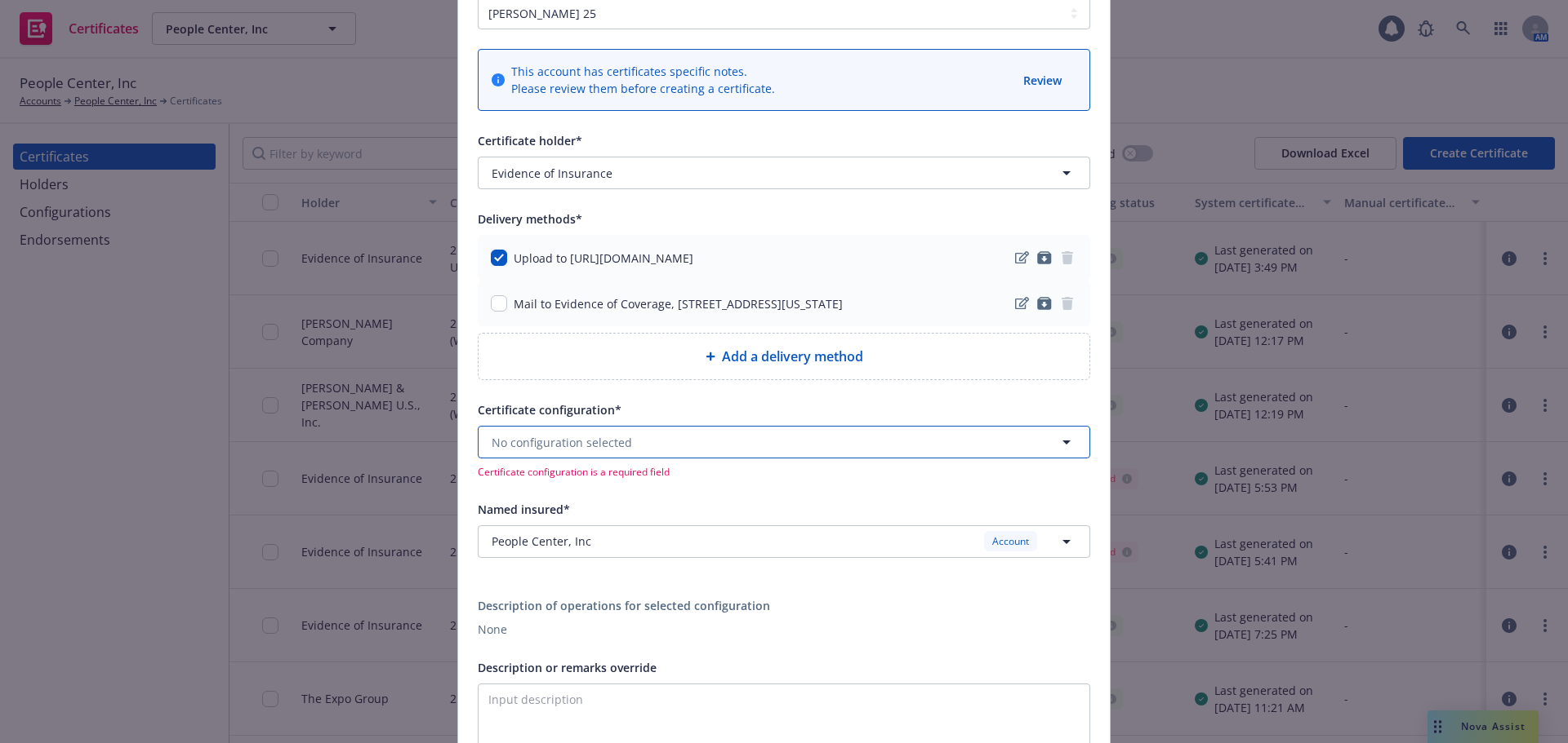
click at [655, 434] on button "No configuration selected" at bounding box center [784, 443] width 613 height 32
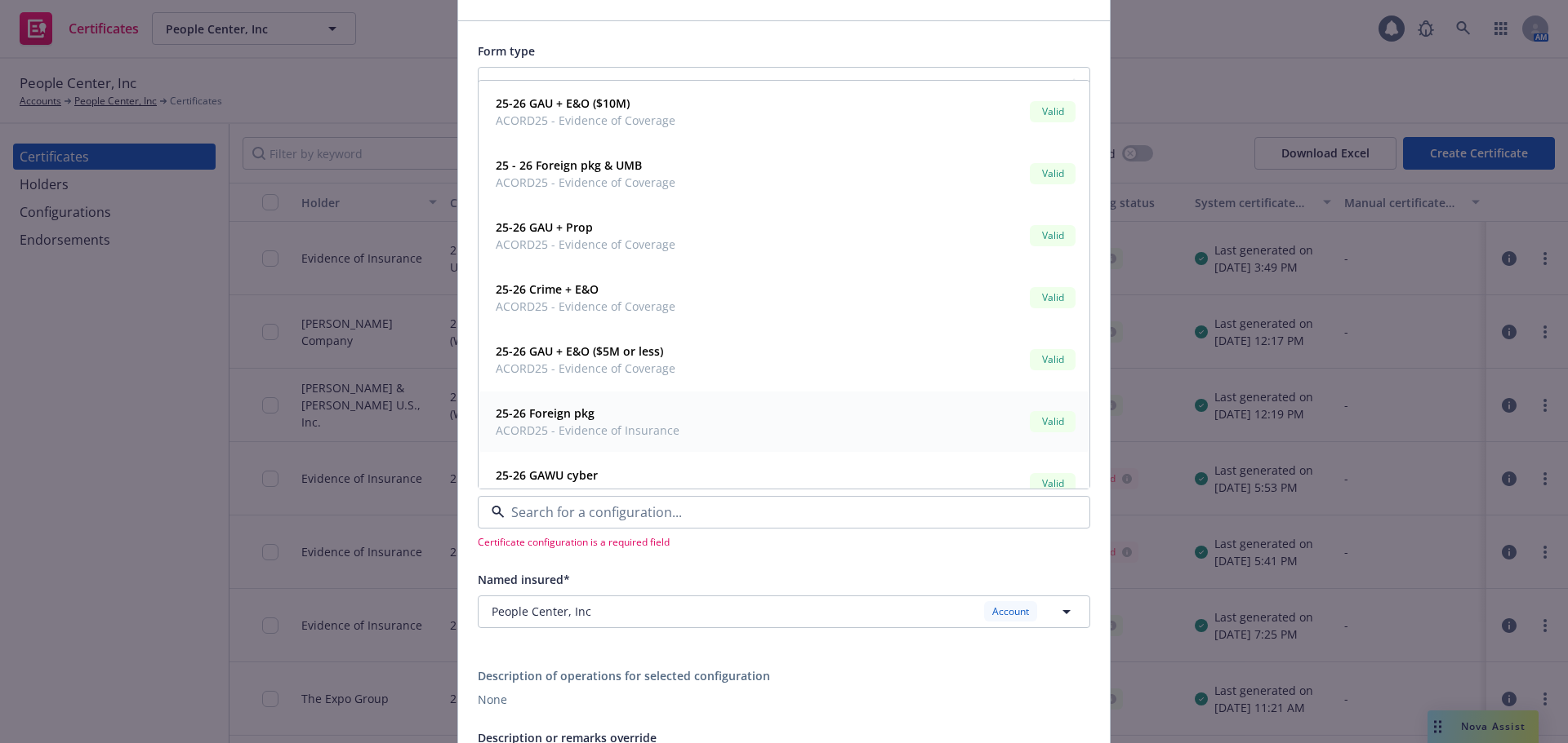
scroll to position [0, 0]
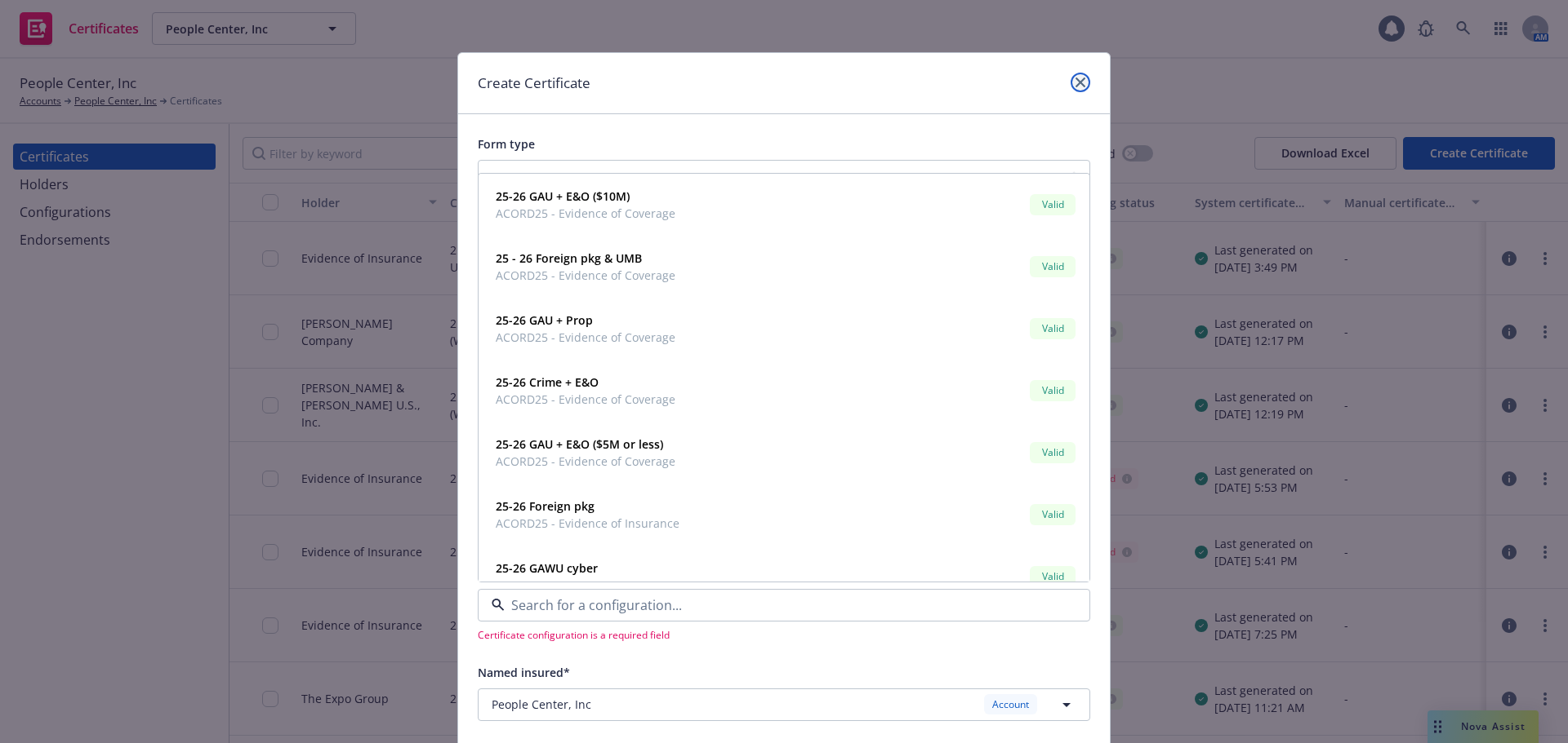
click at [1076, 86] on icon "close" at bounding box center [1080, 82] width 10 height 10
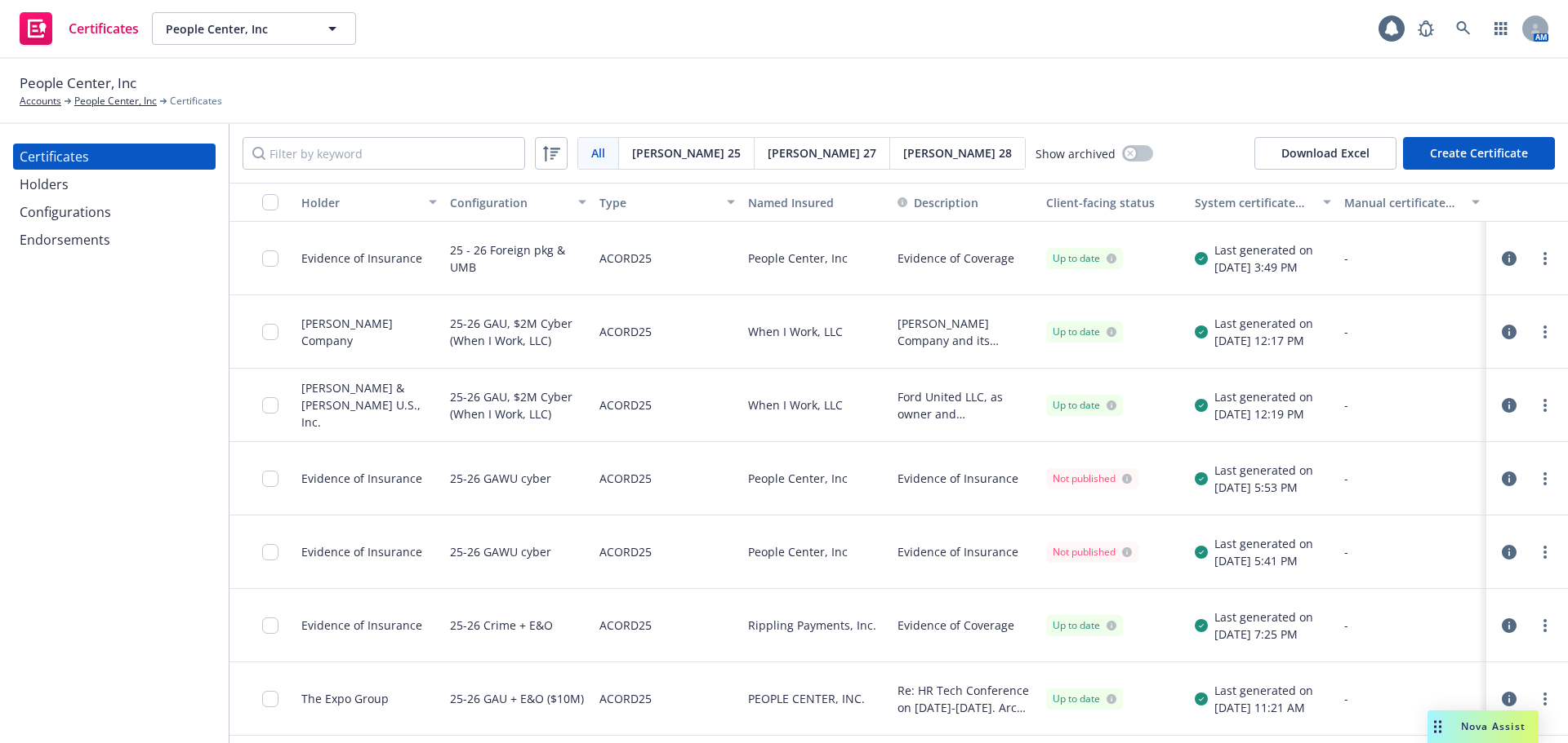
click at [1520, 151] on button "Create Certificate" at bounding box center [1478, 154] width 152 height 32
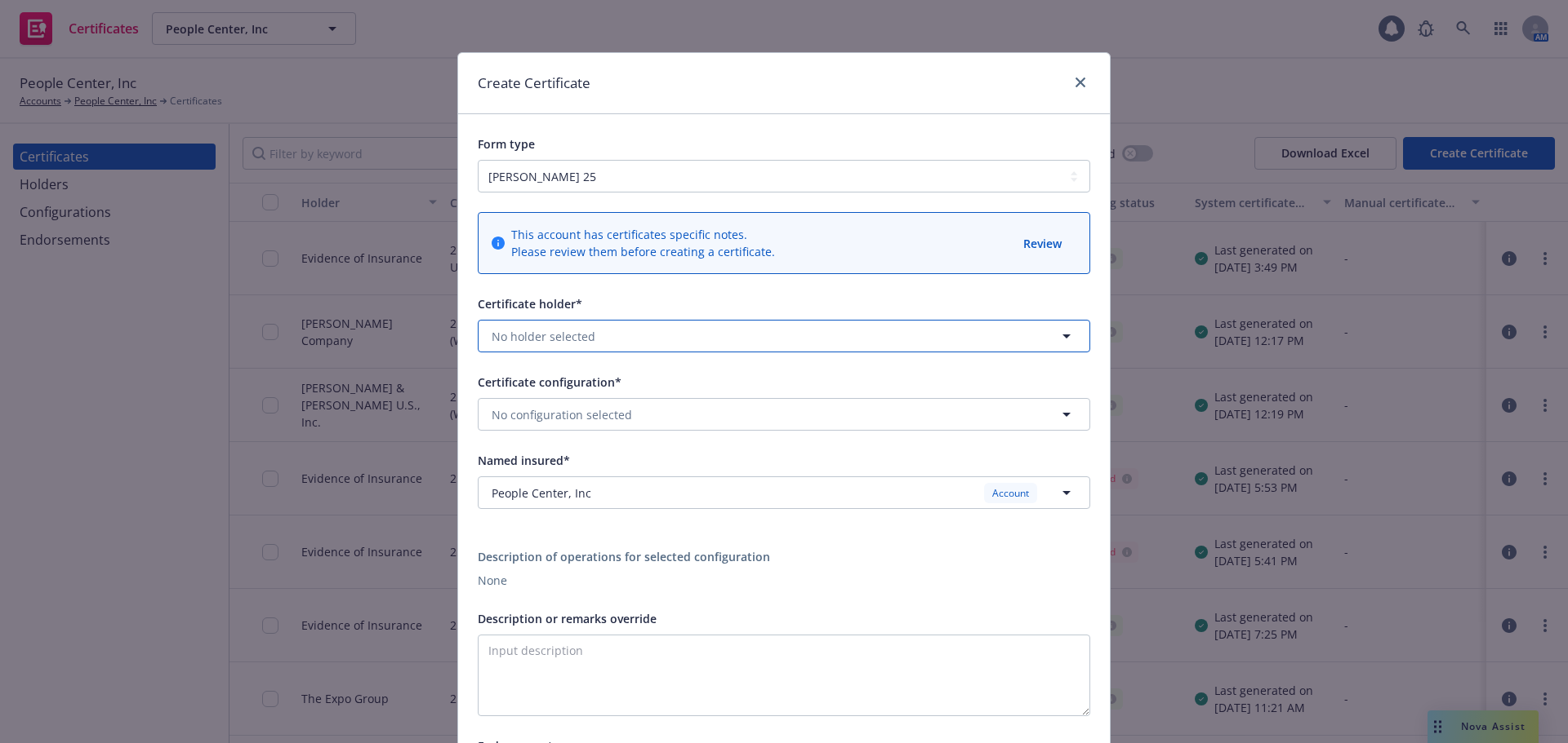
click at [663, 333] on button "No holder selected" at bounding box center [784, 336] width 613 height 32
click at [586, 393] on span "USA" at bounding box center [555, 400] width 121 height 17
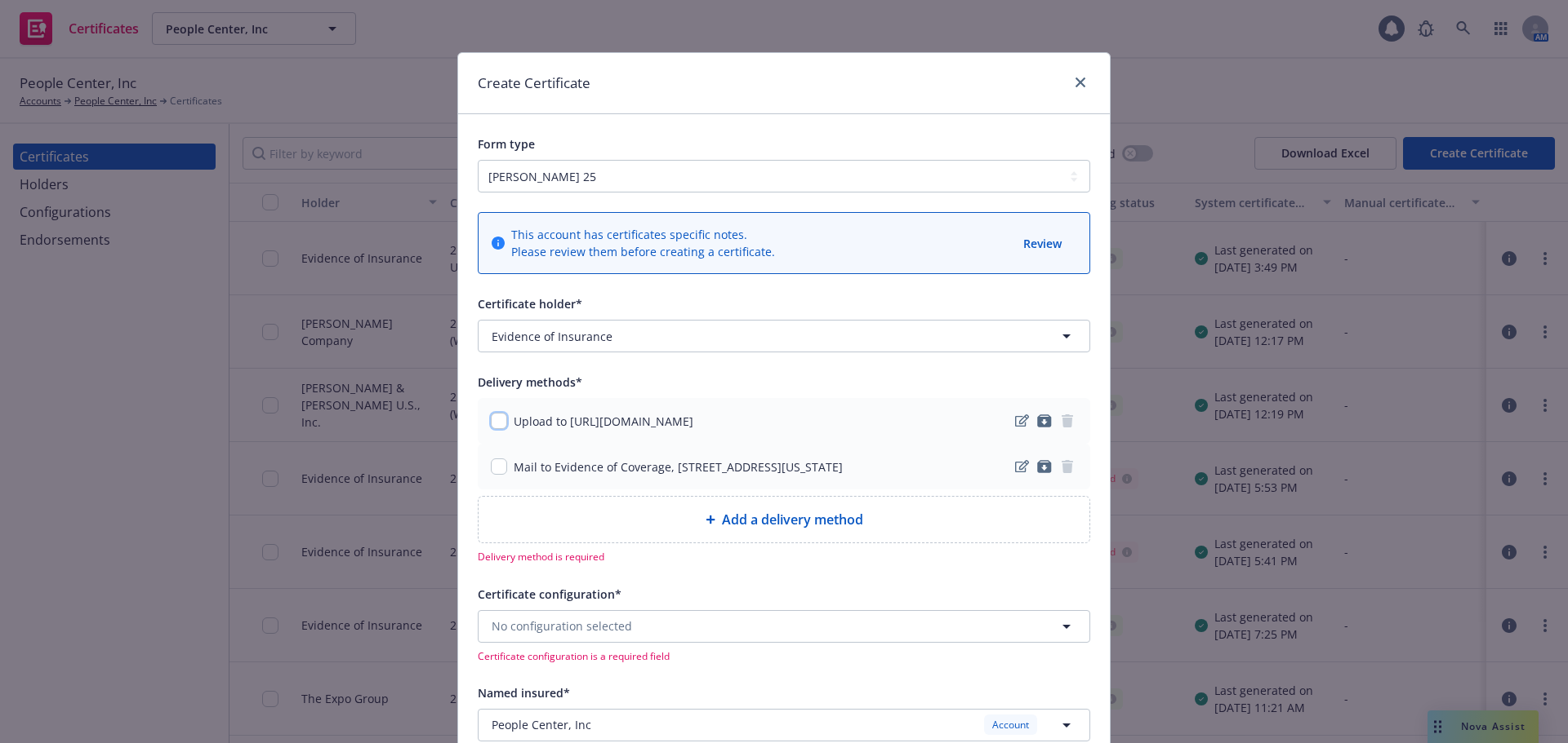
click at [491, 423] on input "checkbox" at bounding box center [498, 421] width 16 height 16
checkbox input "true"
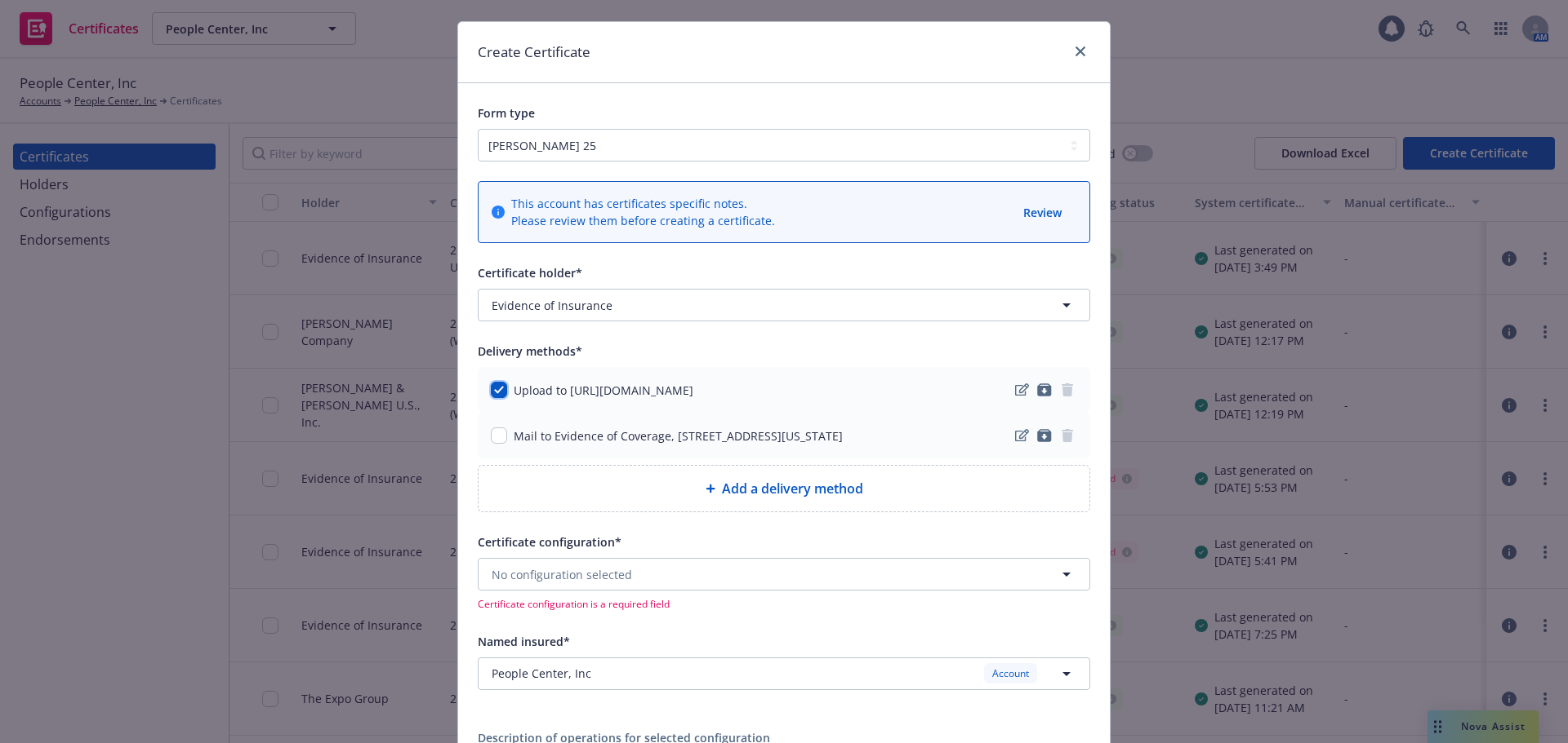
scroll to position [82, 0]
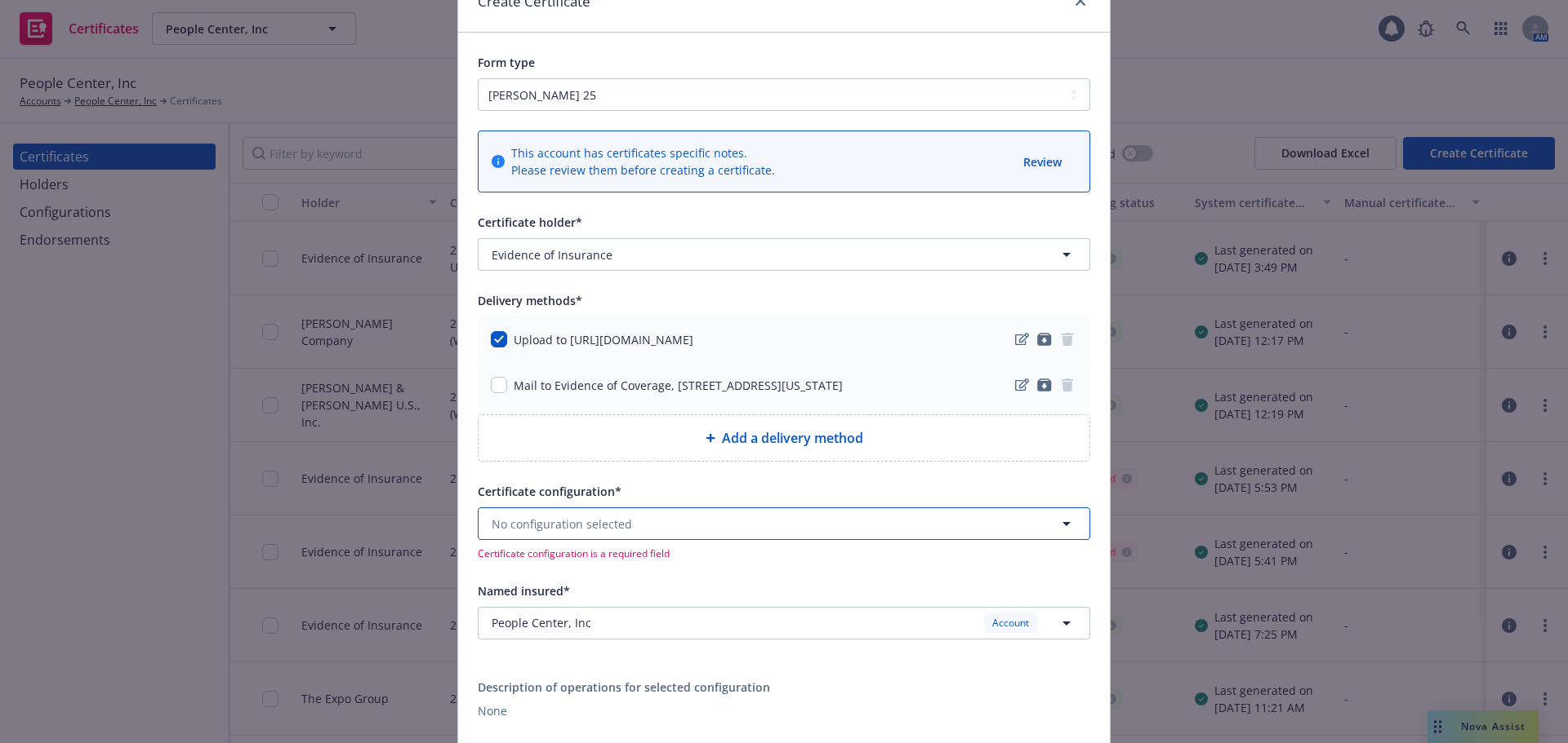
click at [570, 513] on button "No configuration selected" at bounding box center [784, 524] width 613 height 32
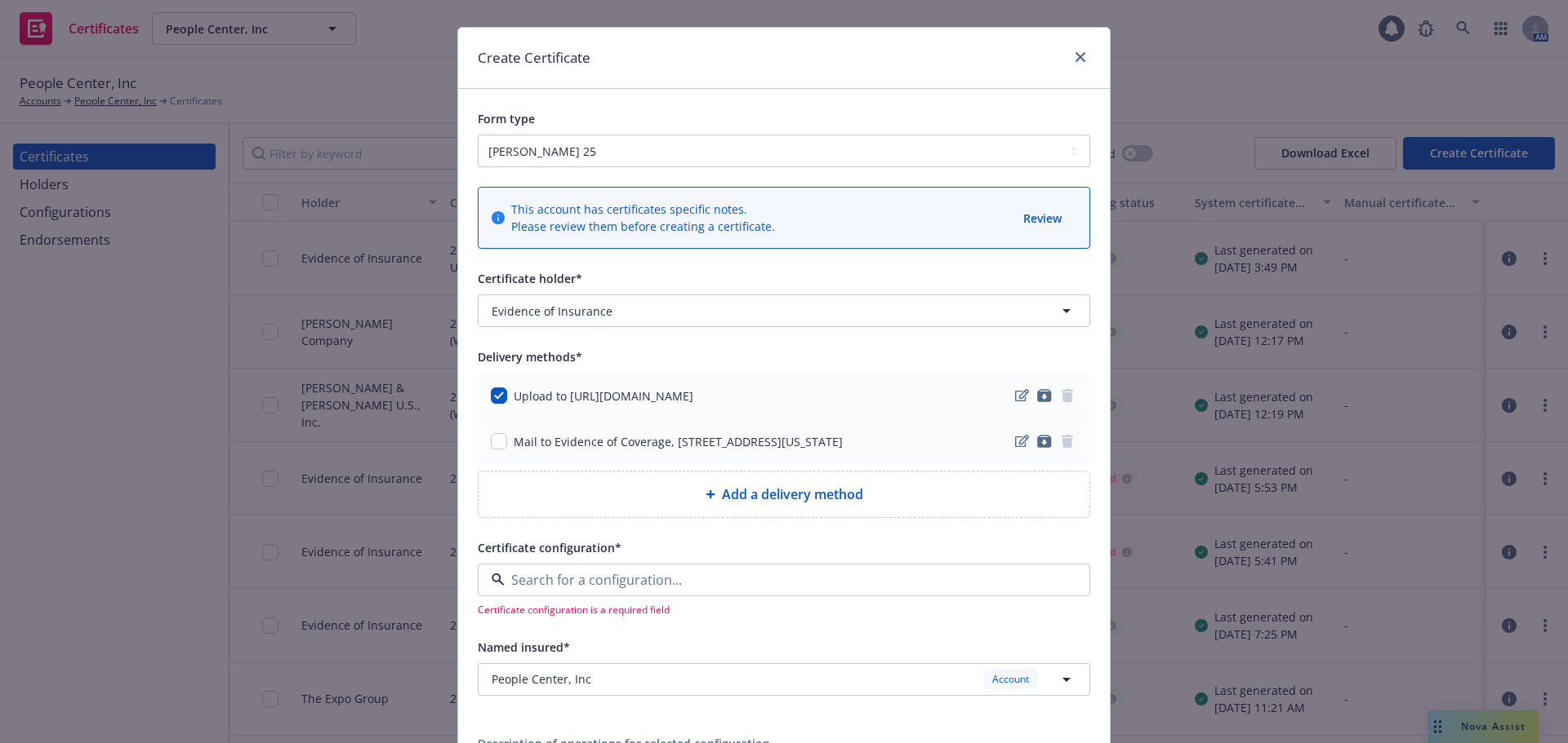
scroll to position [0, 0]
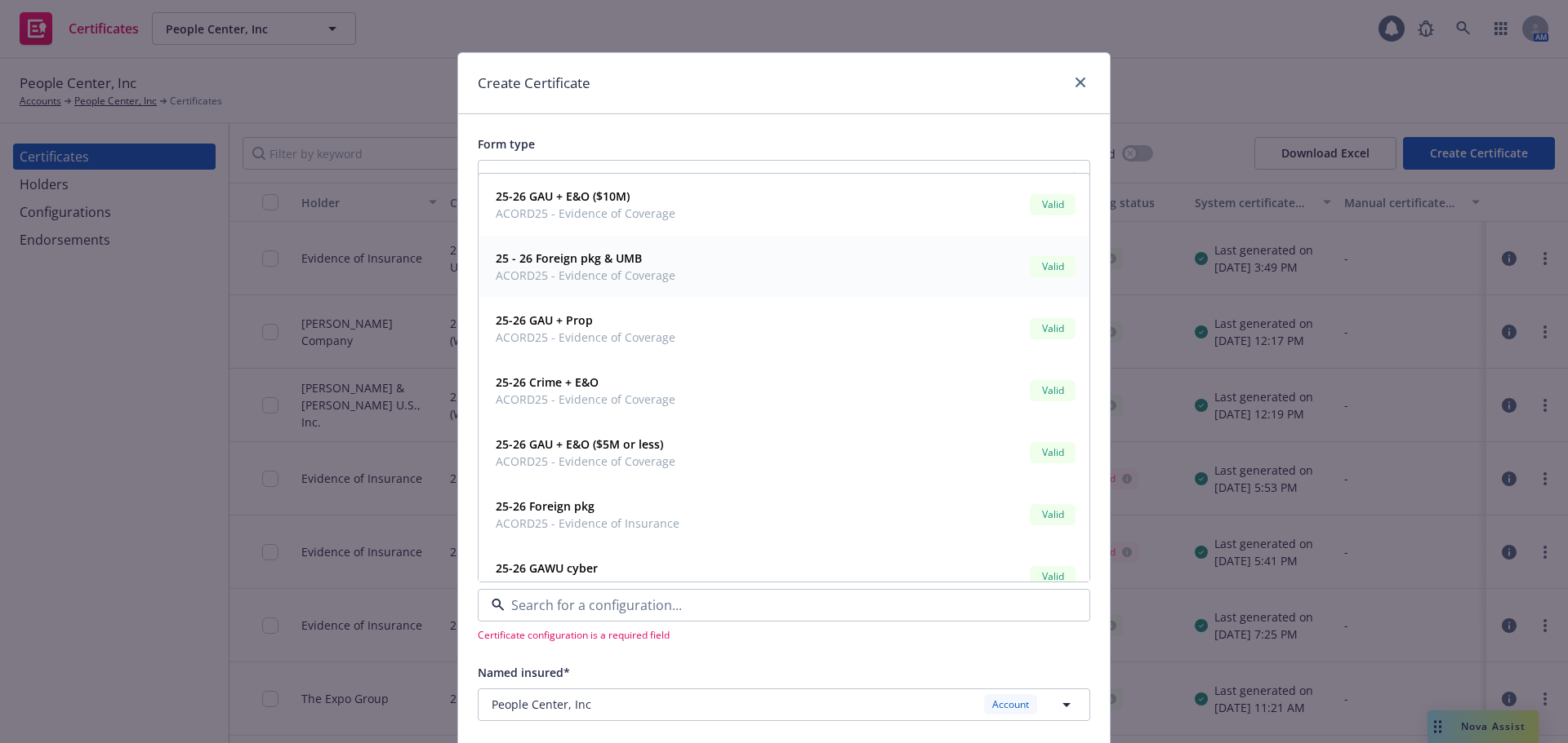
click at [661, 262] on span "25 - 26 Foreign pkg & UMB" at bounding box center [585, 258] width 179 height 17
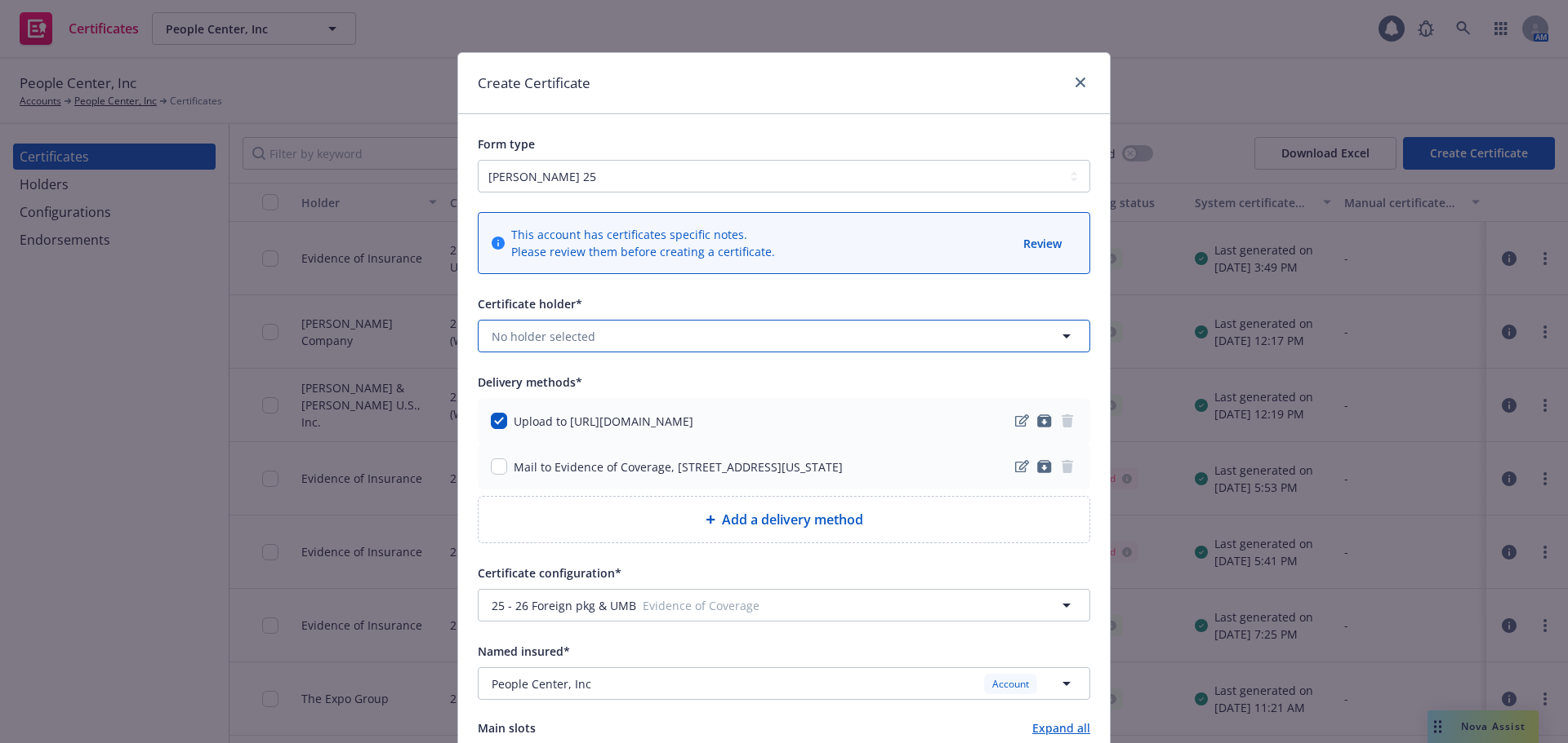
click at [552, 341] on span "No holder selected" at bounding box center [543, 337] width 104 height 17
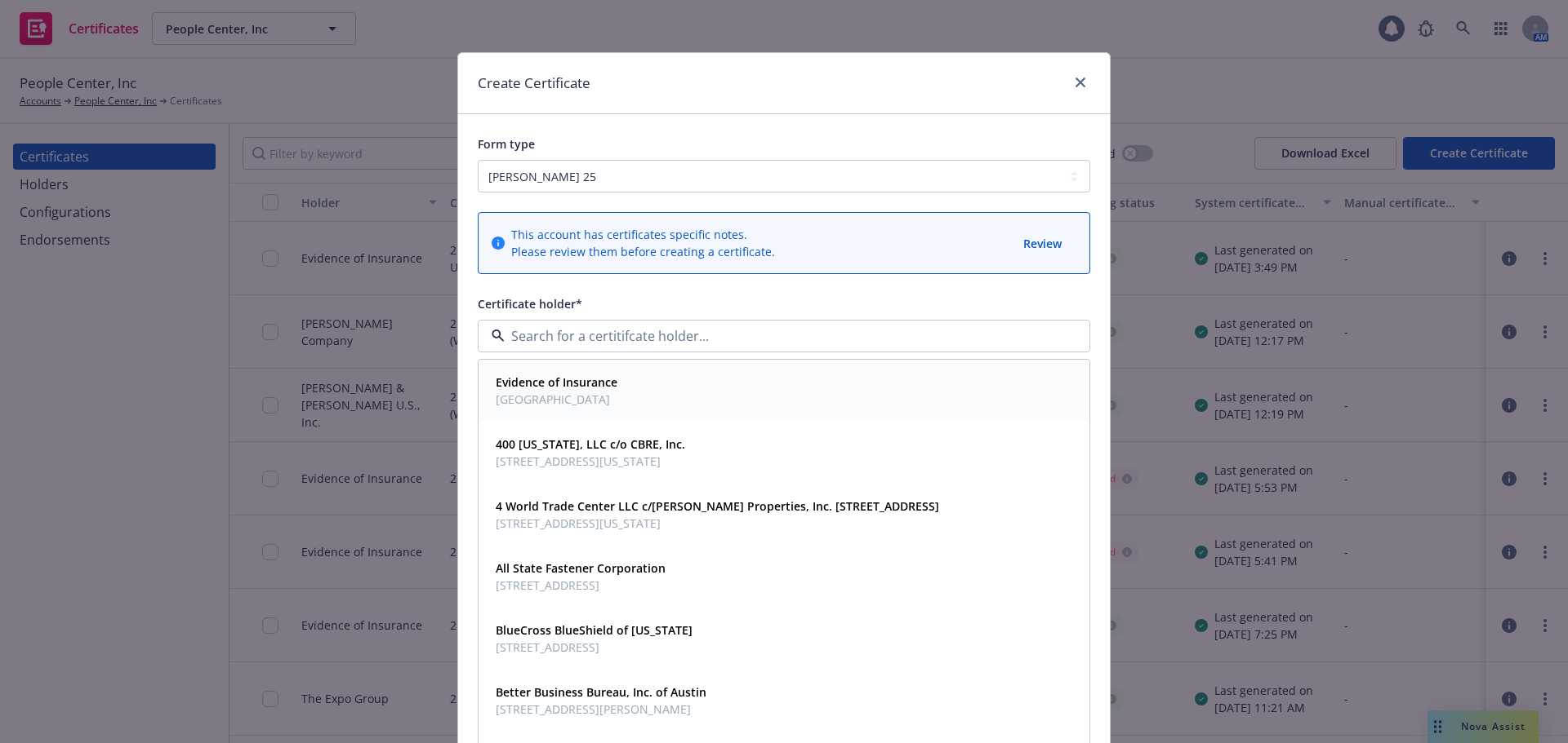
click at [562, 378] on strong "Evidence of Insurance" at bounding box center [555, 382] width 121 height 15
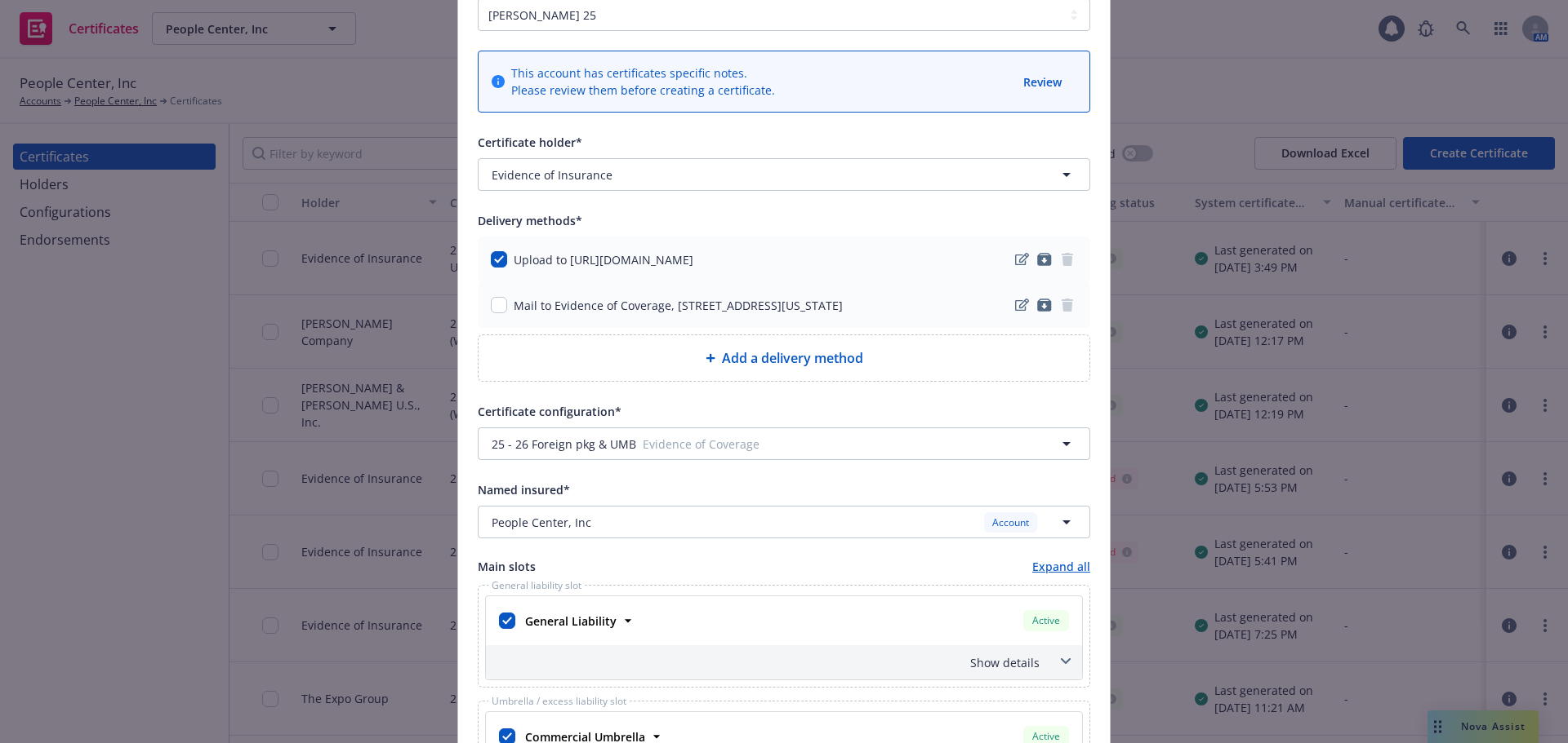
scroll to position [163, 0]
click at [578, 522] on span "People Center, Inc" at bounding box center [541, 521] width 99 height 17
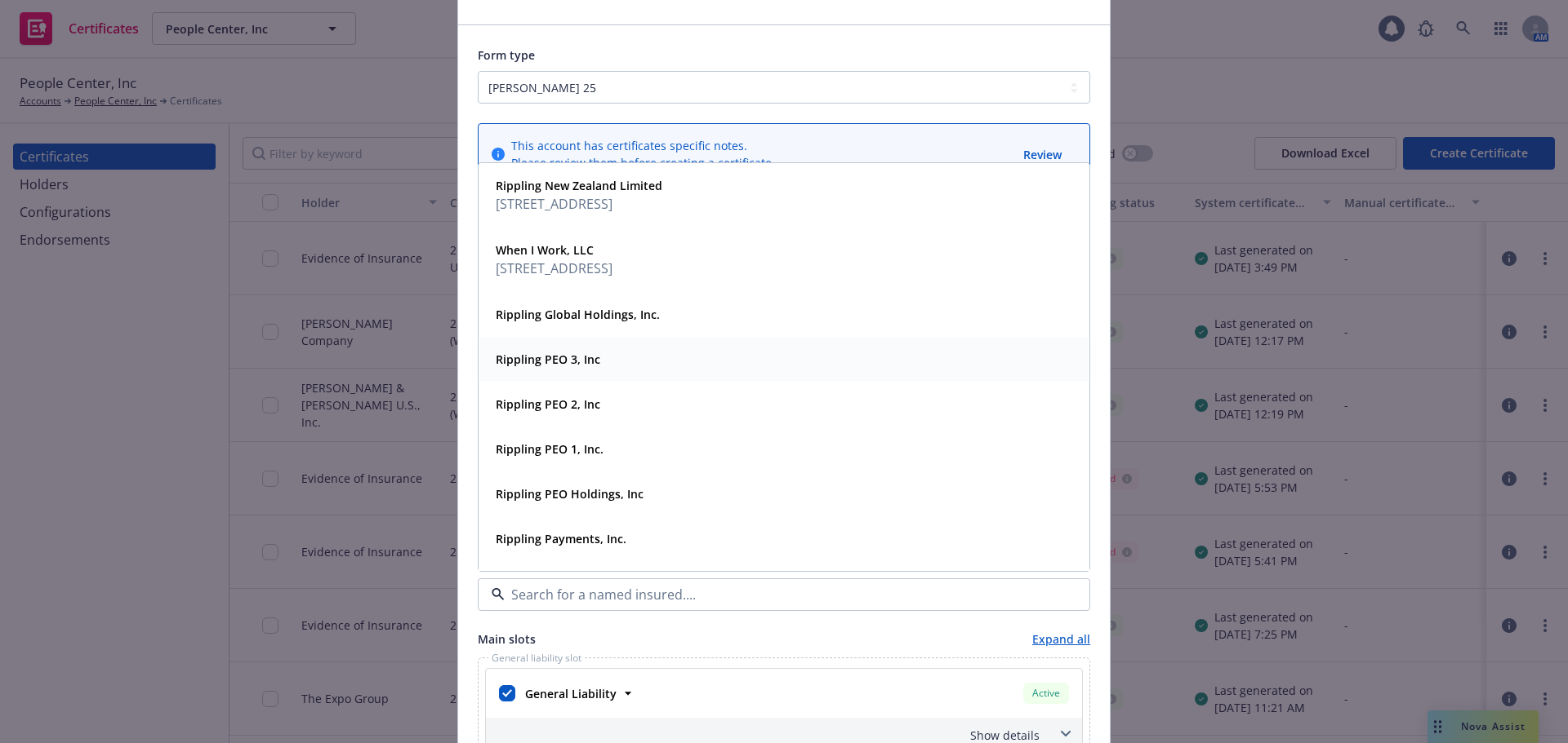
scroll to position [0, 0]
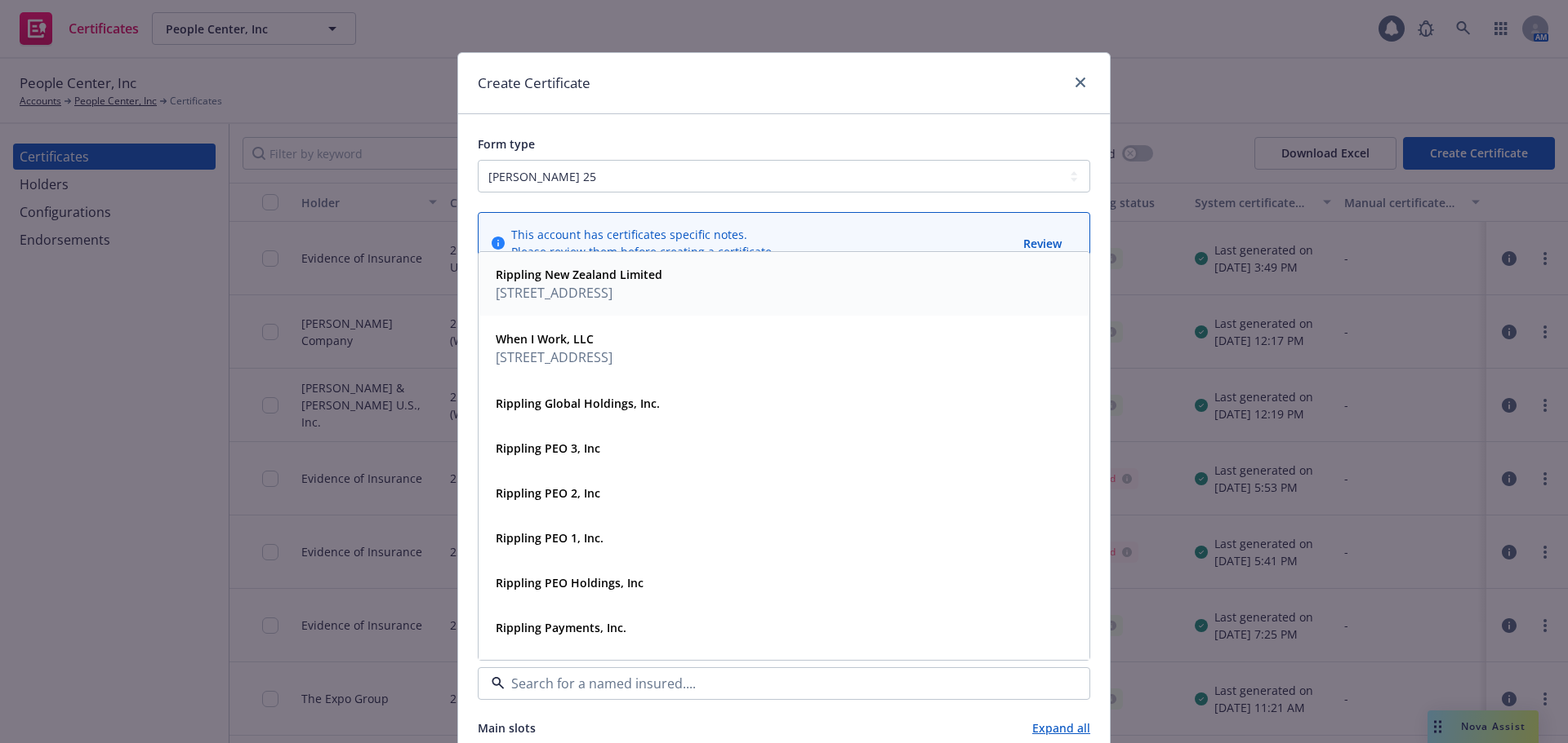
click at [615, 302] on span "Pwc Tower, Level 15 15 Customs Street West, Auckland, 1010, NZL" at bounding box center [578, 293] width 167 height 20
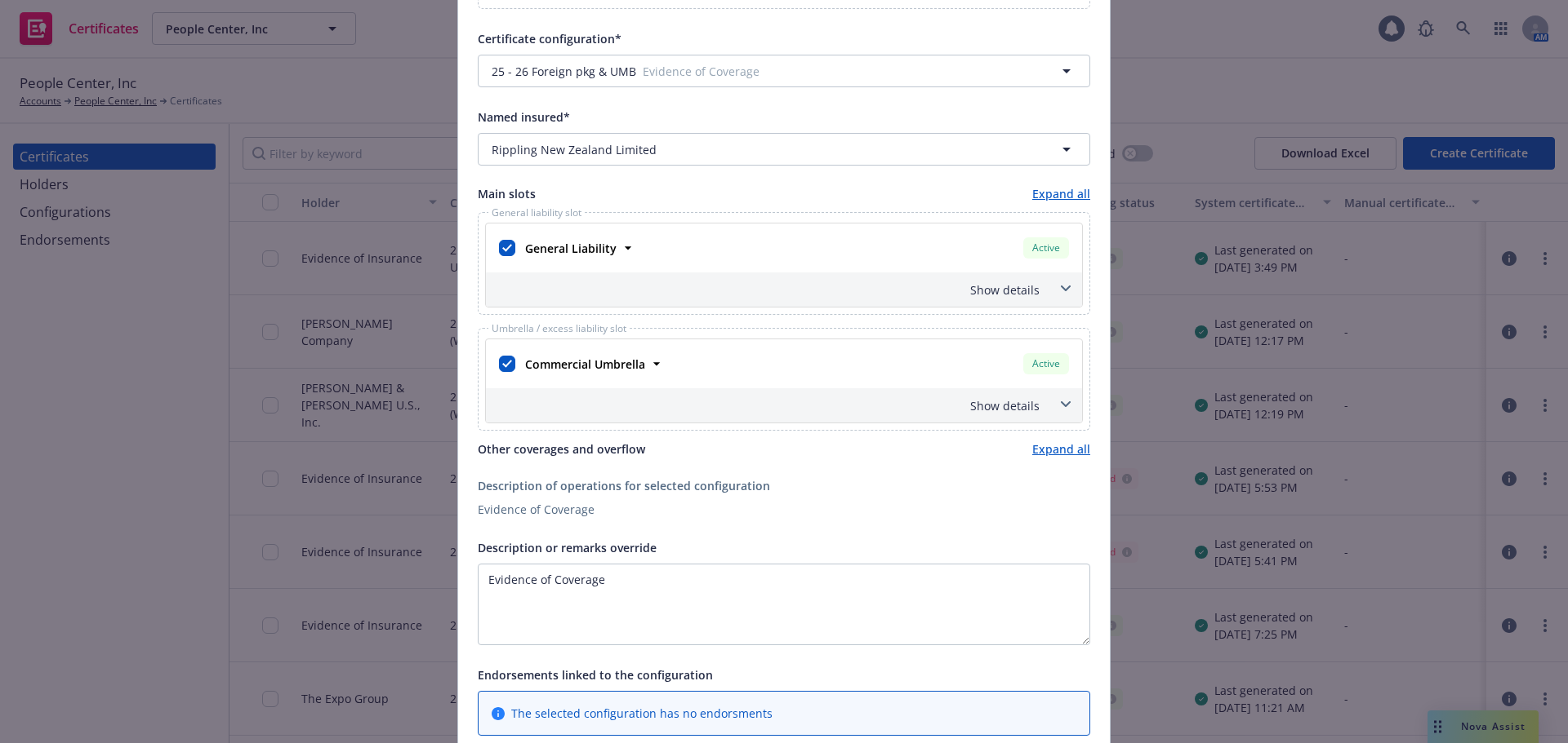
scroll to position [571, 0]
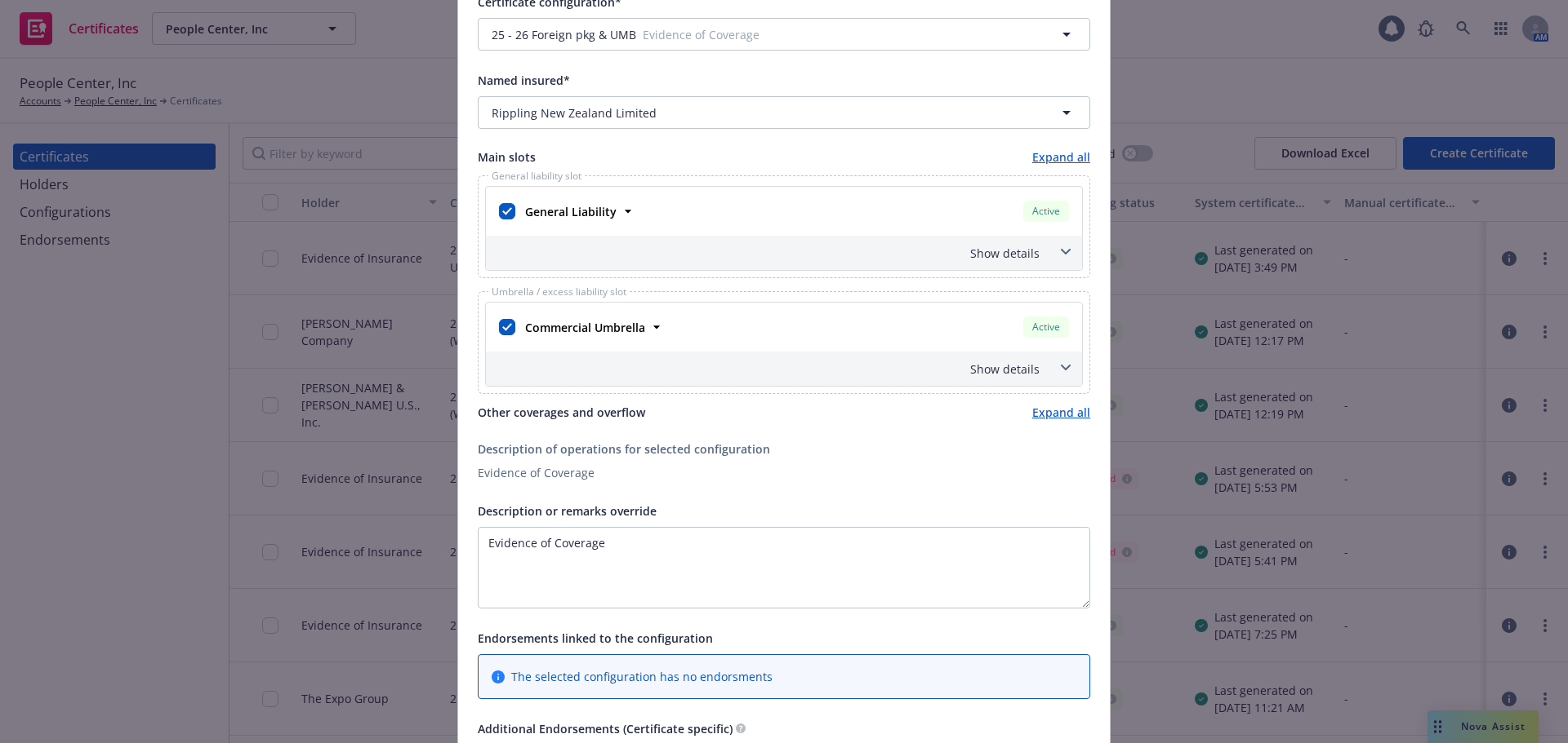
click at [1030, 366] on div "Show details" at bounding box center [764, 369] width 551 height 17
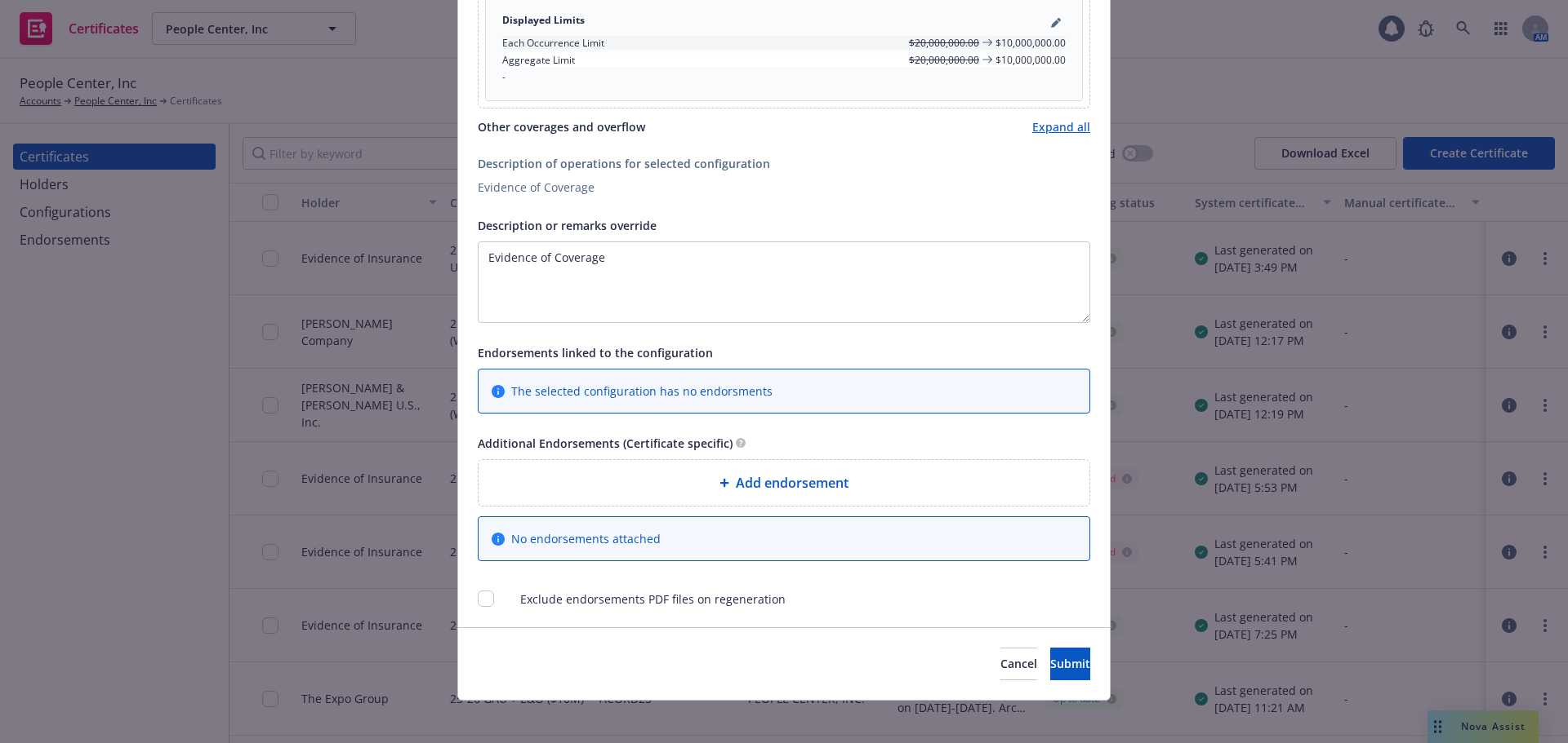
scroll to position [1034, 0]
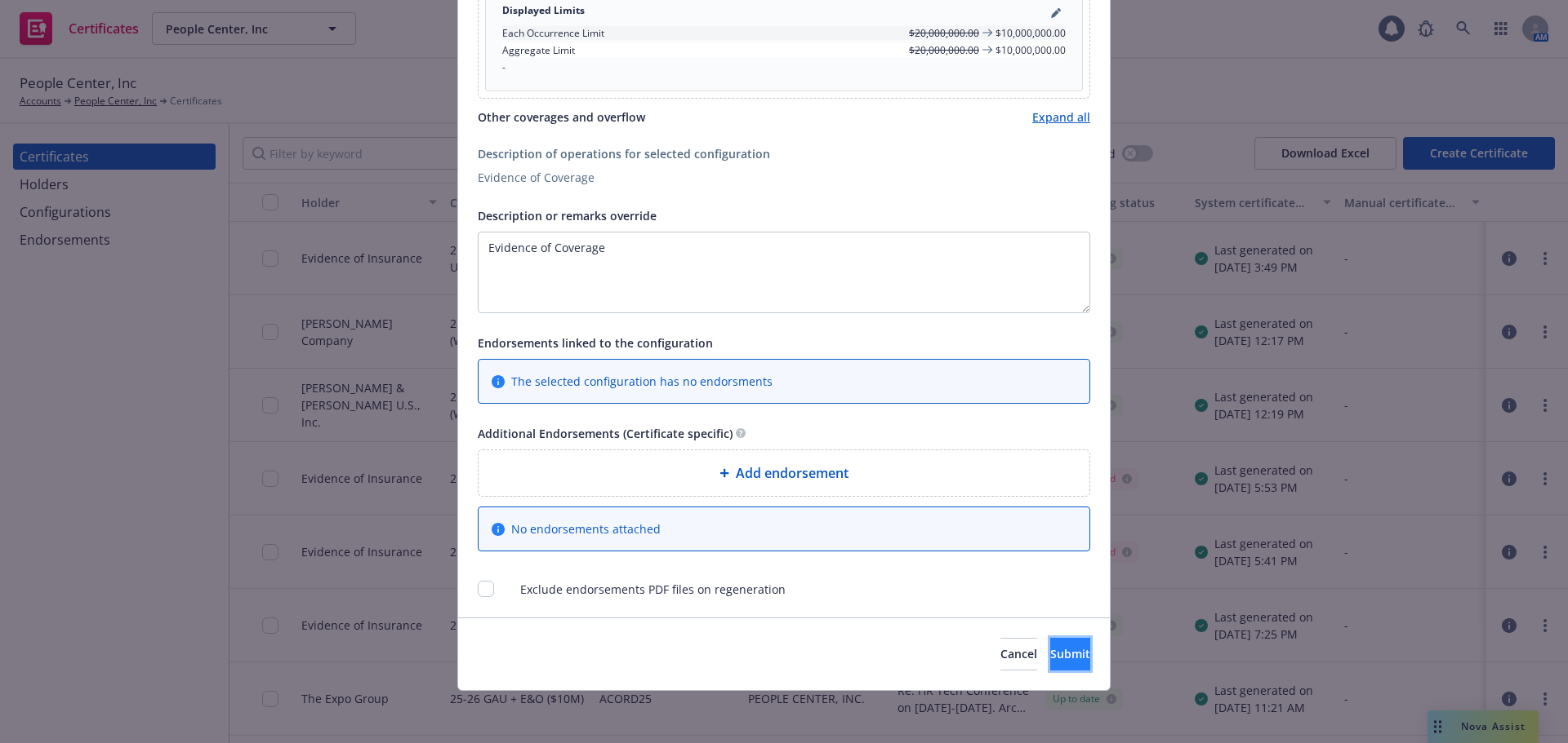
click at [1050, 652] on button "Submit" at bounding box center [1070, 654] width 40 height 32
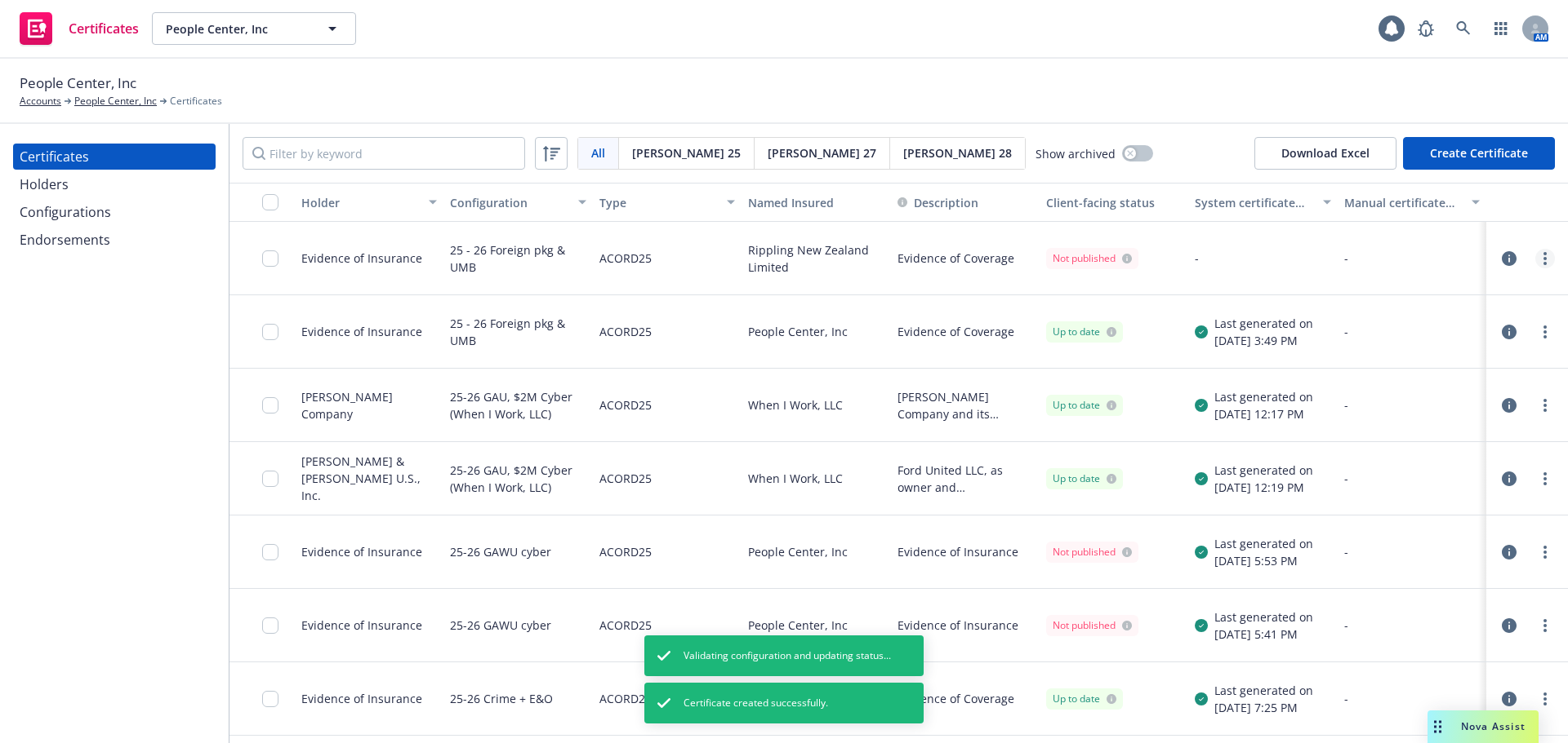
click at [1543, 261] on icon "more" at bounding box center [1544, 258] width 3 height 13
click at [1354, 359] on link "Regenerate" at bounding box center [1411, 358] width 261 height 32
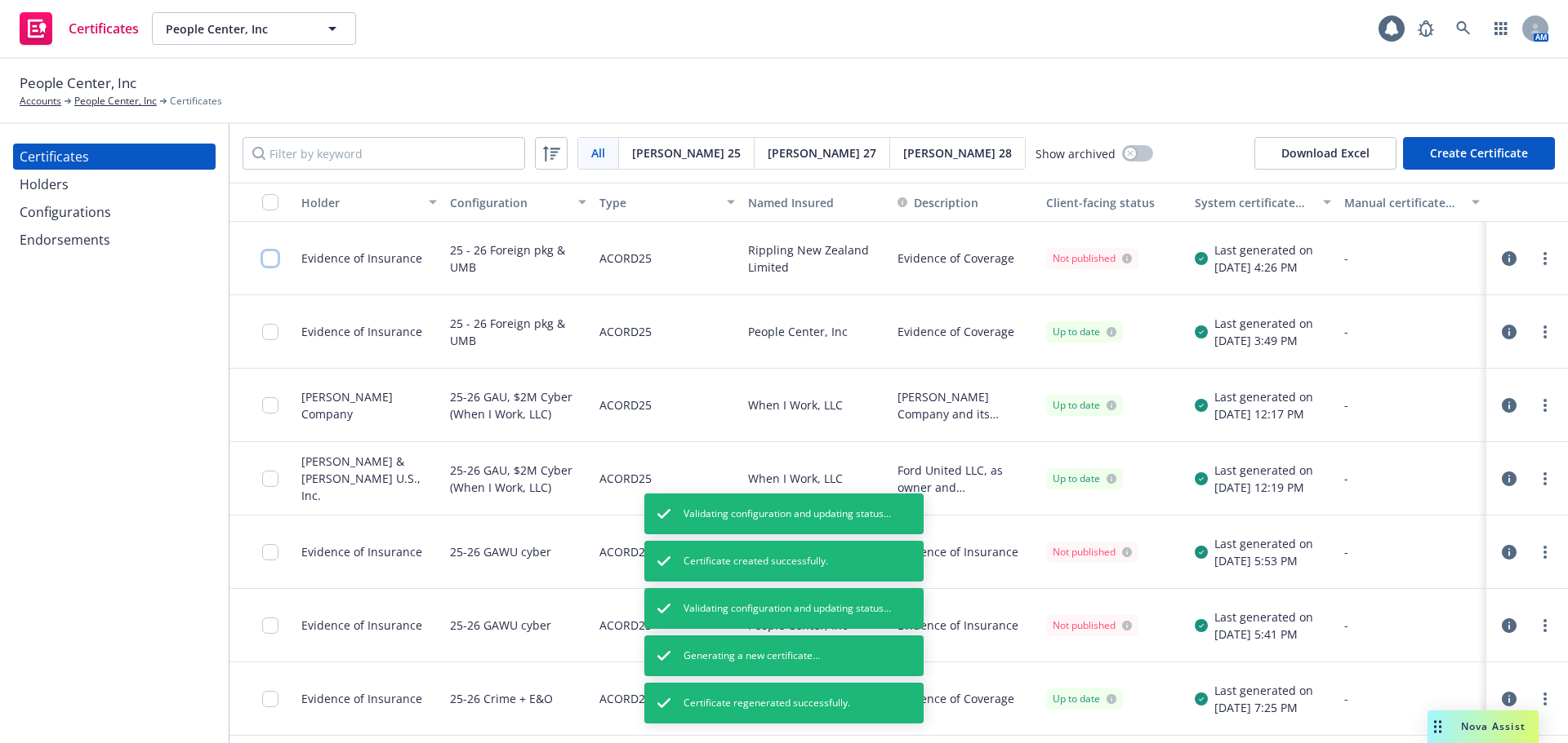
click at [264, 261] on input "checkbox" at bounding box center [270, 258] width 16 height 16
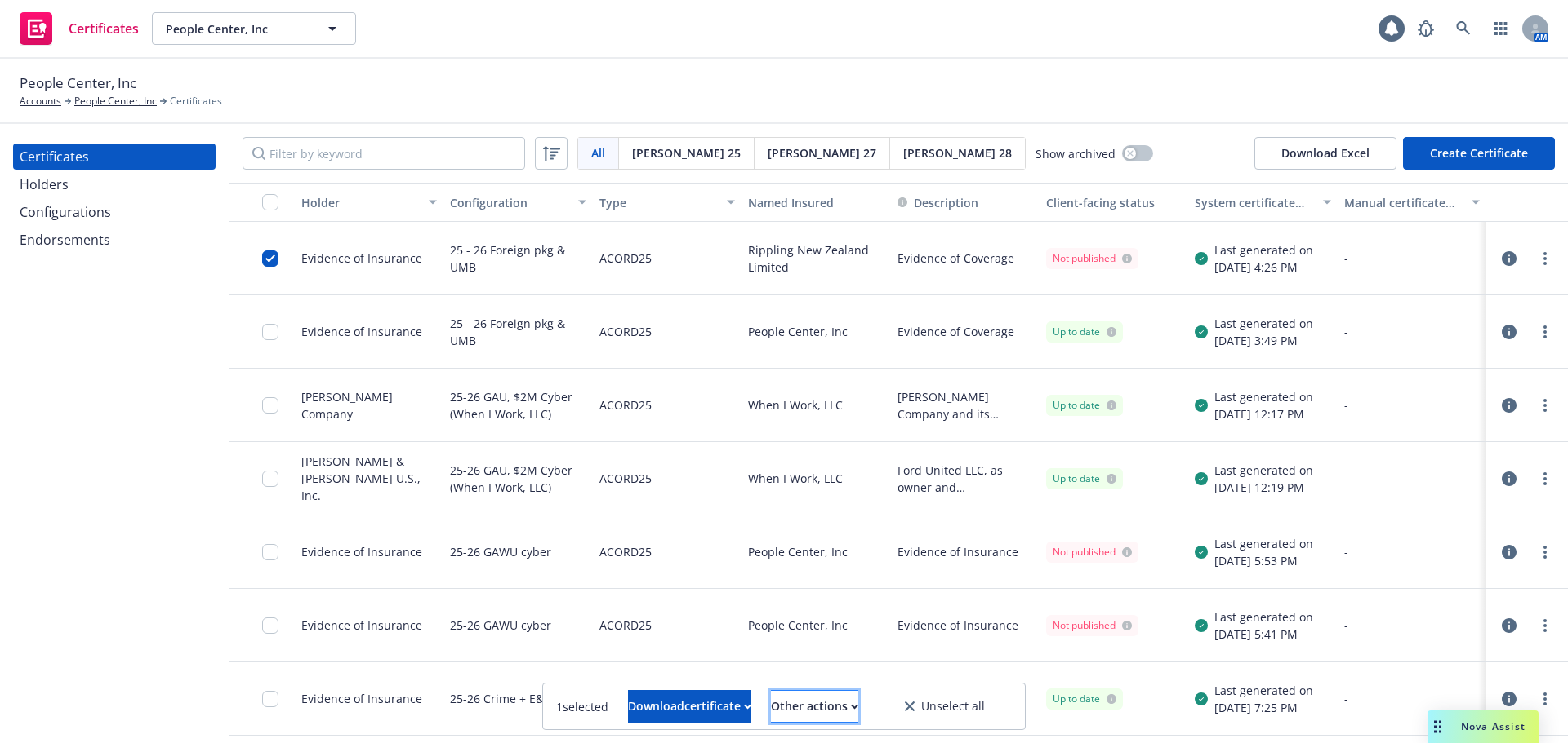
click at [858, 710] on div "Other actions" at bounding box center [815, 707] width 88 height 31
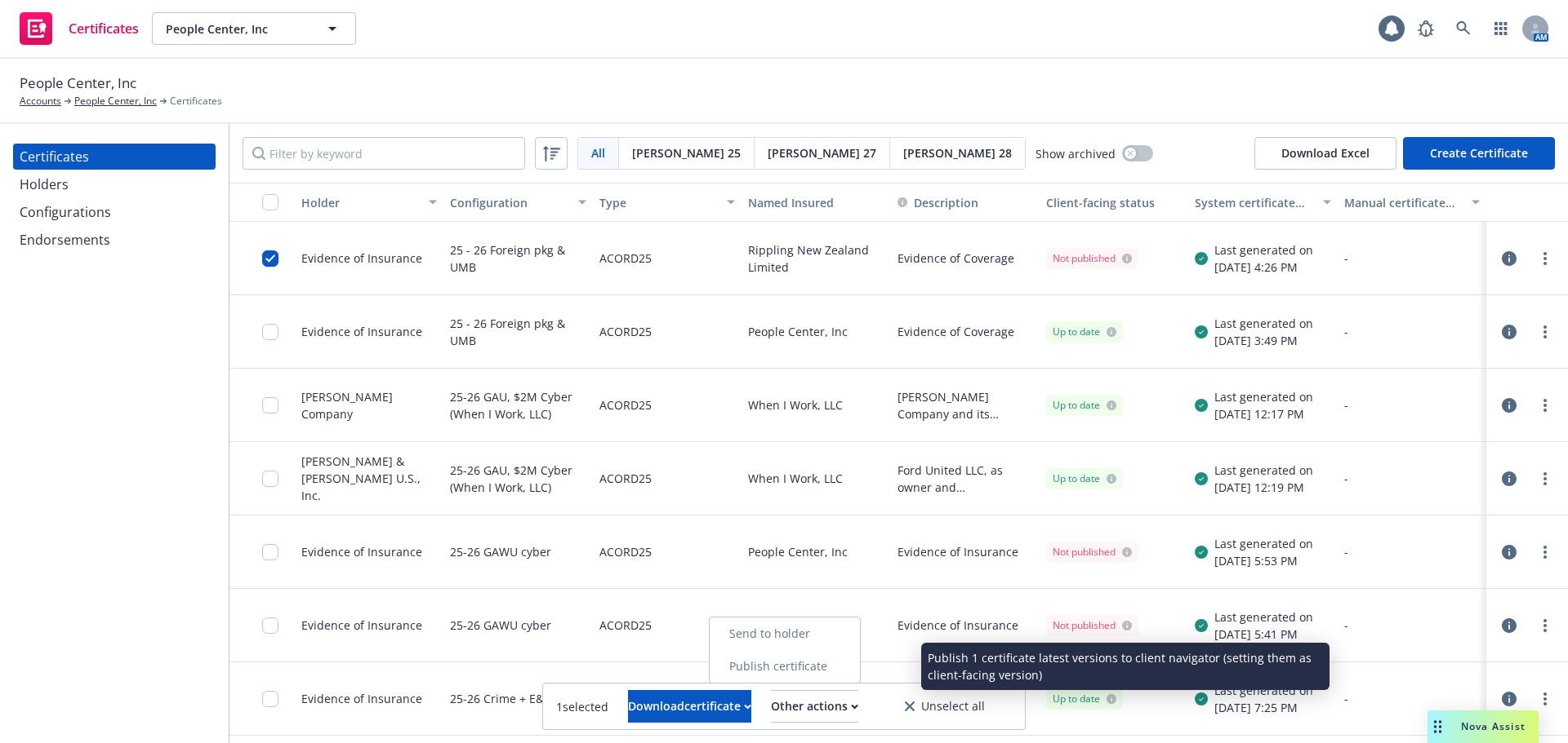
click at [860, 670] on link "Publish certificate" at bounding box center [784, 667] width 150 height 32
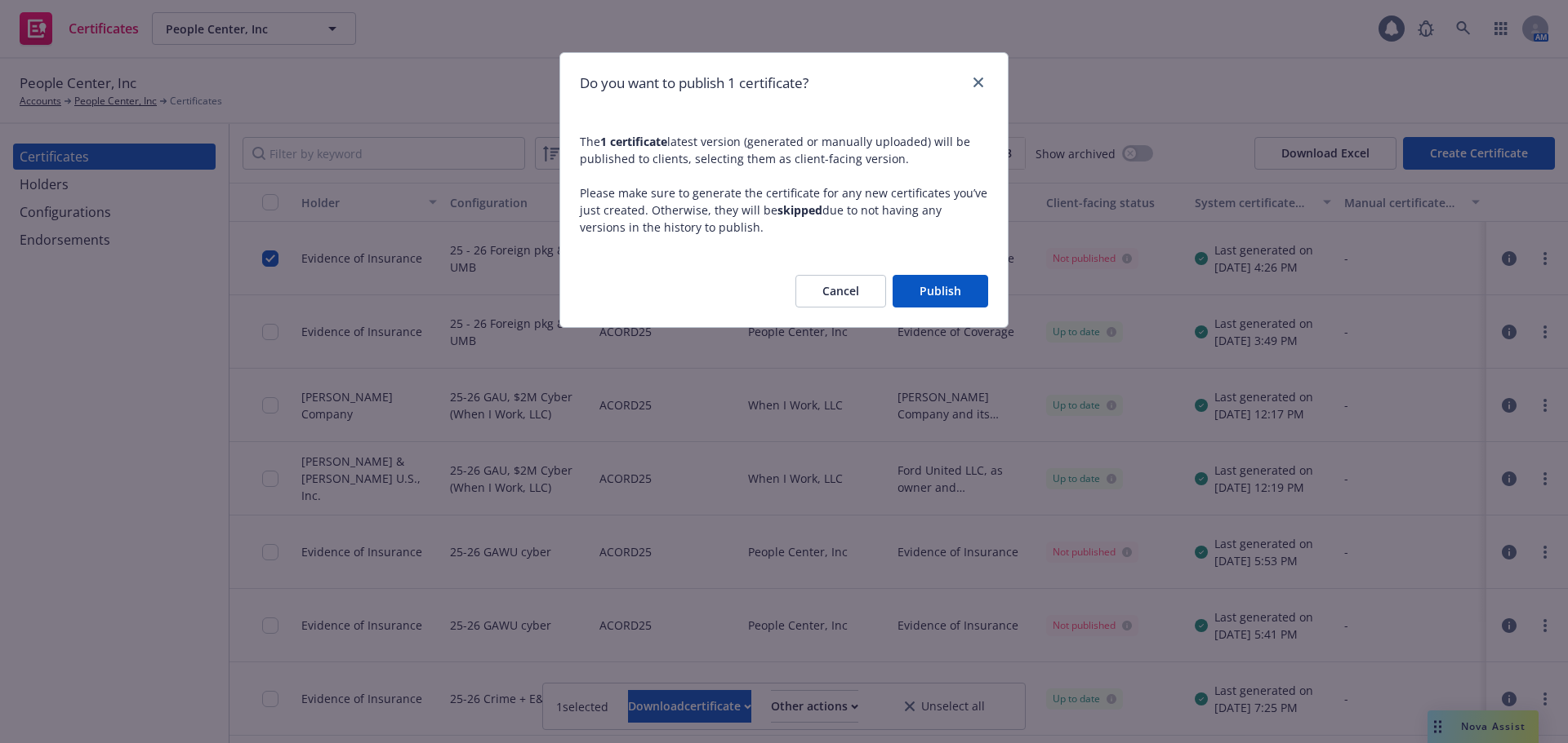
click at [953, 292] on button "Publish" at bounding box center [940, 291] width 95 height 32
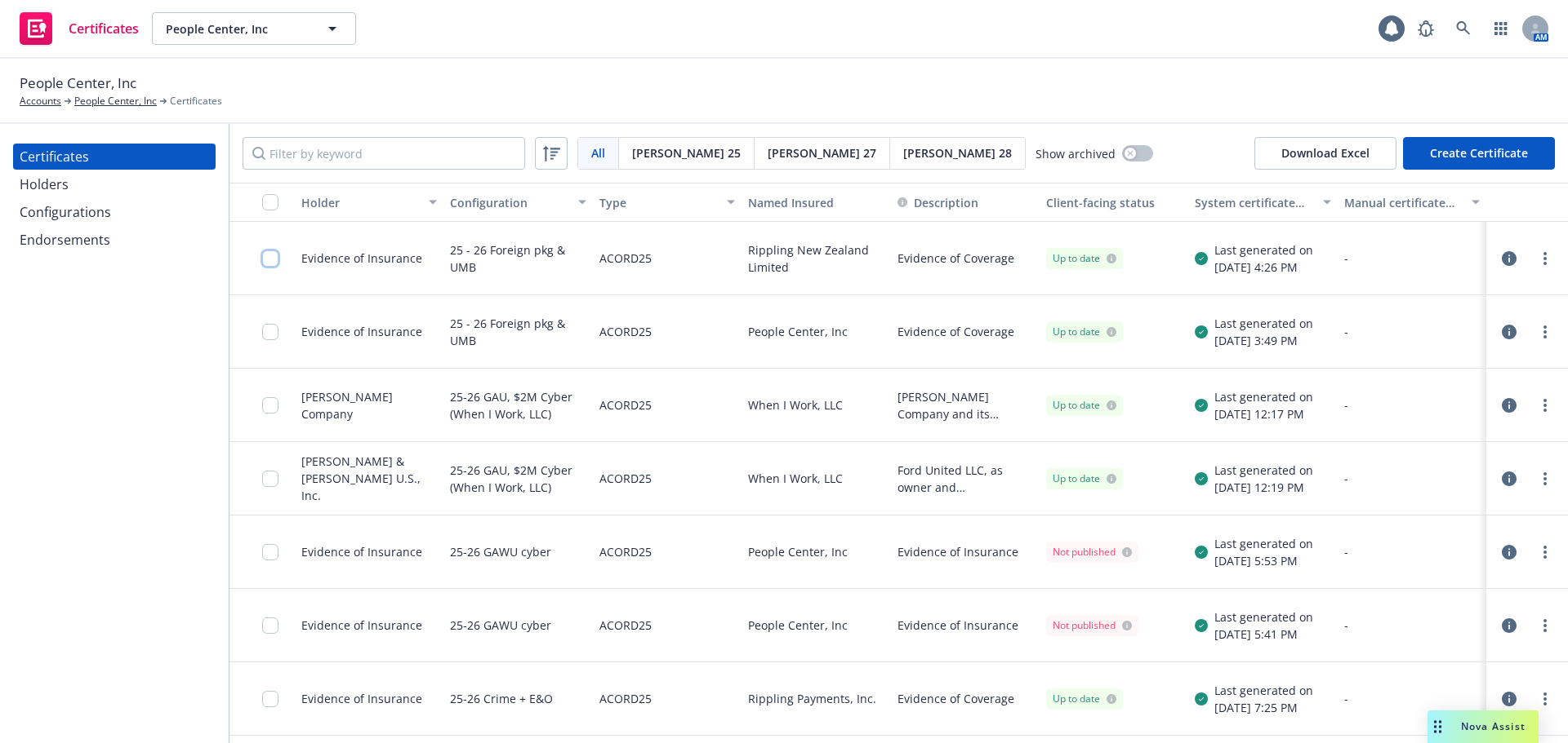
click at [264, 258] on input "checkbox" at bounding box center [270, 258] width 16 height 16
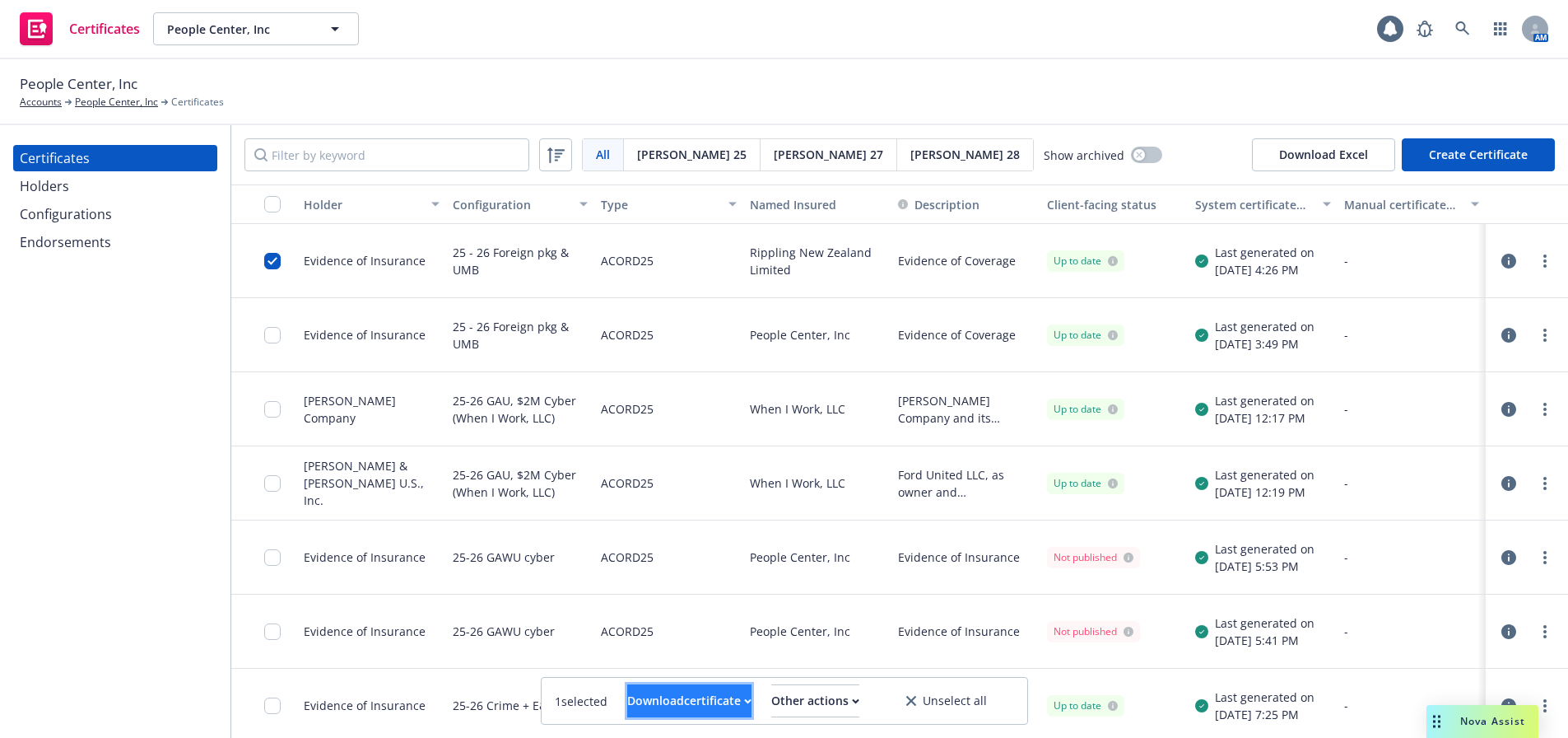
click at [687, 704] on div "Download certificate" at bounding box center [689, 700] width 124 height 32
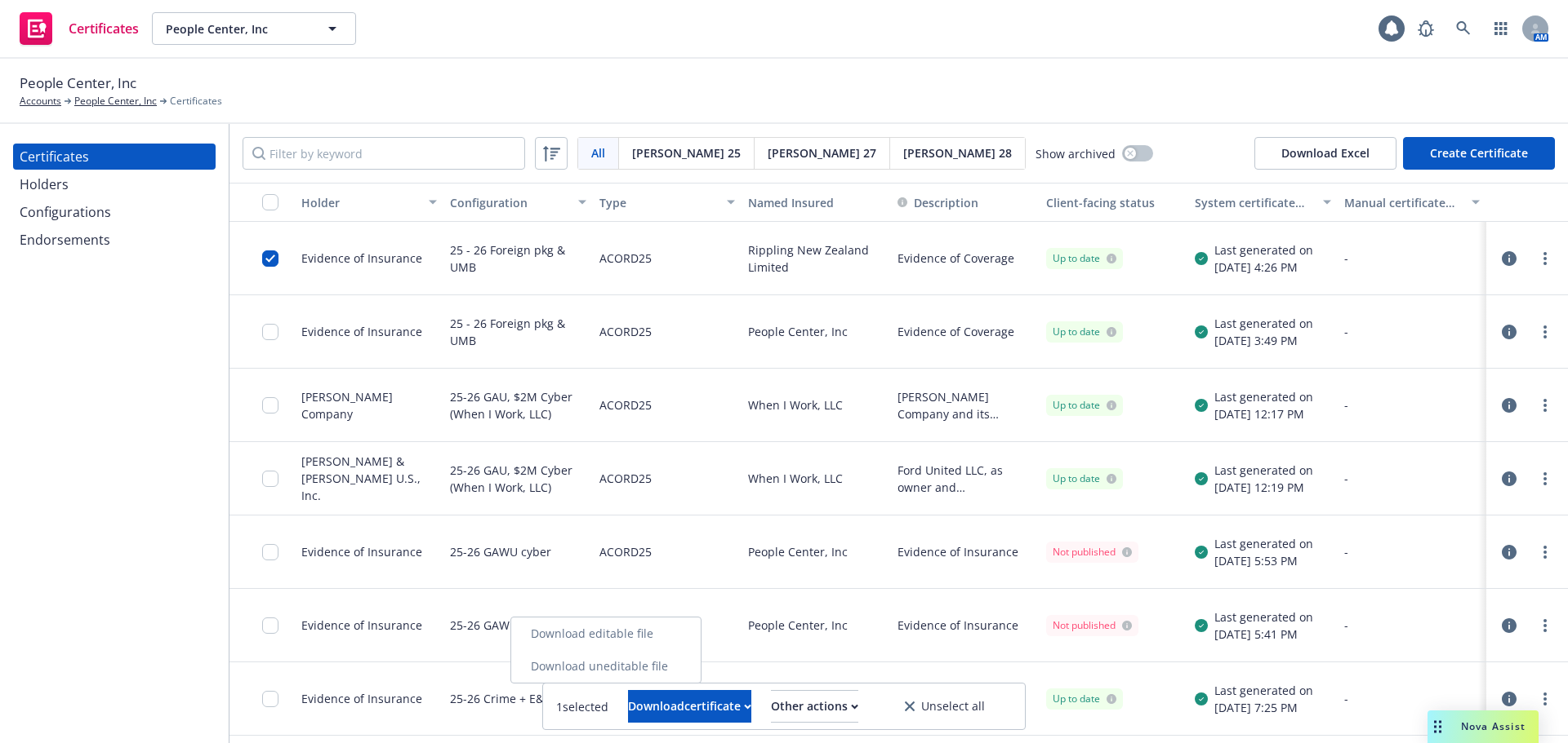
click at [698, 664] on link "Download uneditable file" at bounding box center [606, 667] width 189 height 32
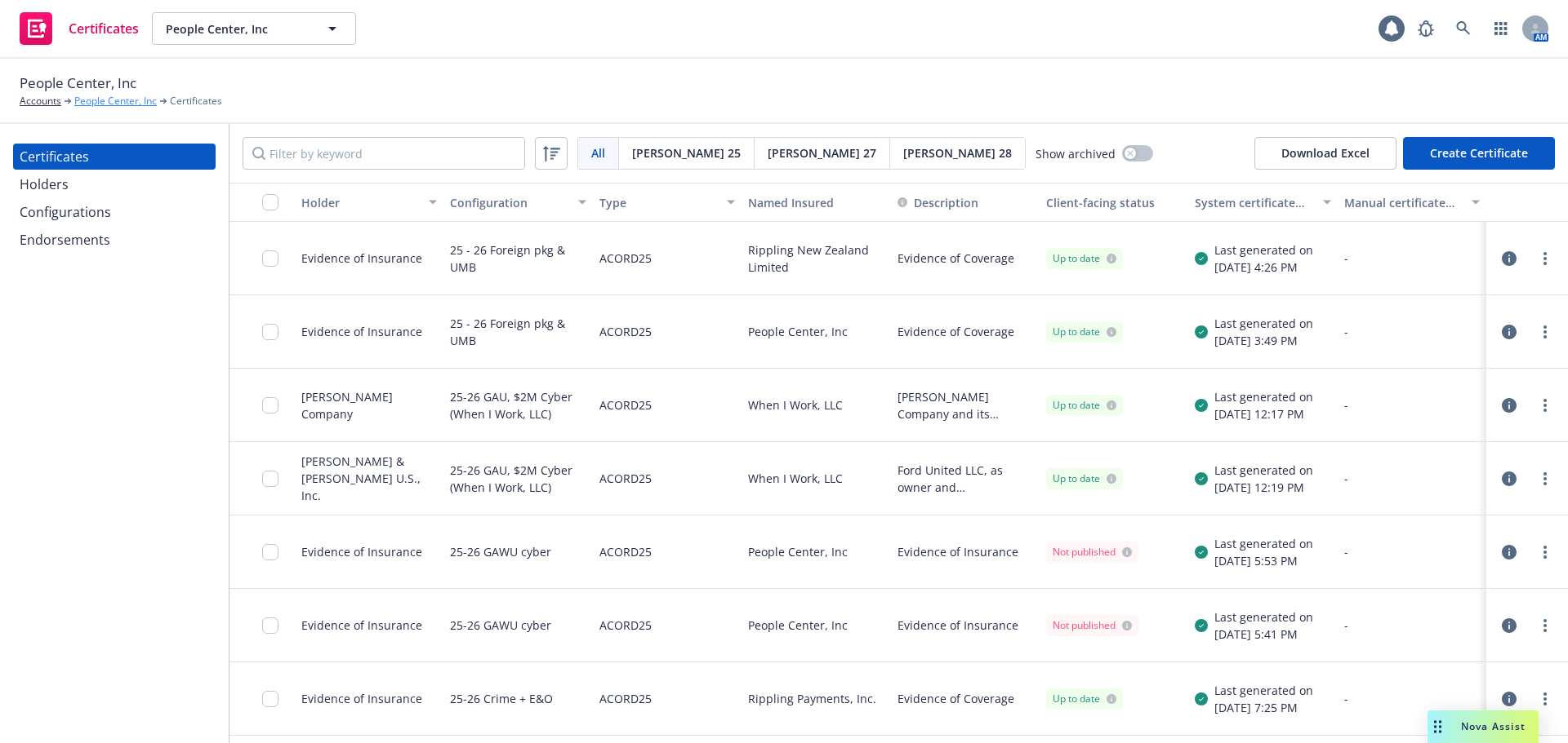
click at [138, 102] on link "People Center, Inc" at bounding box center [115, 100] width 82 height 14
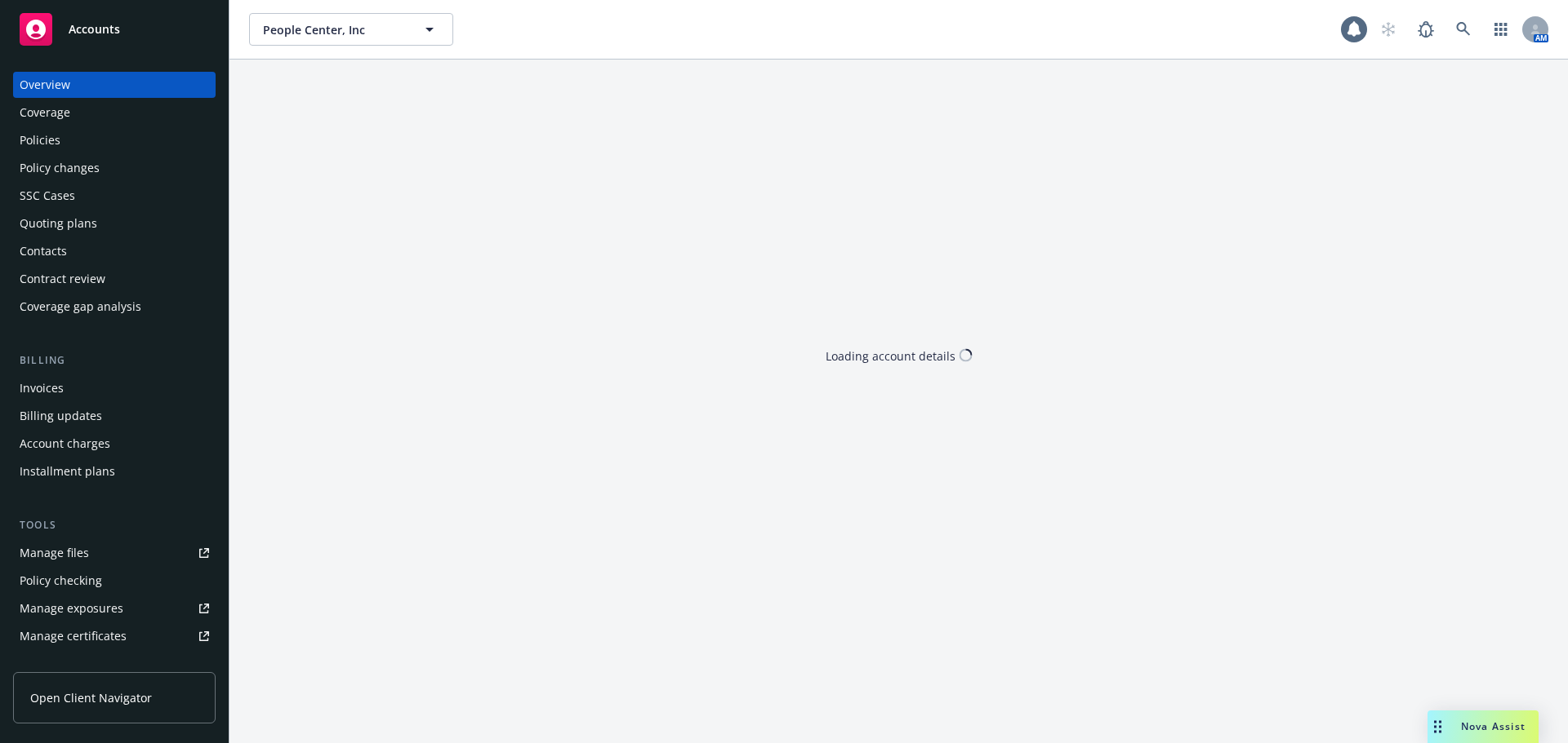
click at [123, 51] on link "Accounts" at bounding box center [115, 30] width 202 height 46
